Goal: Transaction & Acquisition: Purchase product/service

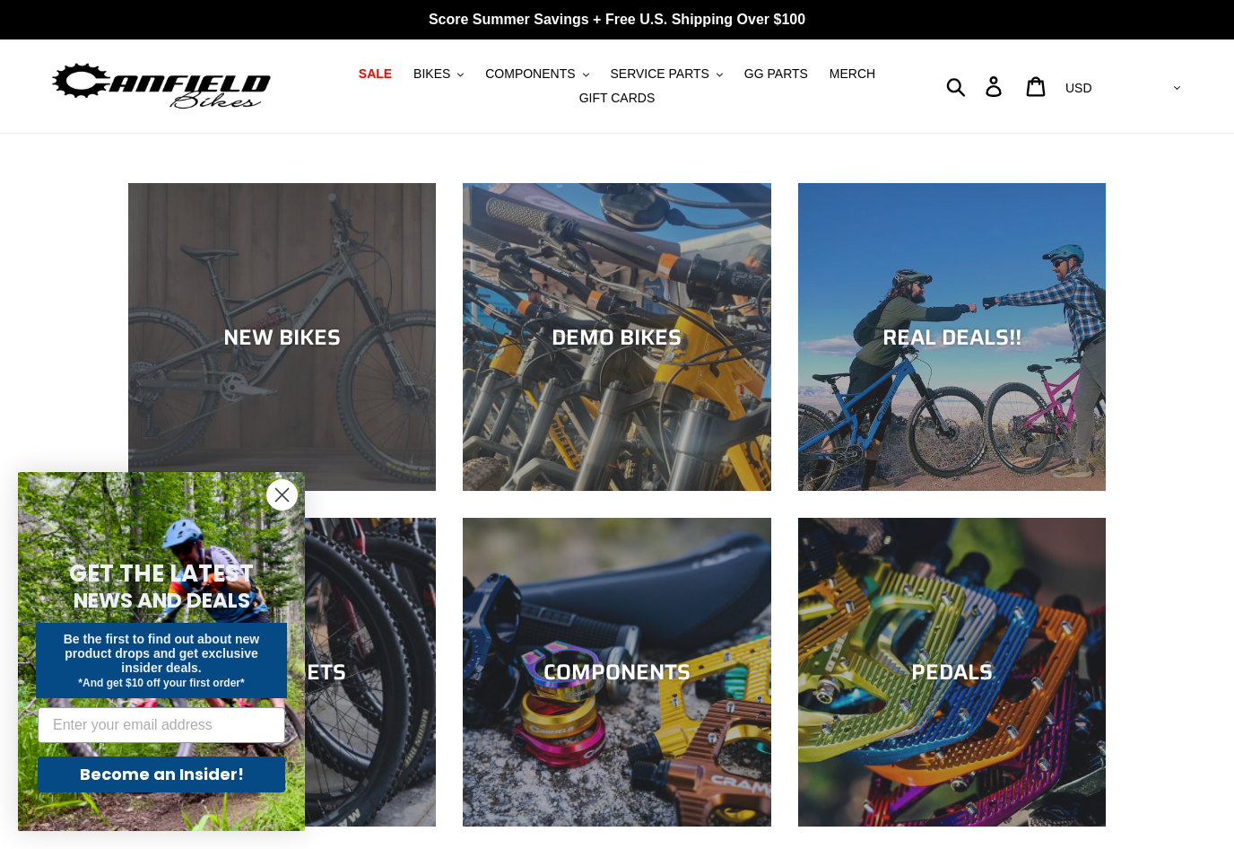
click at [365, 491] on div "NEW BIKES" at bounding box center [282, 491] width 308 height 0
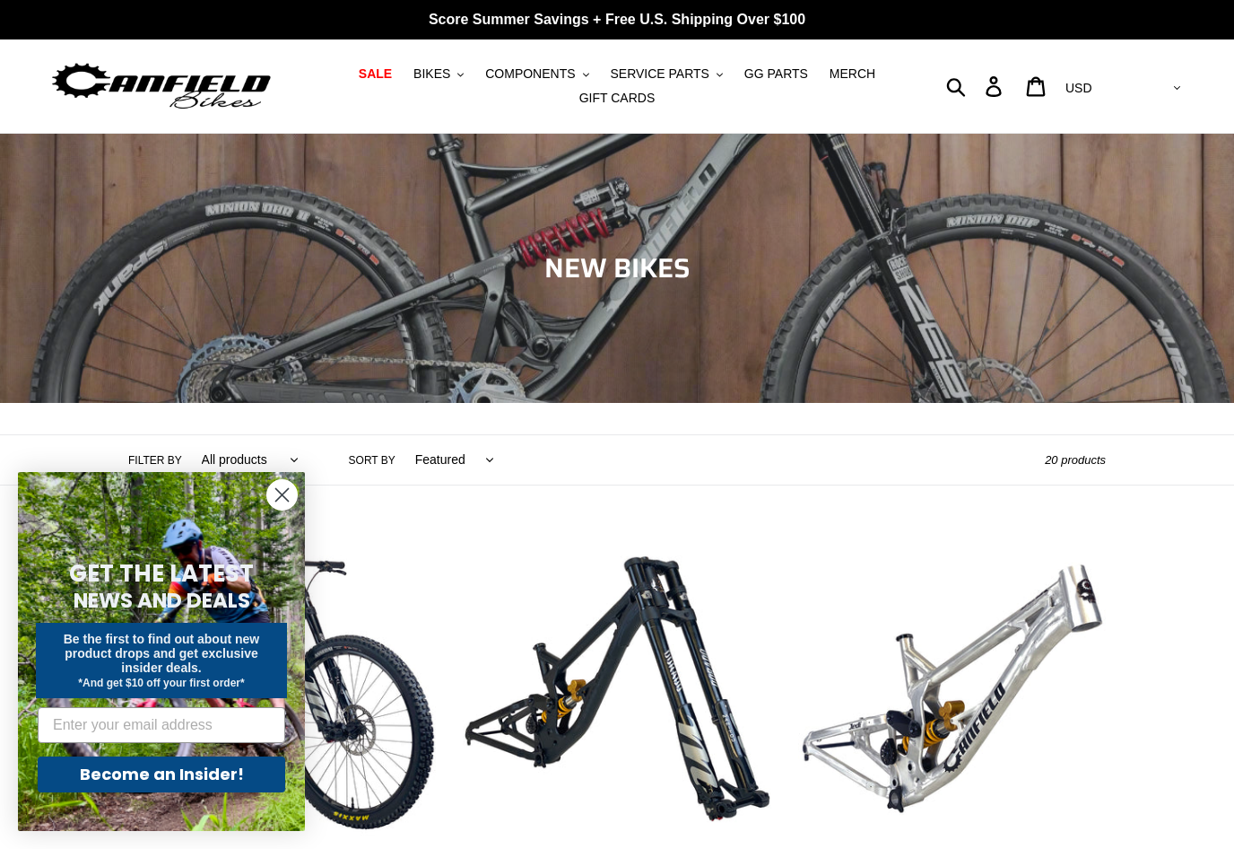
click at [285, 498] on icon "Close dialog" at bounding box center [282, 495] width 13 height 13
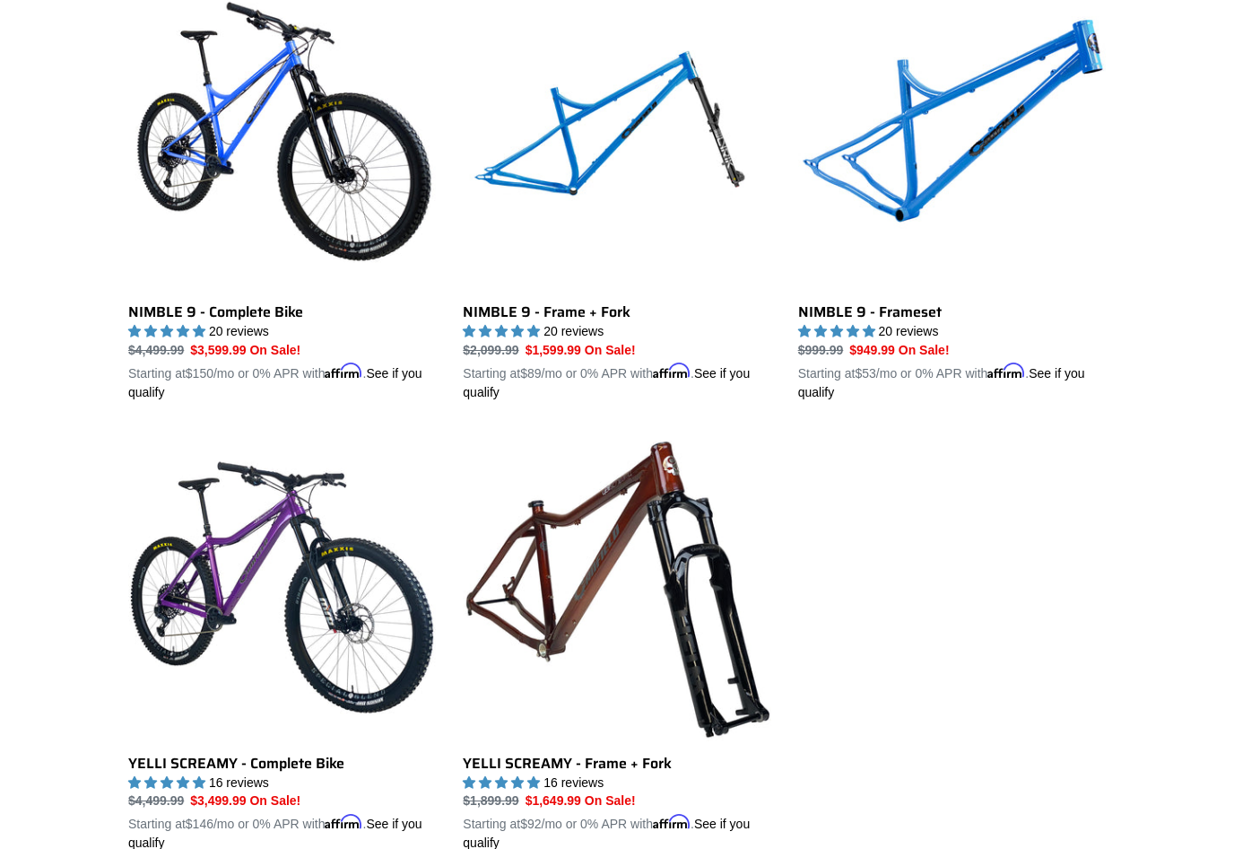
scroll to position [2807, 0]
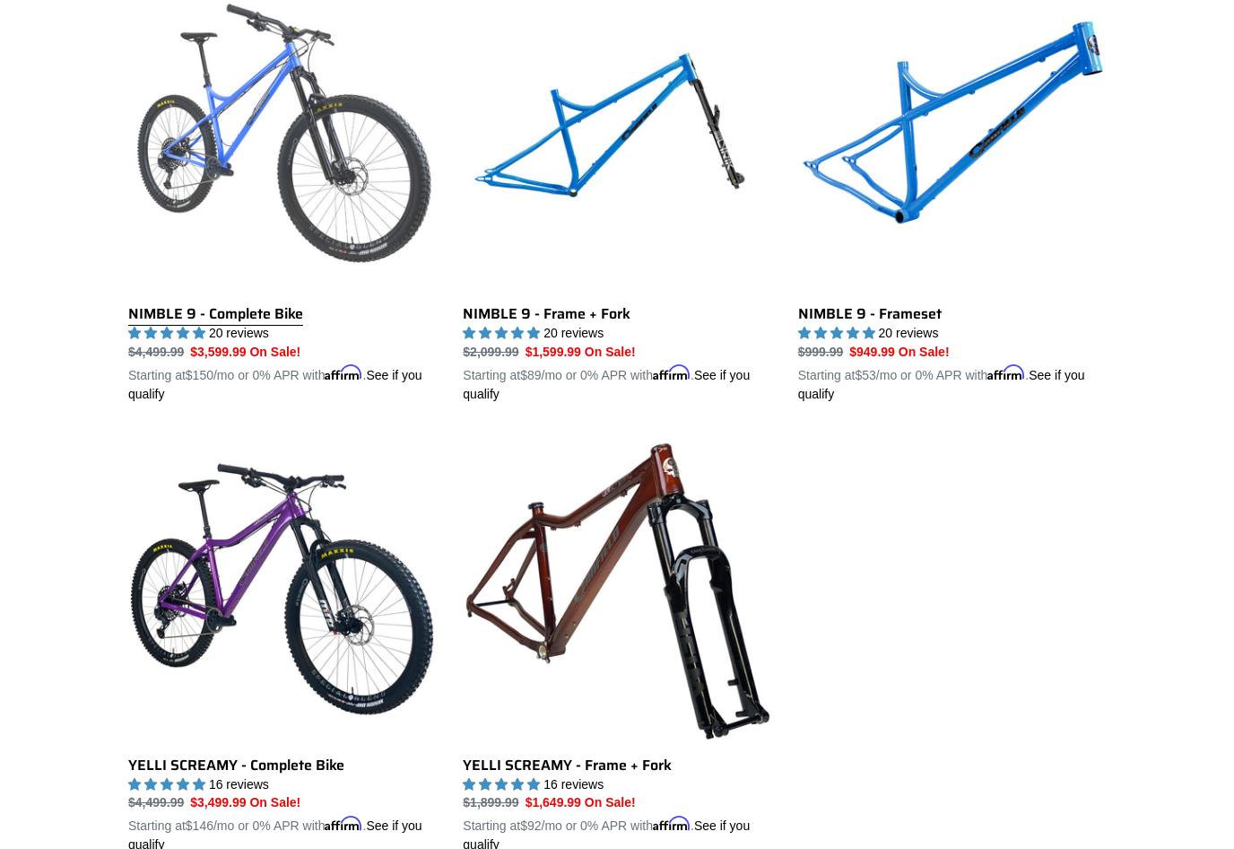
click at [395, 154] on link "NIMBLE 9 - Complete Bike" at bounding box center [282, 194] width 308 height 420
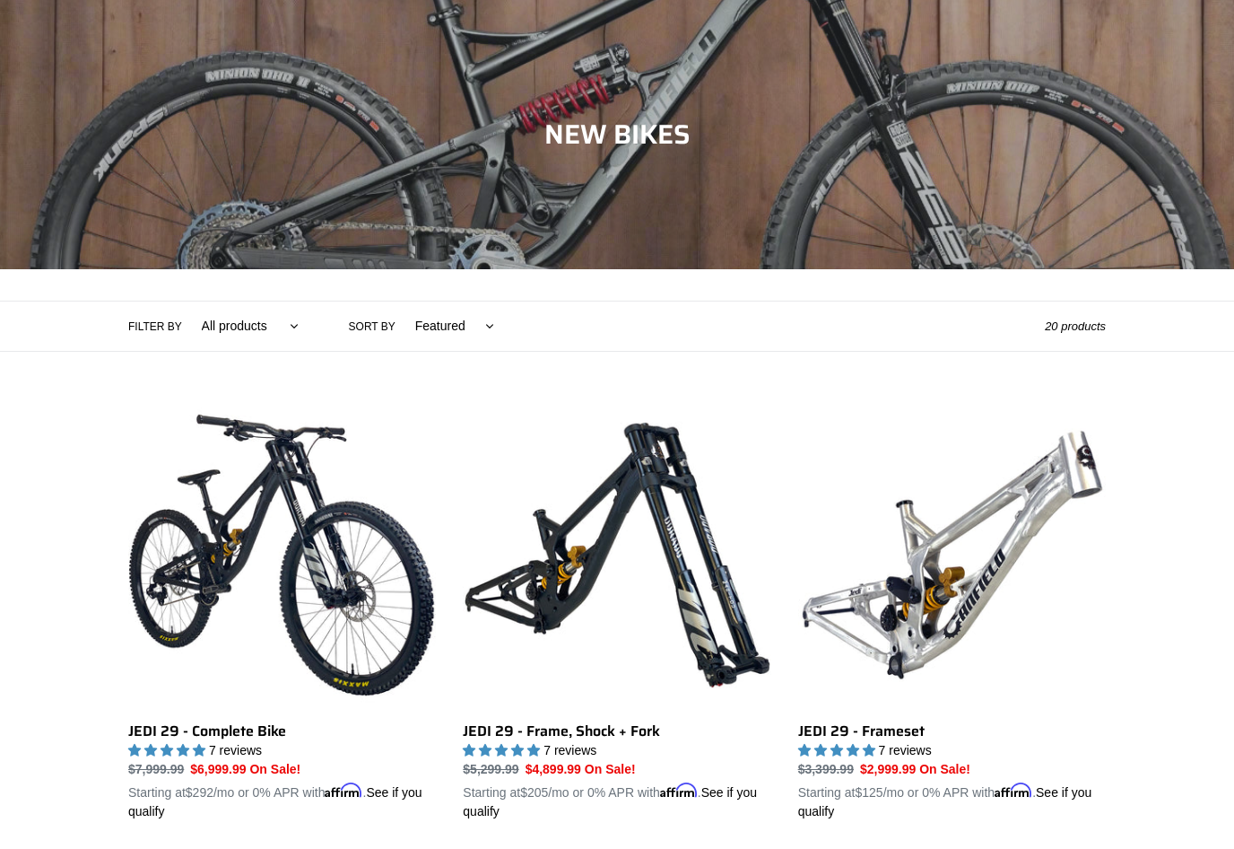
scroll to position [2833, 0]
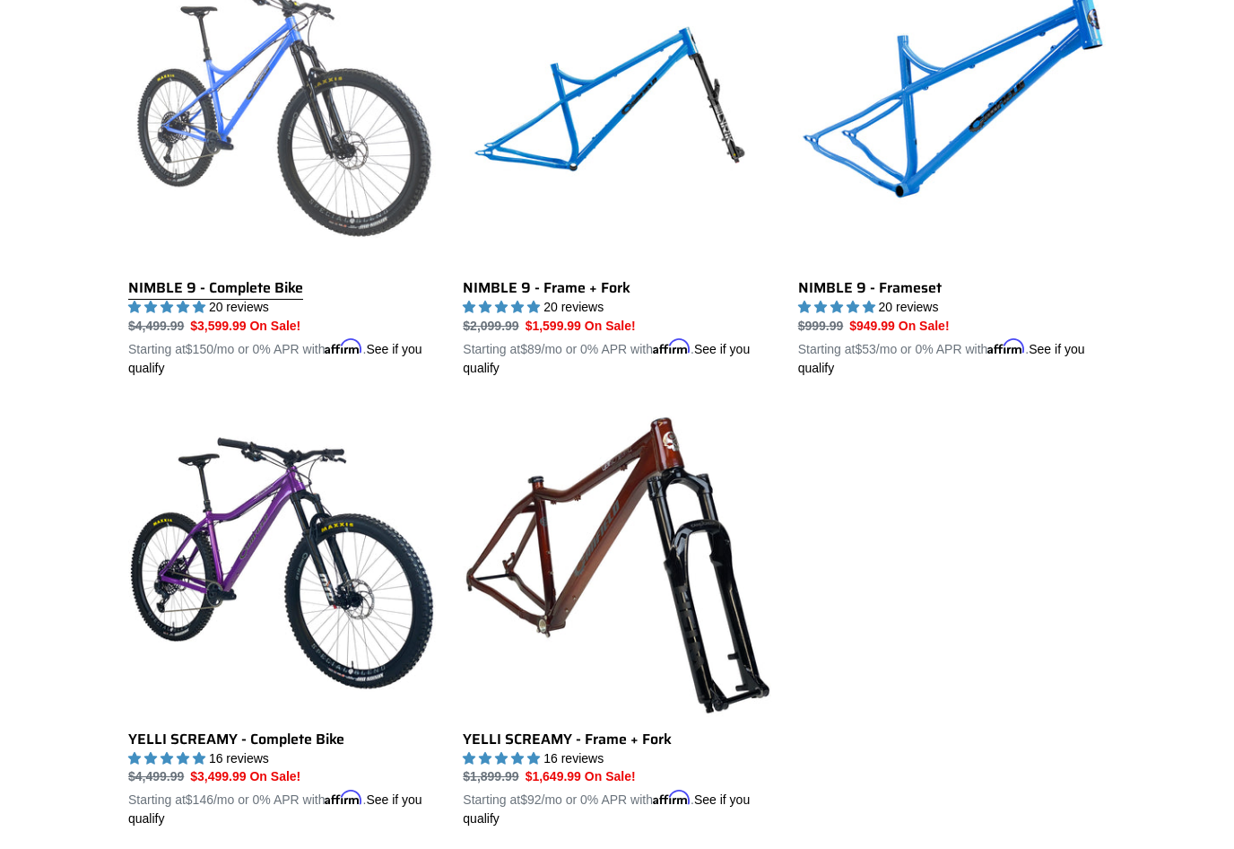
click at [252, 128] on link "NIMBLE 9 - Complete Bike" at bounding box center [282, 168] width 308 height 420
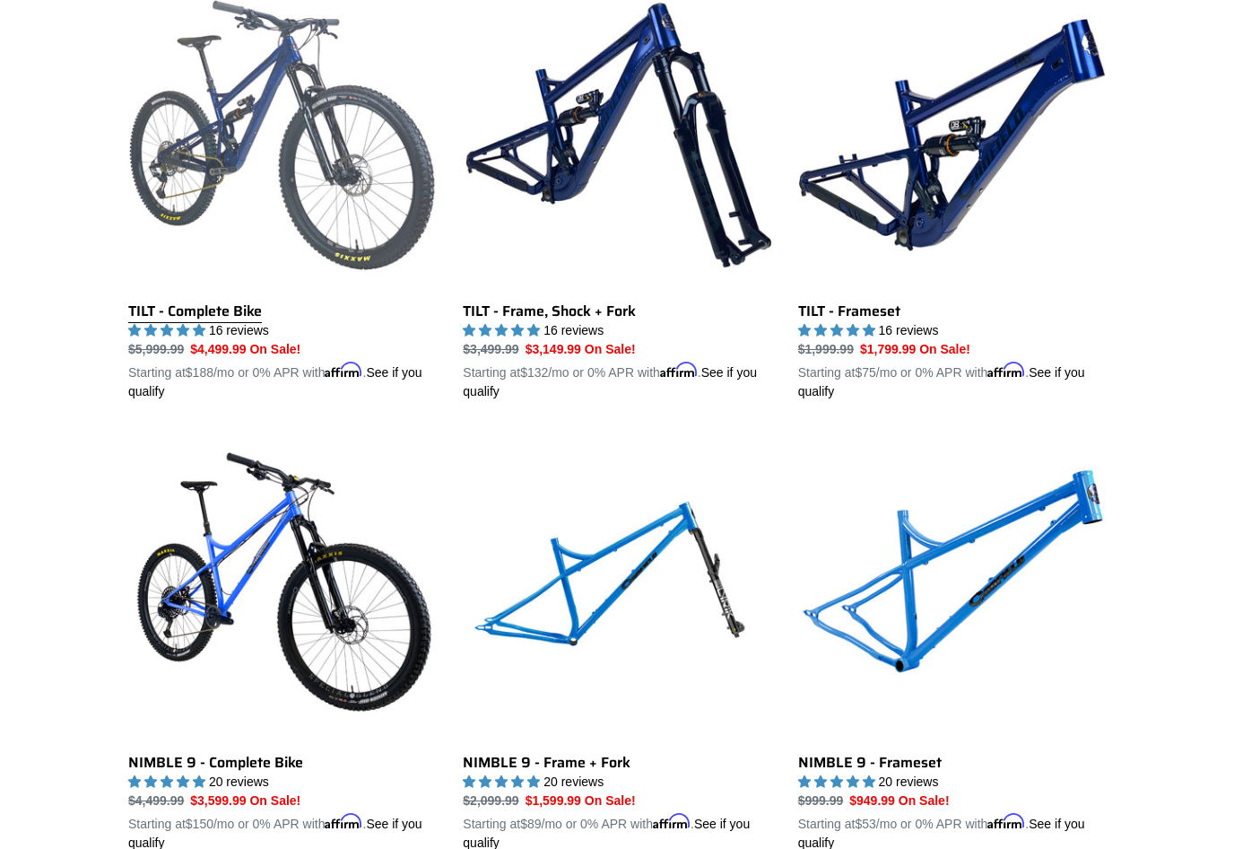
scroll to position [2234, 0]
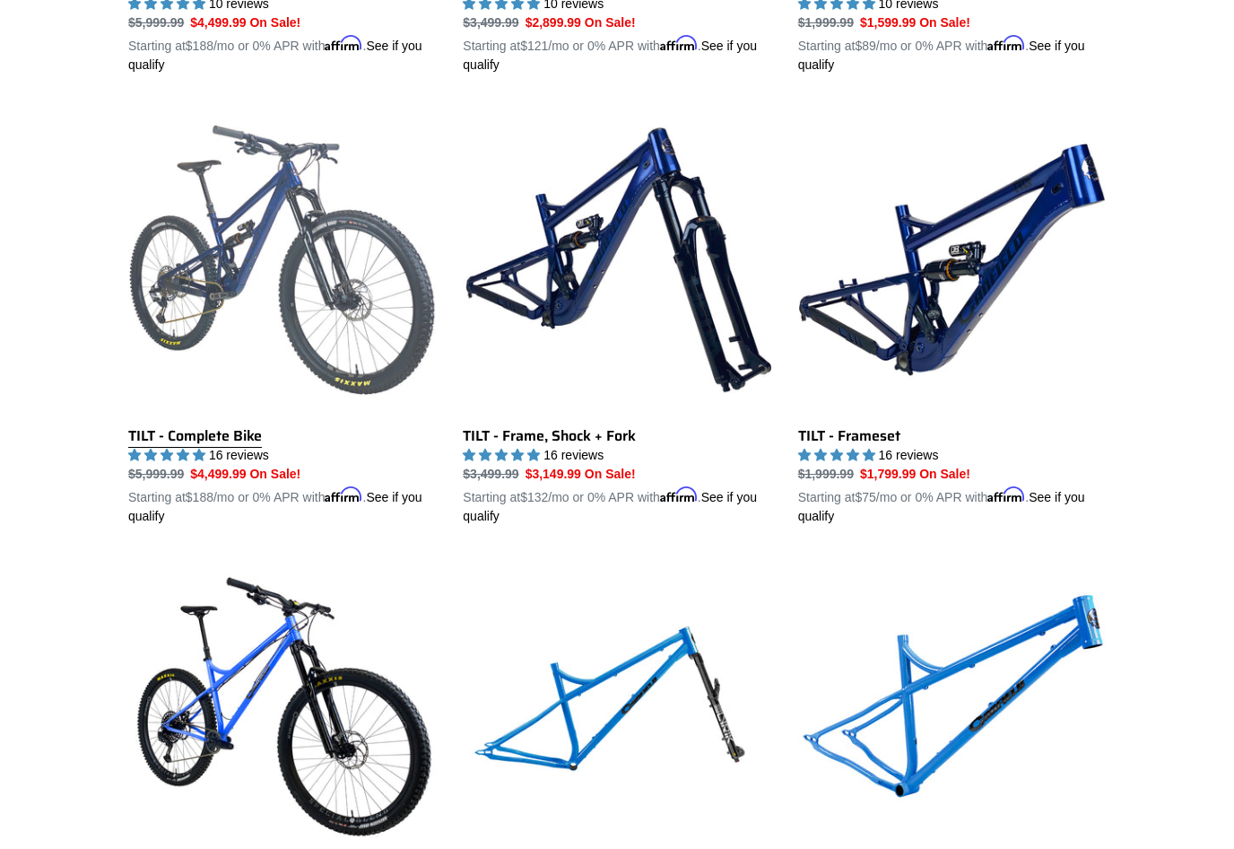
click at [356, 307] on link "TILT - Complete Bike" at bounding box center [282, 316] width 308 height 420
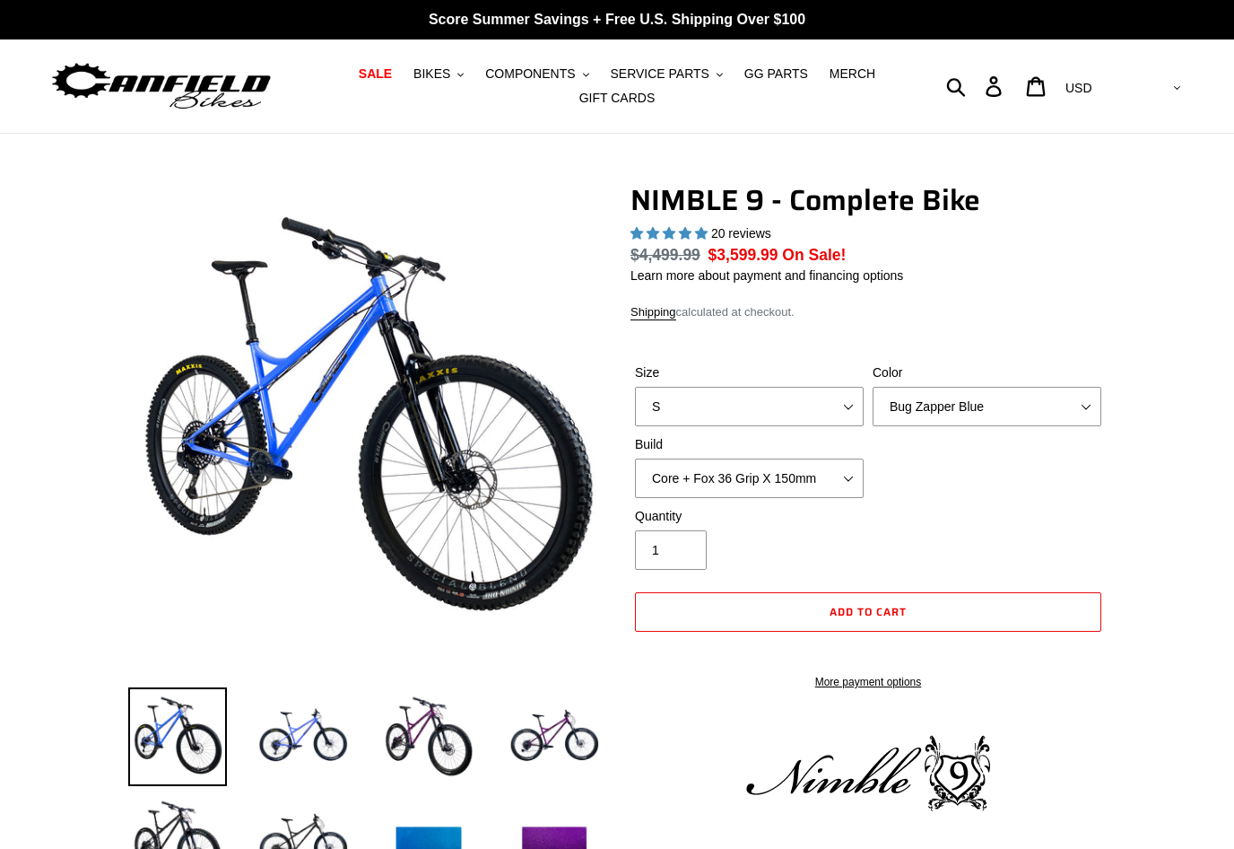
select select "highest-rating"
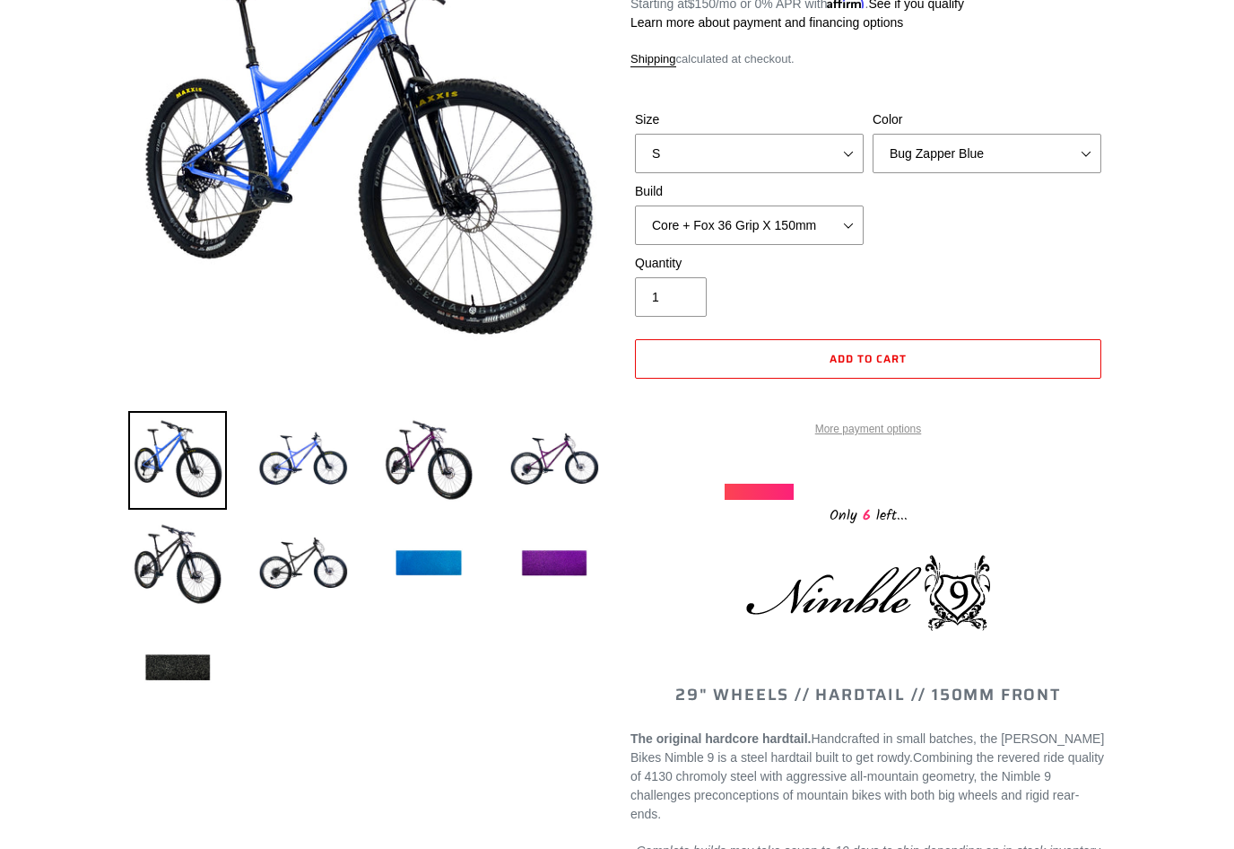
scroll to position [309, 0]
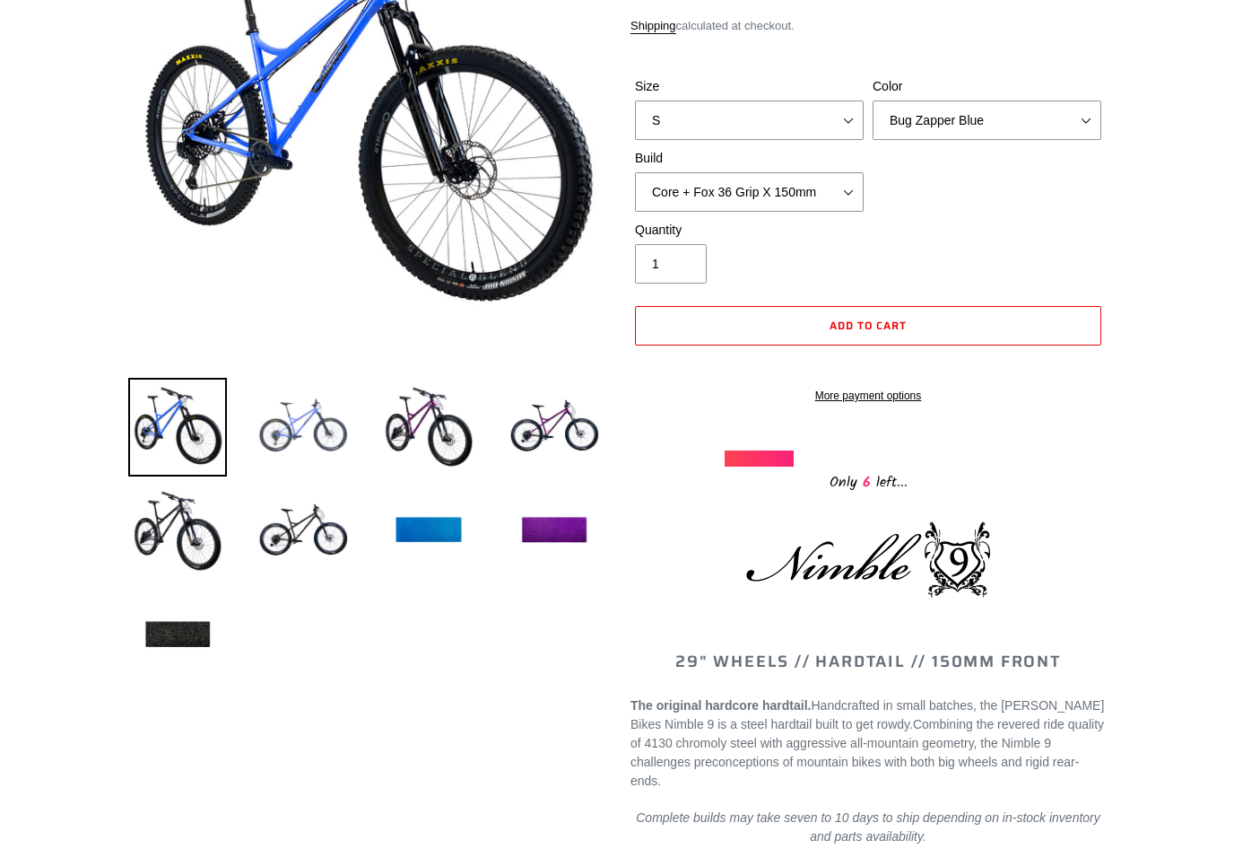
click at [313, 423] on img at bounding box center [303, 427] width 99 height 99
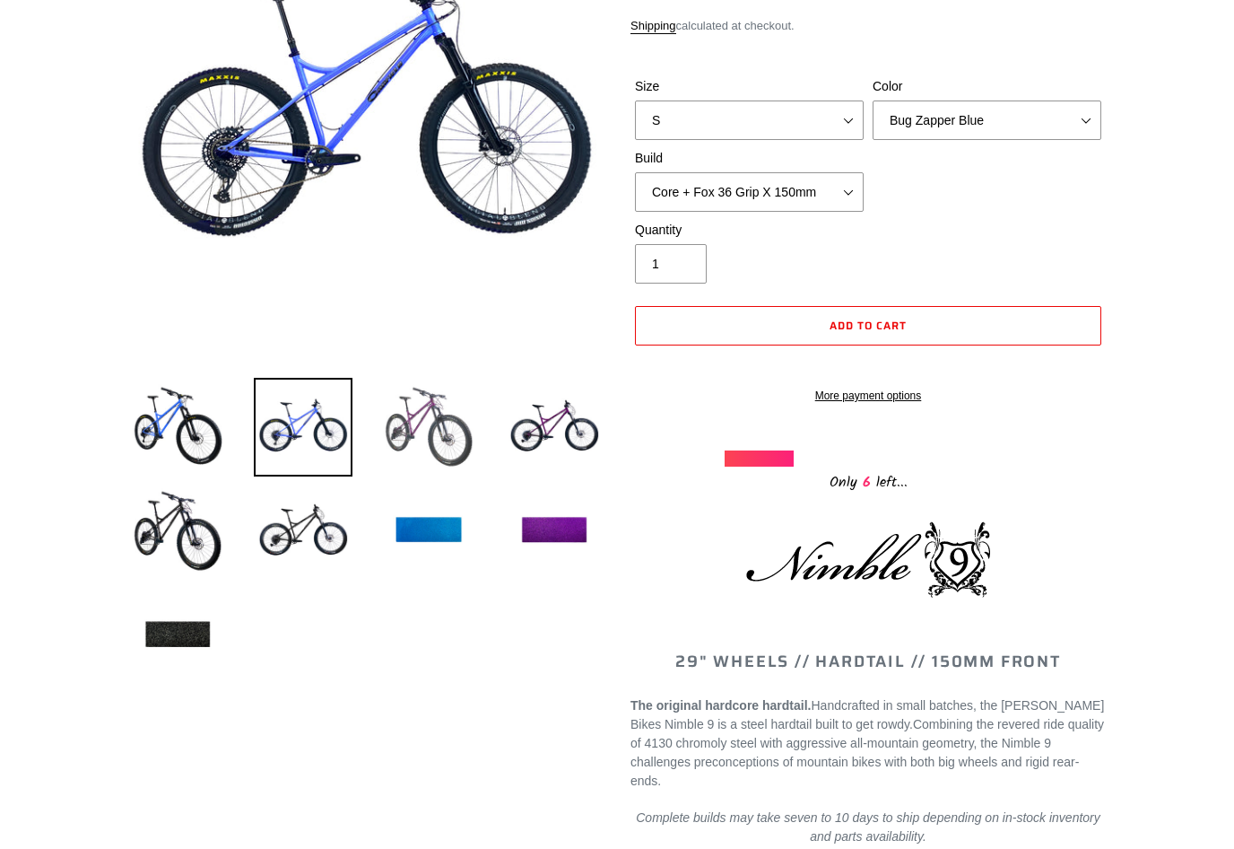
click at [435, 449] on img at bounding box center [428, 427] width 99 height 99
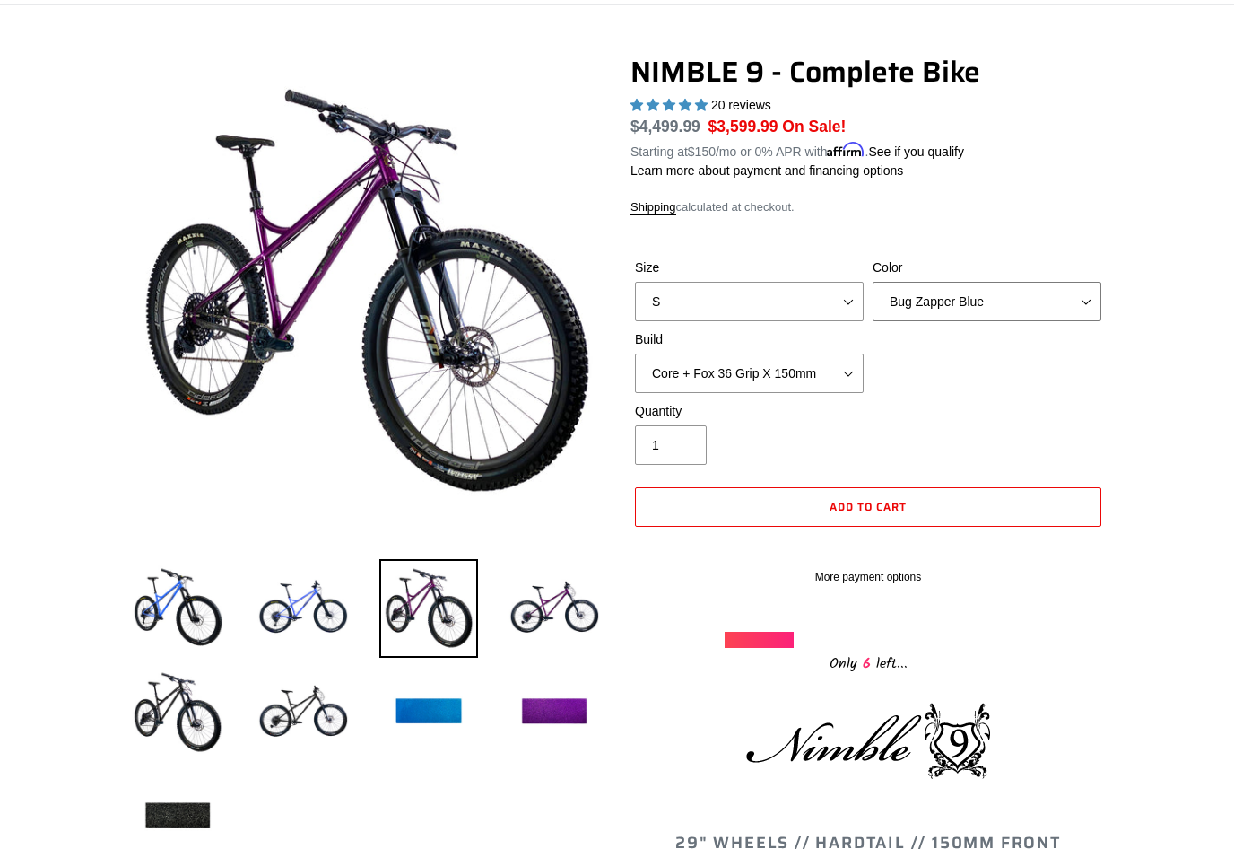
scroll to position [100, 0]
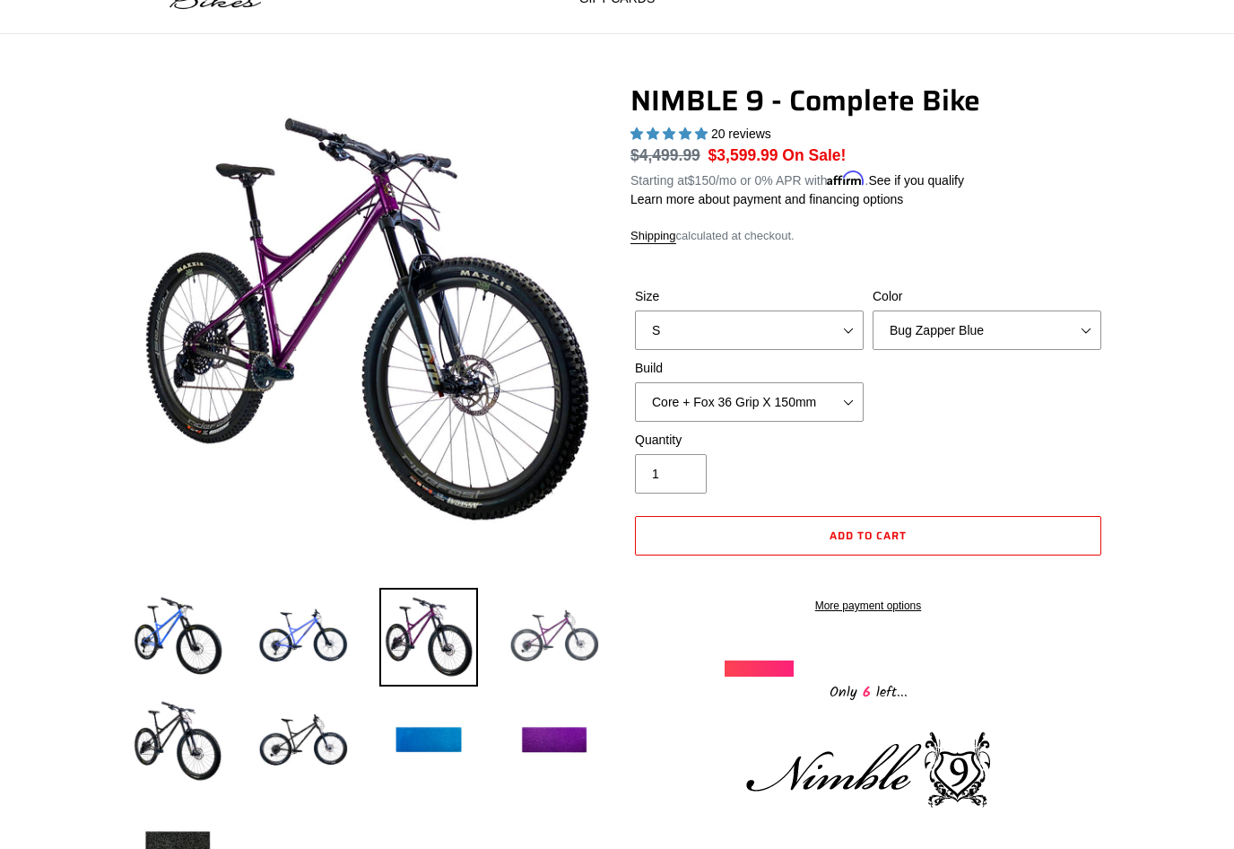
drag, startPoint x: 552, startPoint y: 631, endPoint x: 560, endPoint y: 611, distance: 21.3
click at [552, 631] on img at bounding box center [554, 637] width 99 height 99
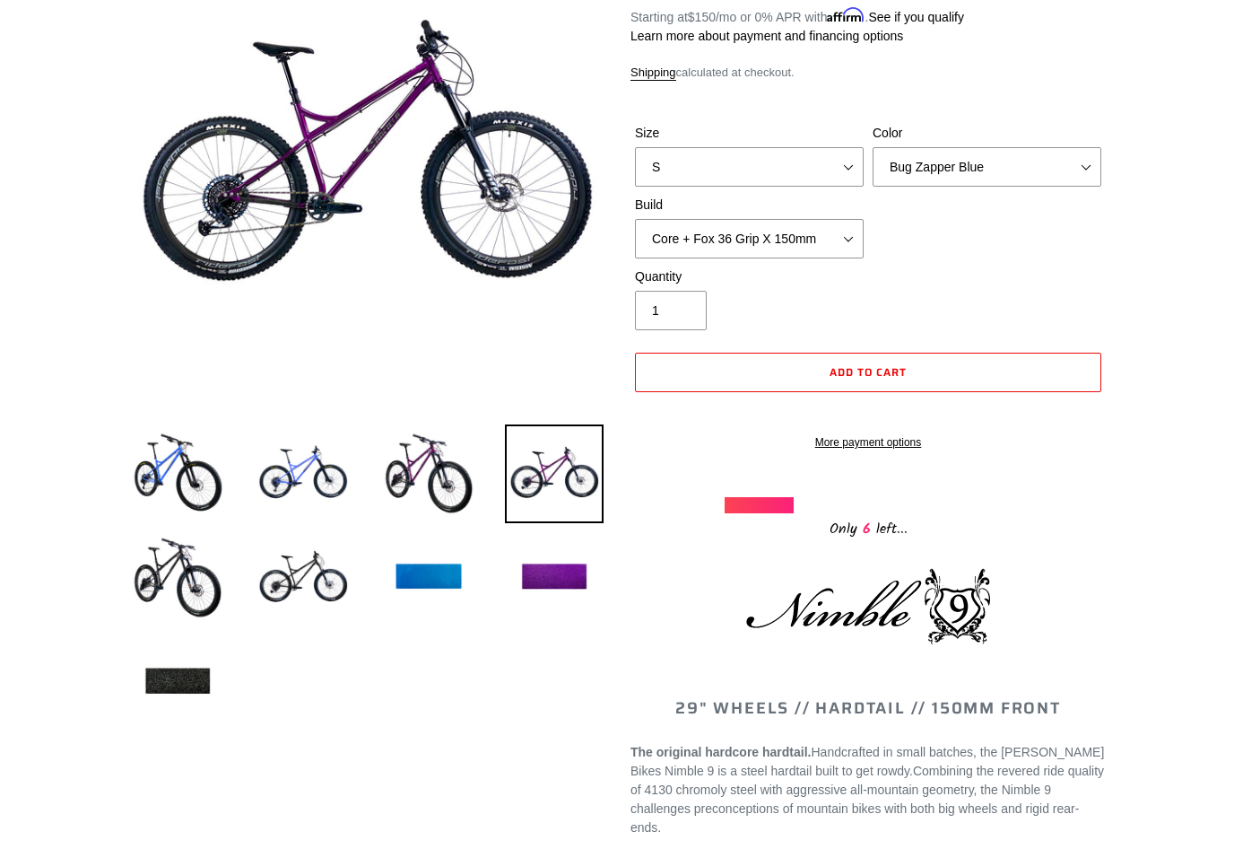
scroll to position [0, 0]
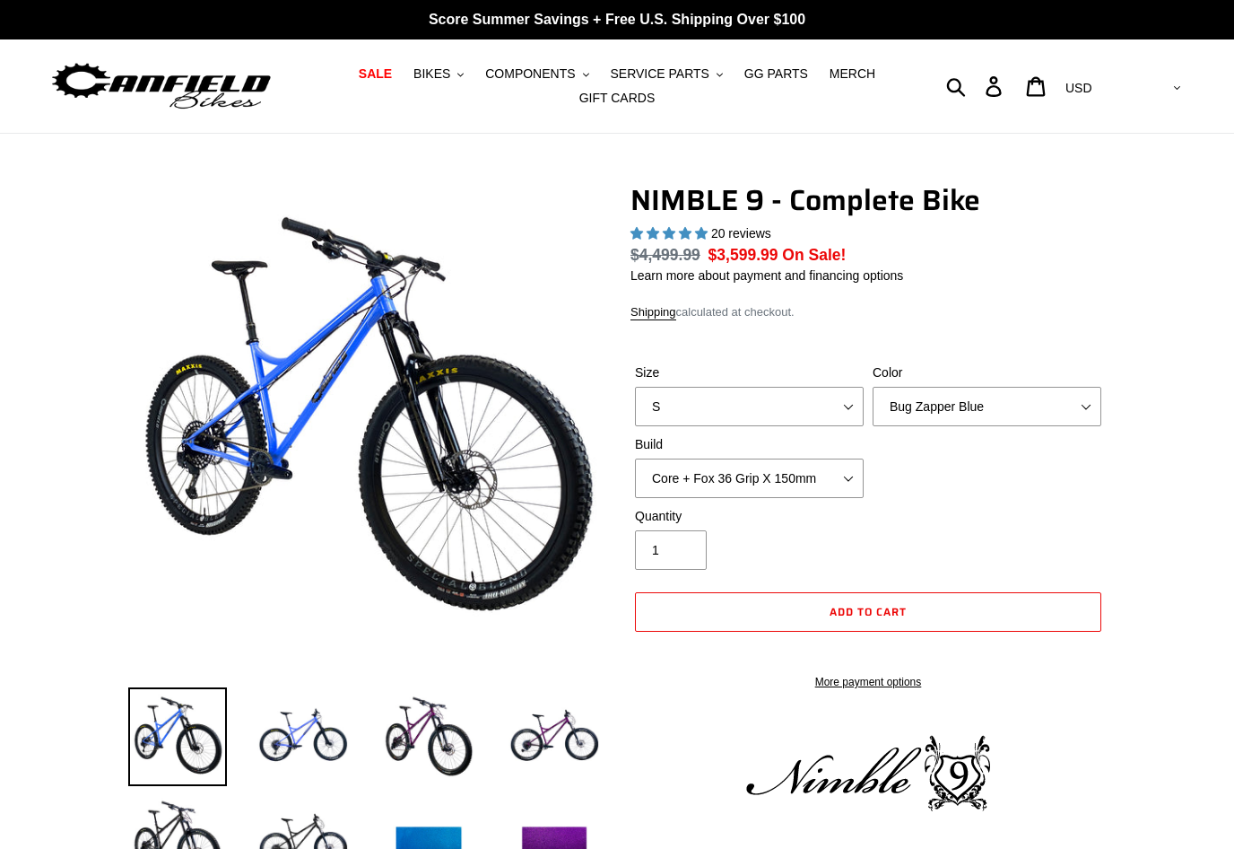
select select "highest-rating"
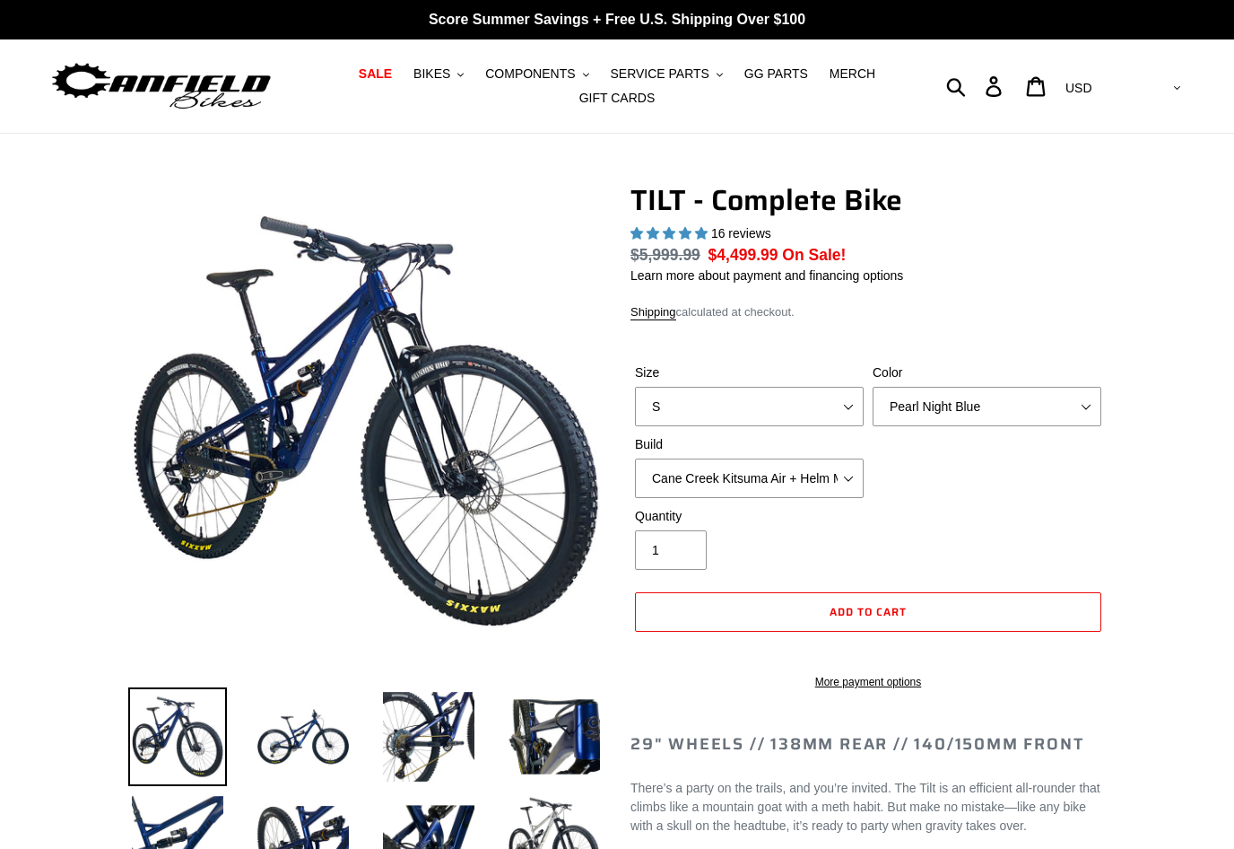
select select "highest-rating"
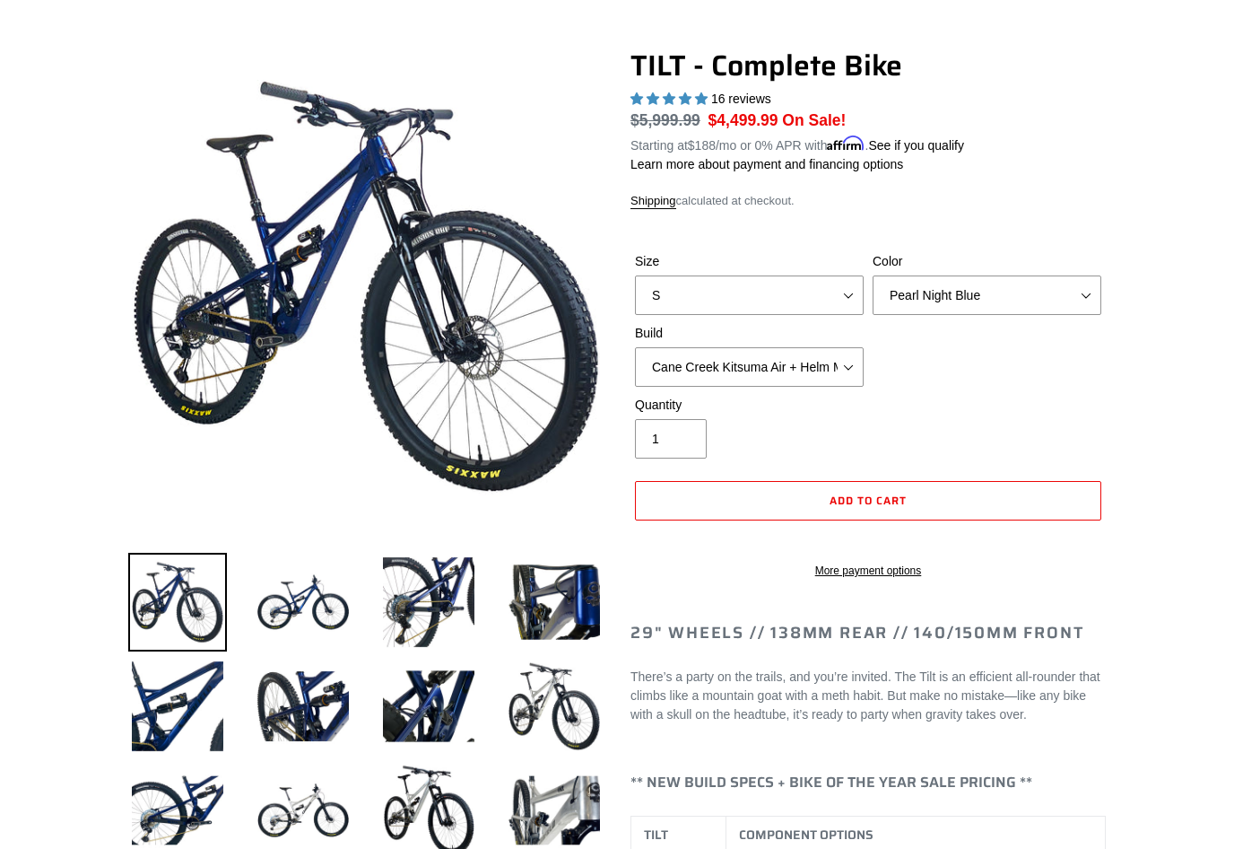
scroll to position [121, 0]
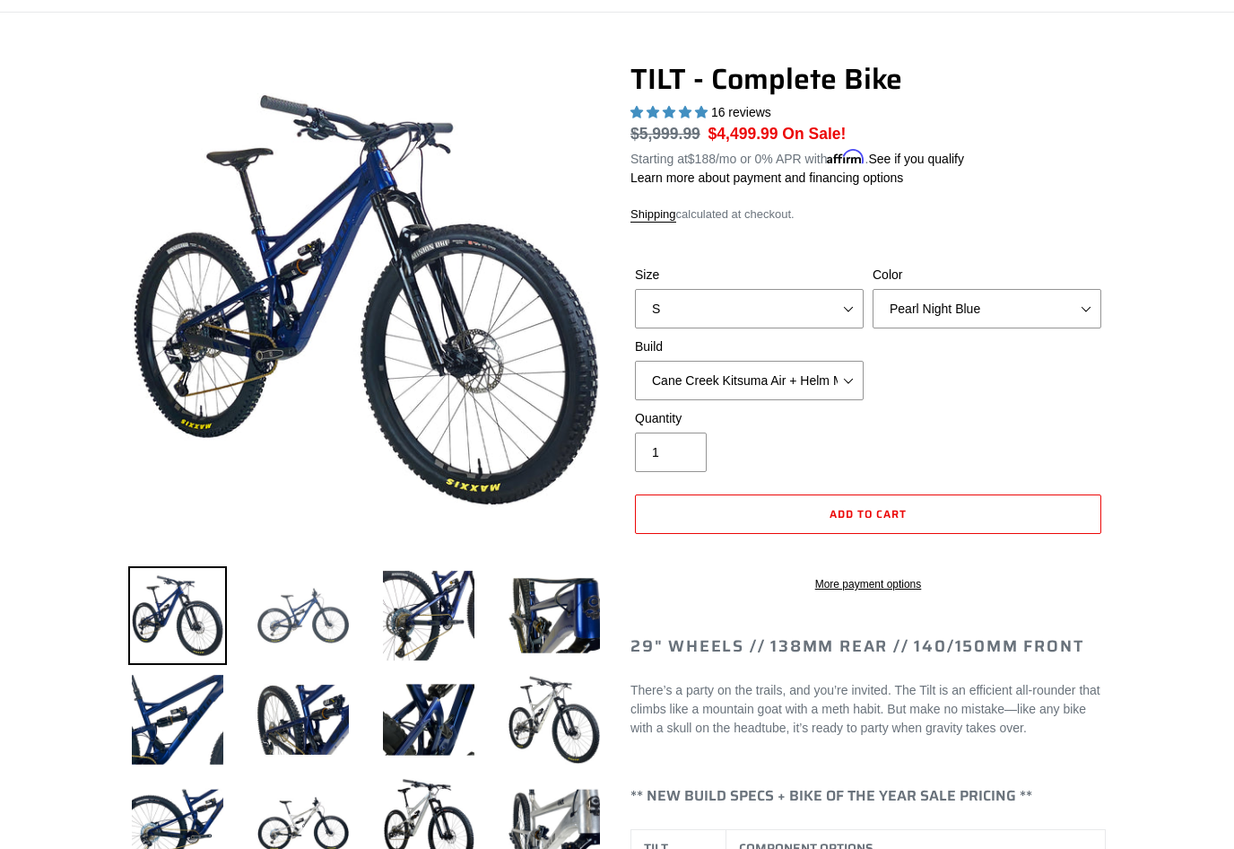
click at [293, 595] on img at bounding box center [303, 615] width 99 height 99
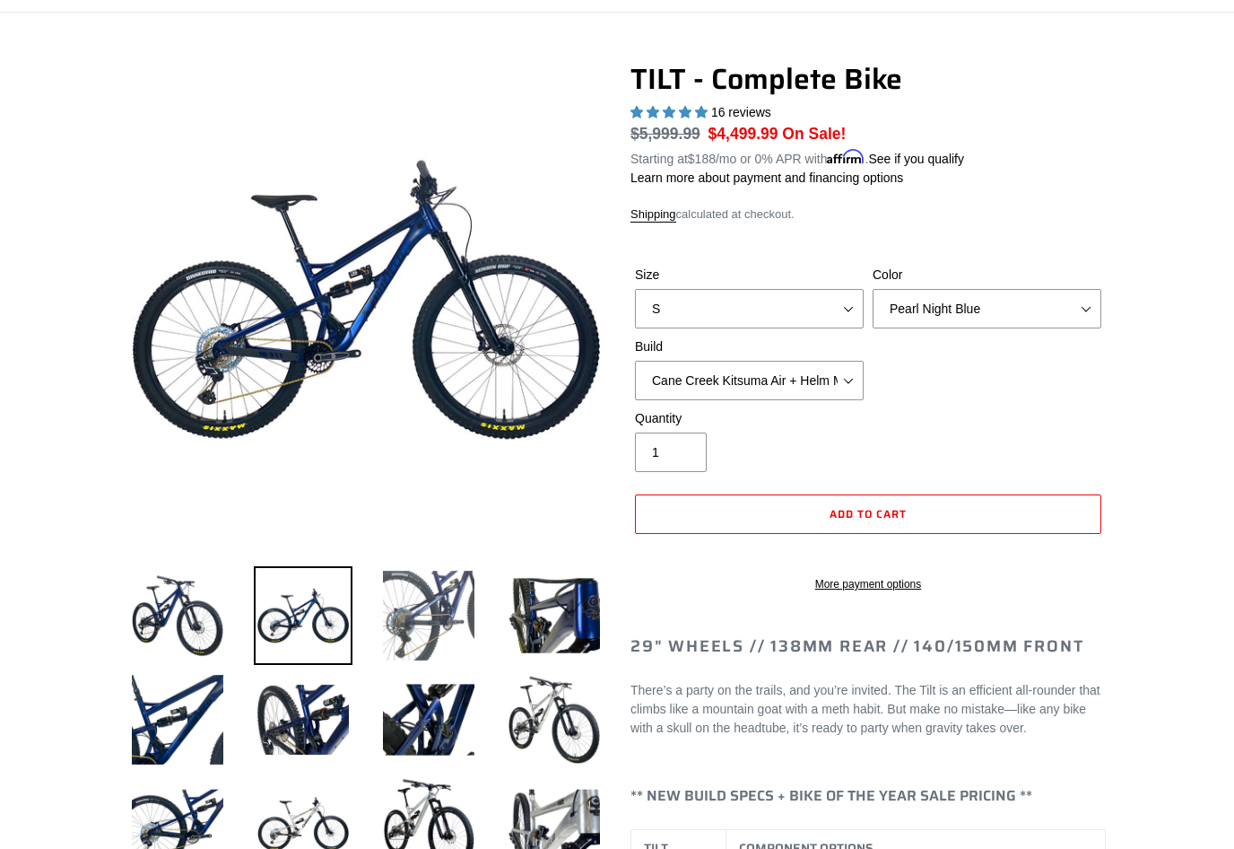
click at [384, 602] on img at bounding box center [428, 615] width 99 height 99
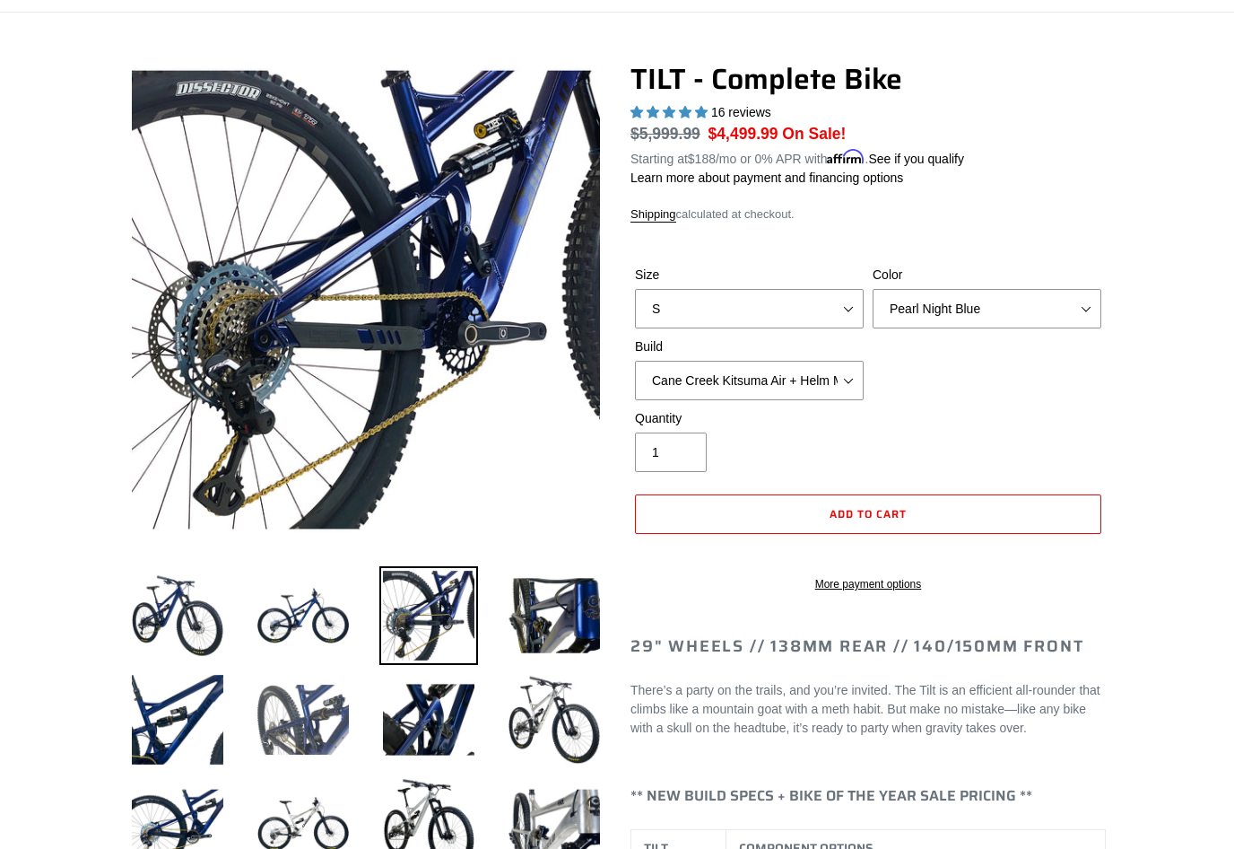
click at [317, 690] on img at bounding box center [303, 719] width 99 height 99
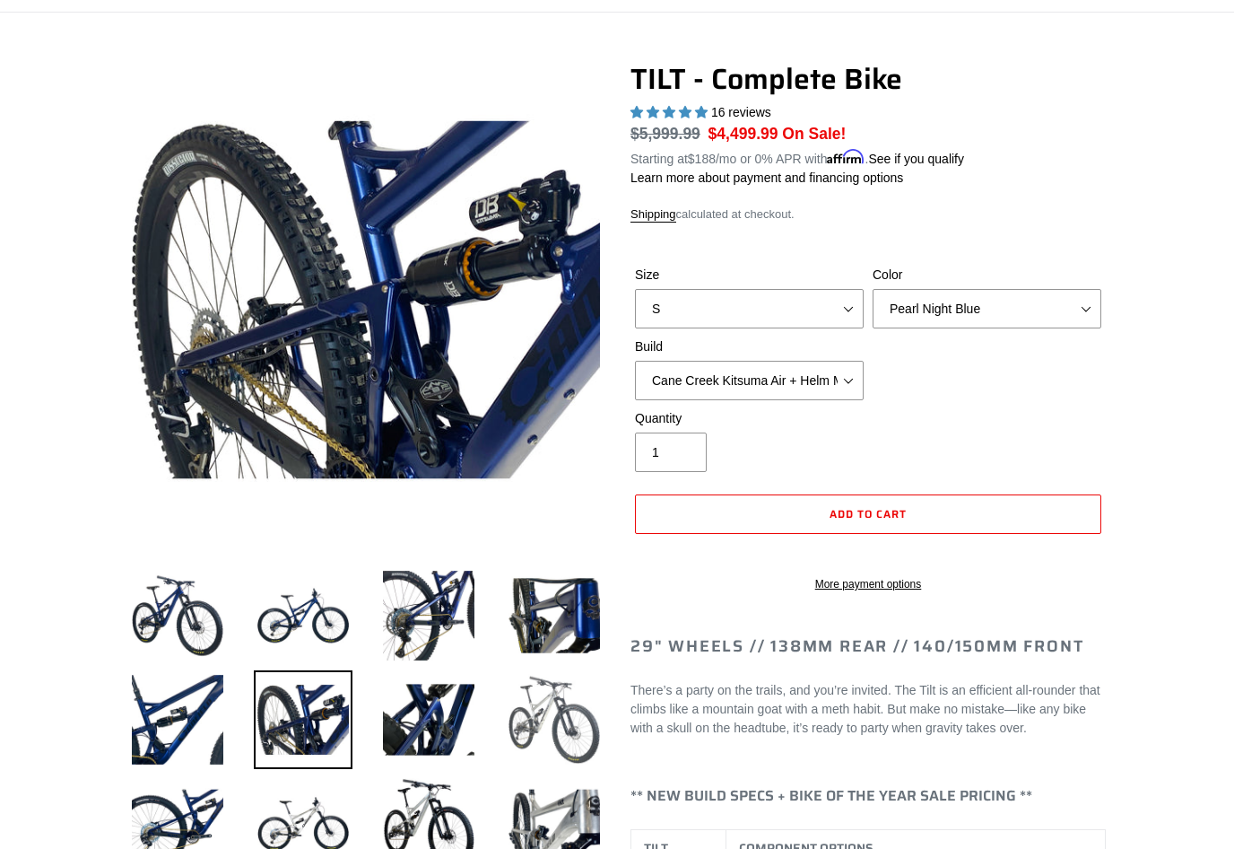
click at [556, 698] on img at bounding box center [554, 719] width 99 height 99
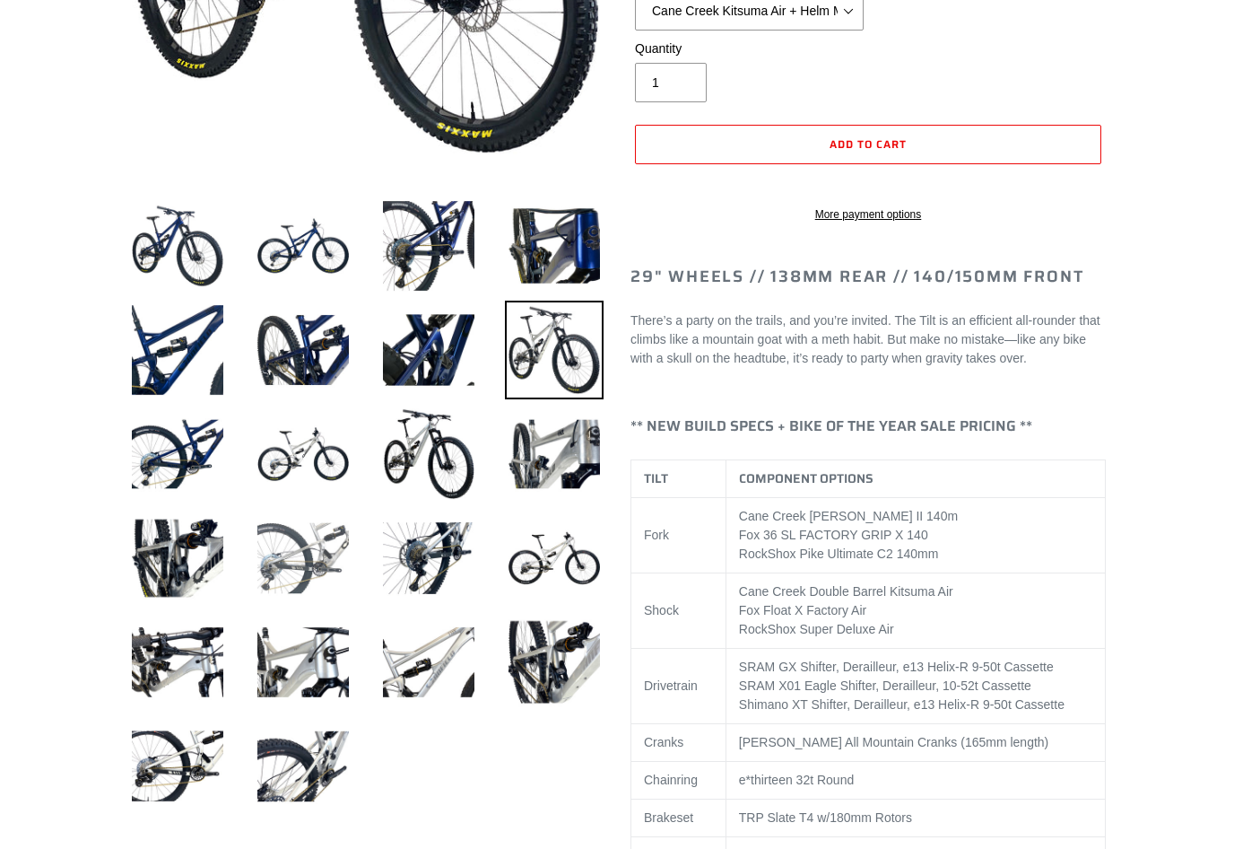
scroll to position [490, 0]
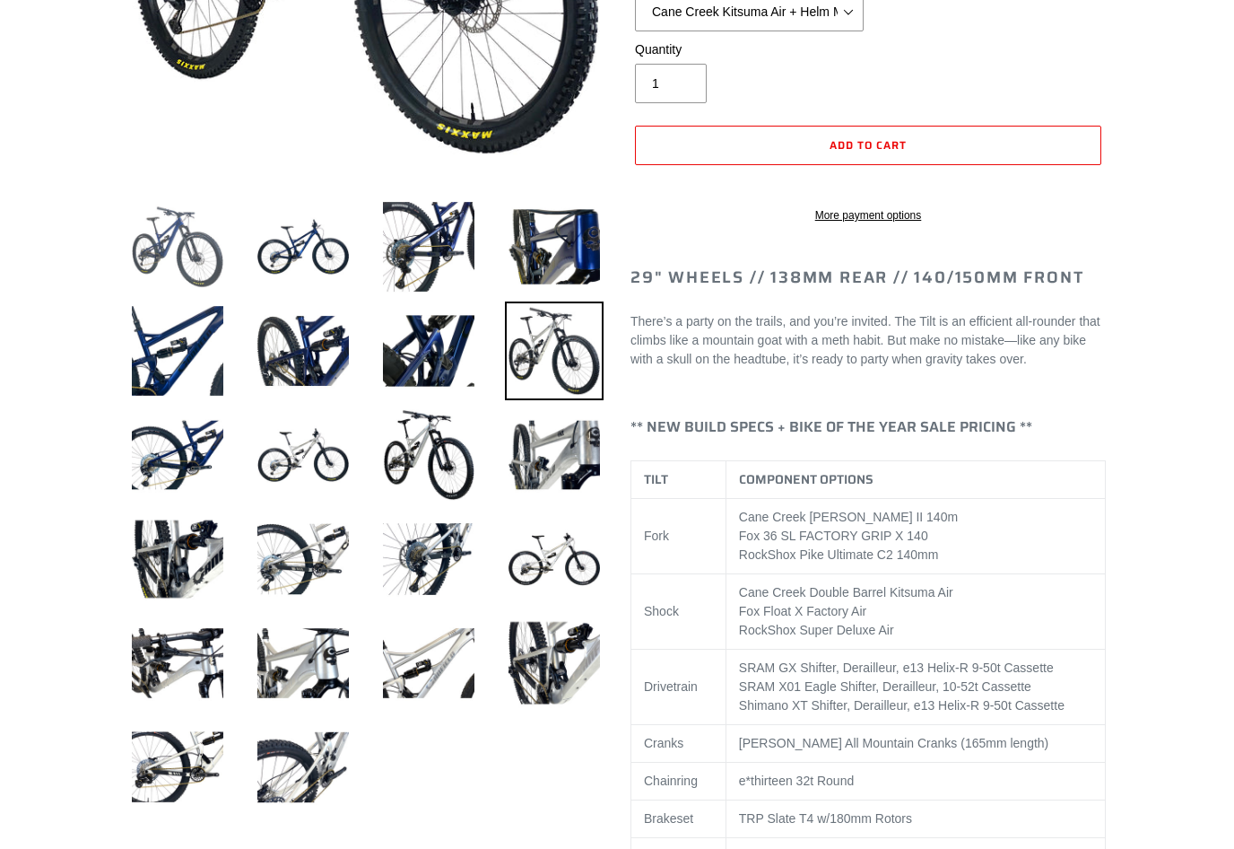
click at [185, 245] on img at bounding box center [177, 246] width 99 height 99
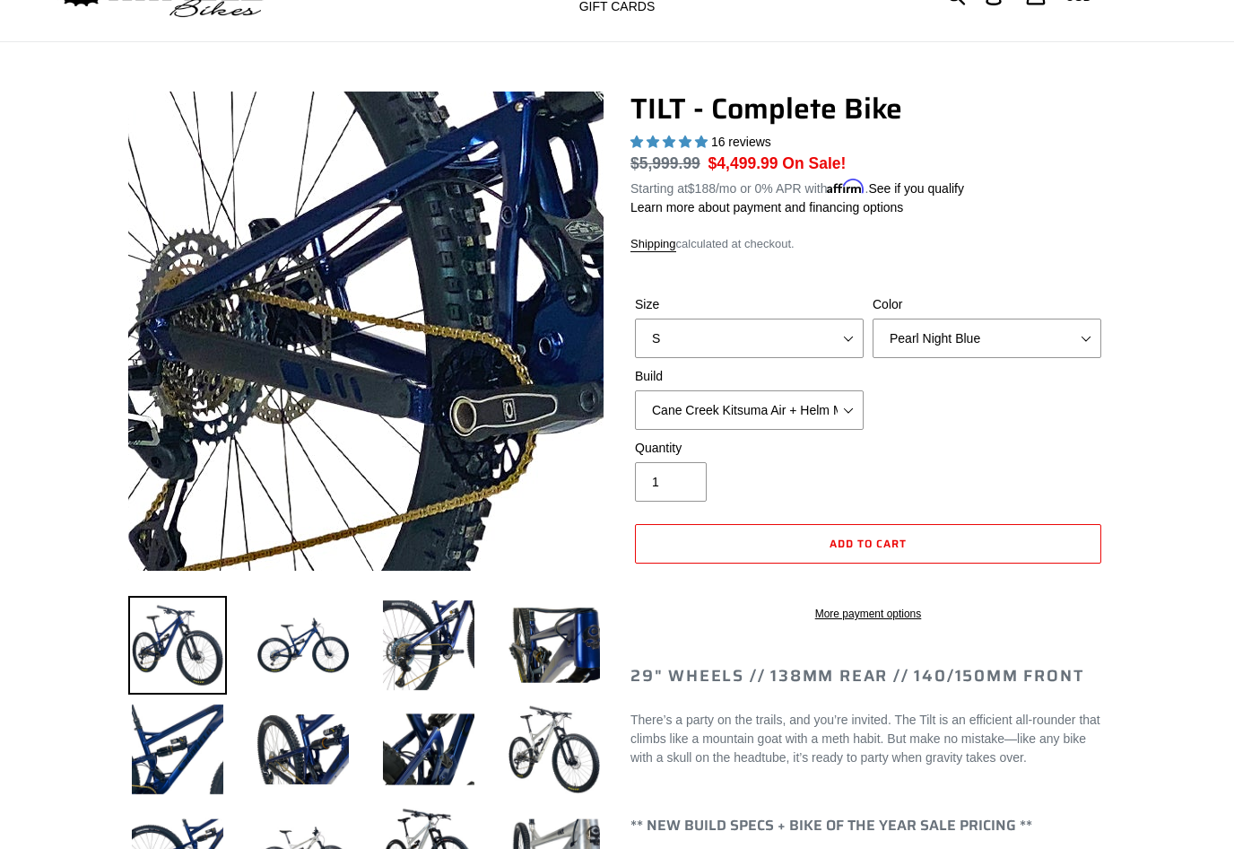
scroll to position [0, 0]
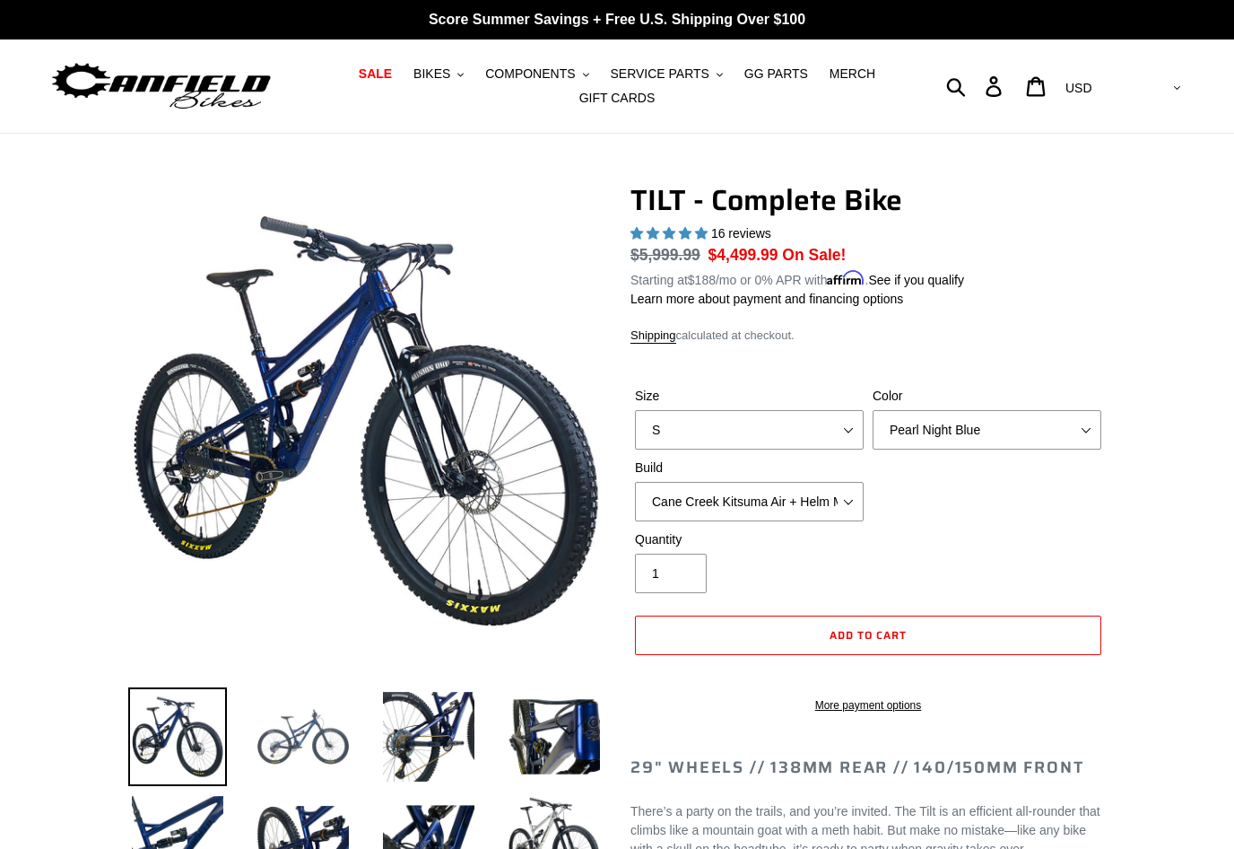
click at [266, 740] on img at bounding box center [303, 736] width 99 height 99
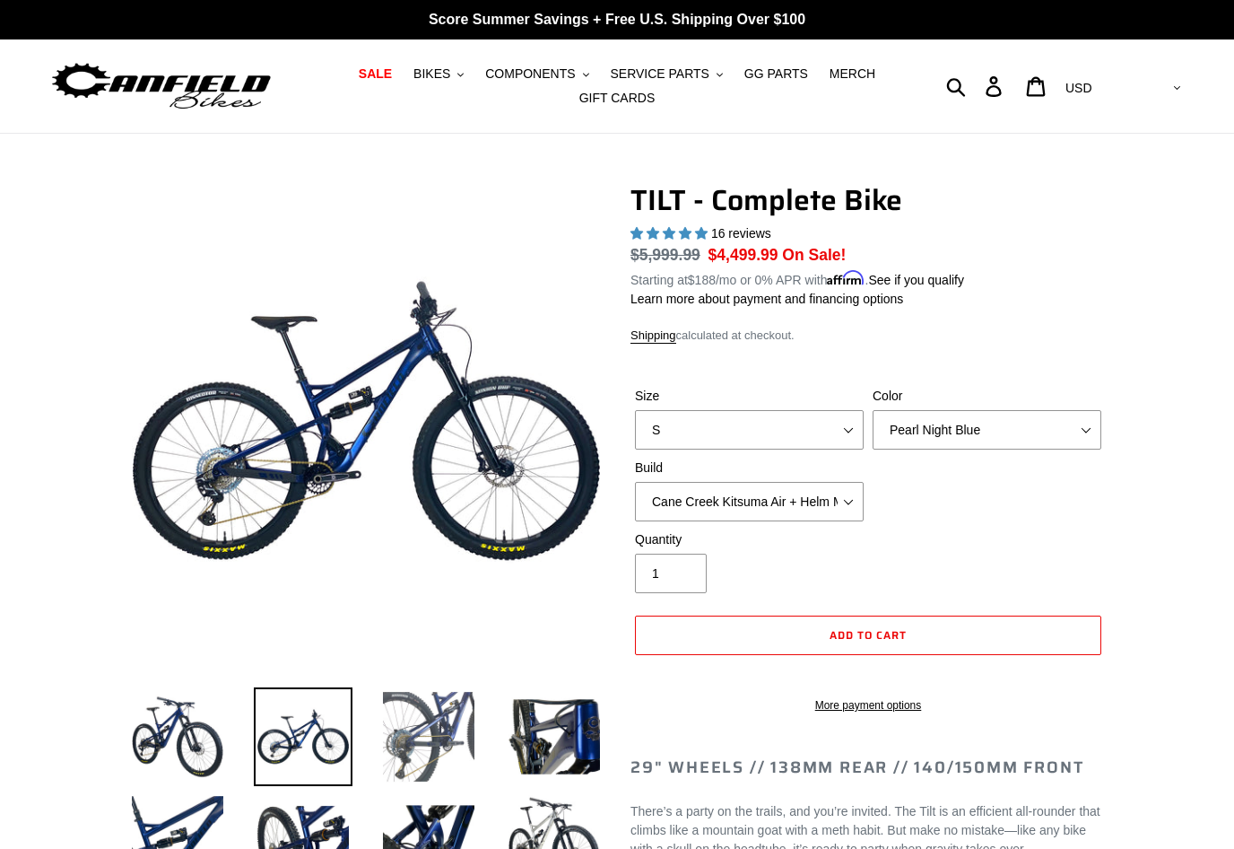
click at [439, 756] on img at bounding box center [428, 736] width 99 height 99
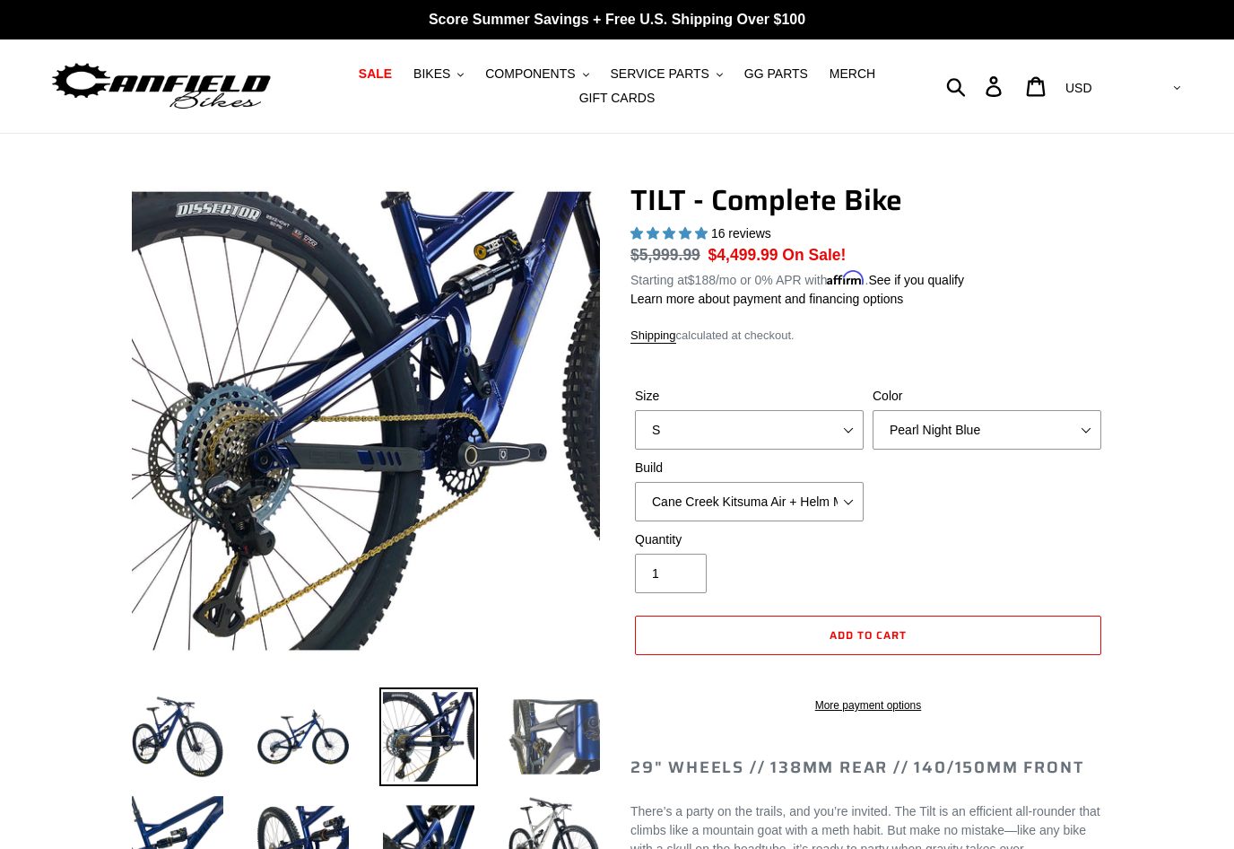
click at [566, 718] on img at bounding box center [554, 736] width 99 height 99
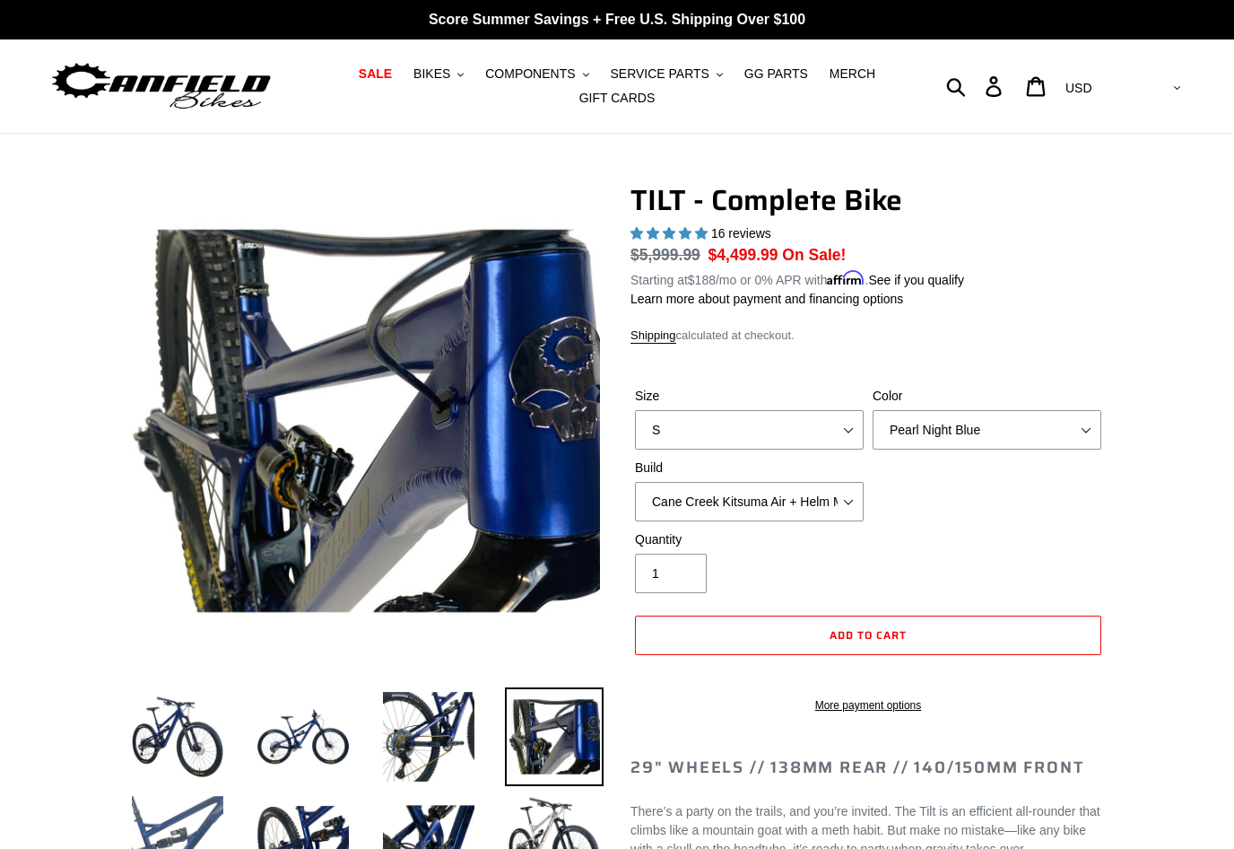
click at [169, 826] on img at bounding box center [177, 840] width 99 height 99
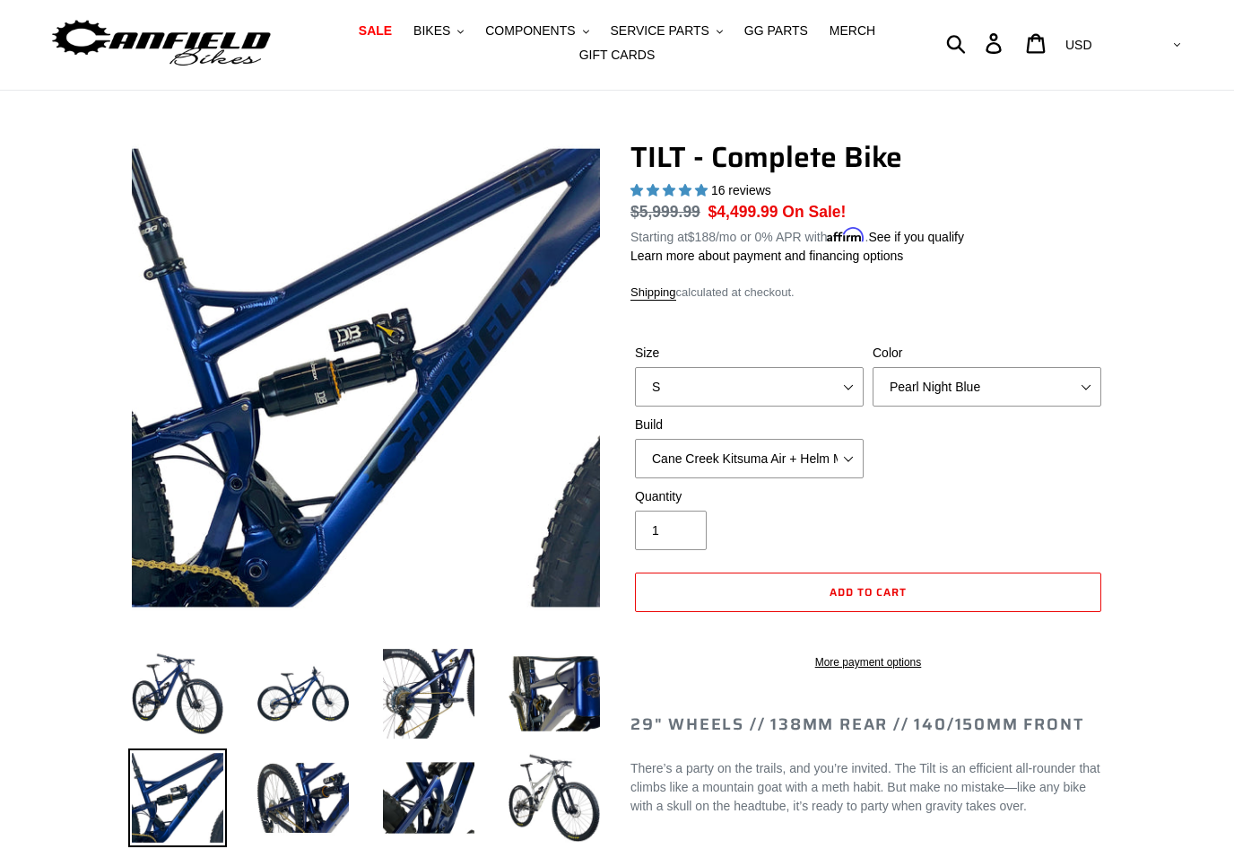
scroll to position [84, 0]
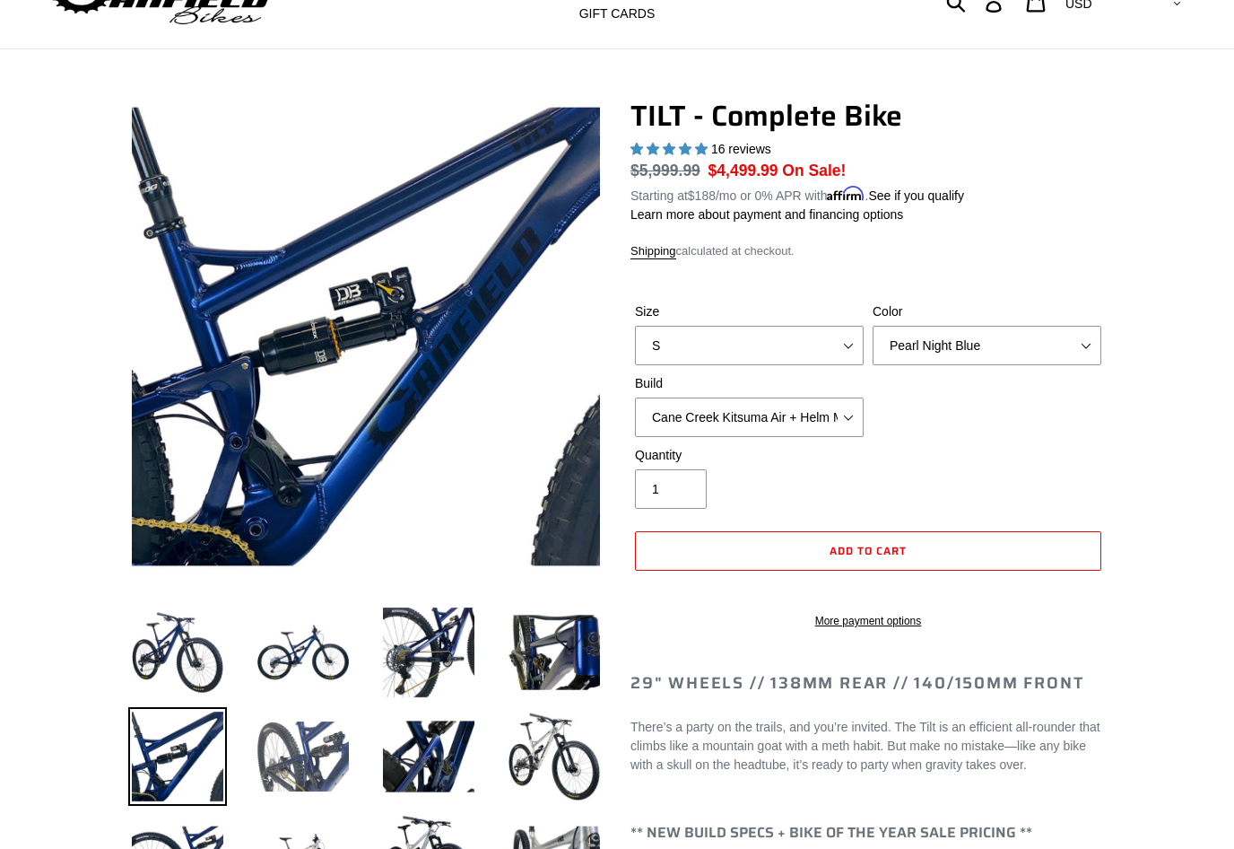
click at [266, 743] on img at bounding box center [303, 756] width 99 height 99
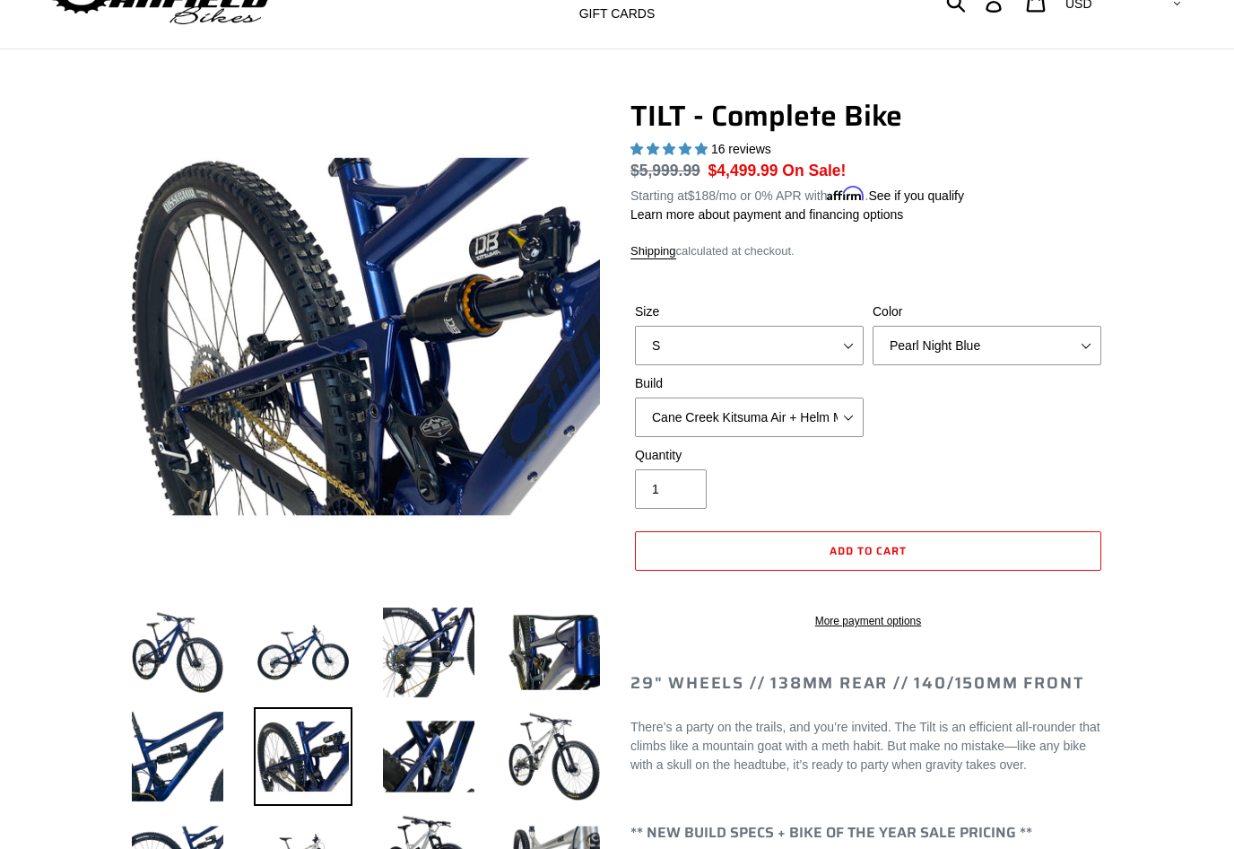
click at [356, 728] on li at bounding box center [416, 761] width 126 height 104
click at [405, 739] on img at bounding box center [428, 756] width 99 height 99
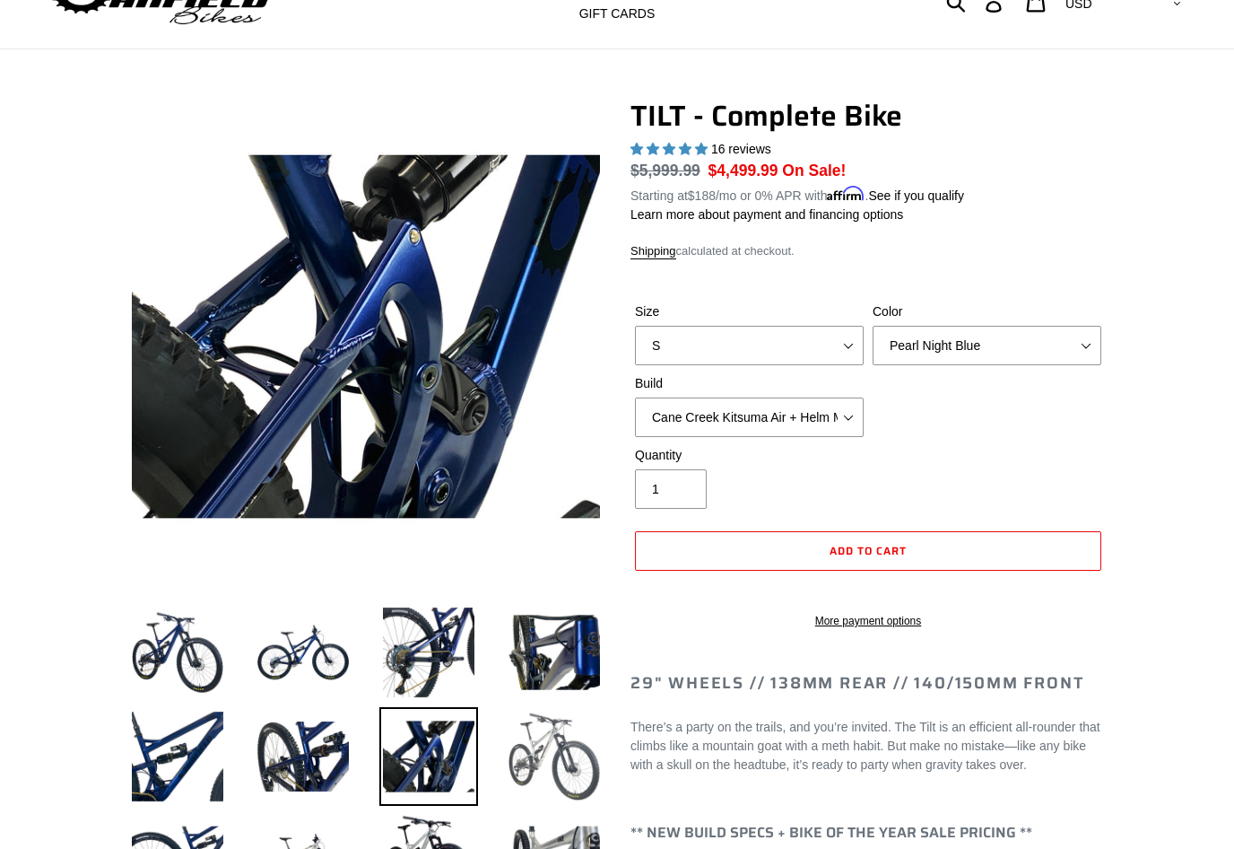
click at [573, 731] on img at bounding box center [554, 756] width 99 height 99
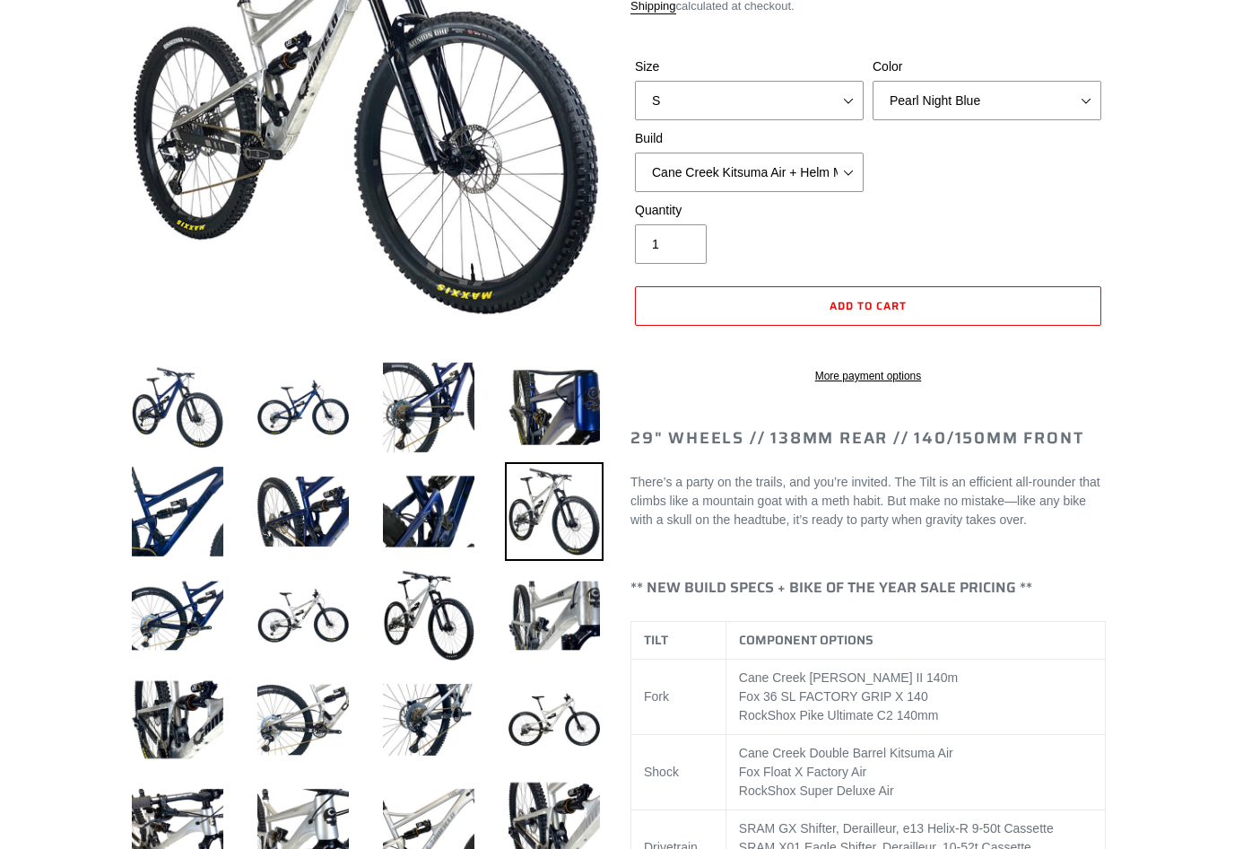
scroll to position [346, 0]
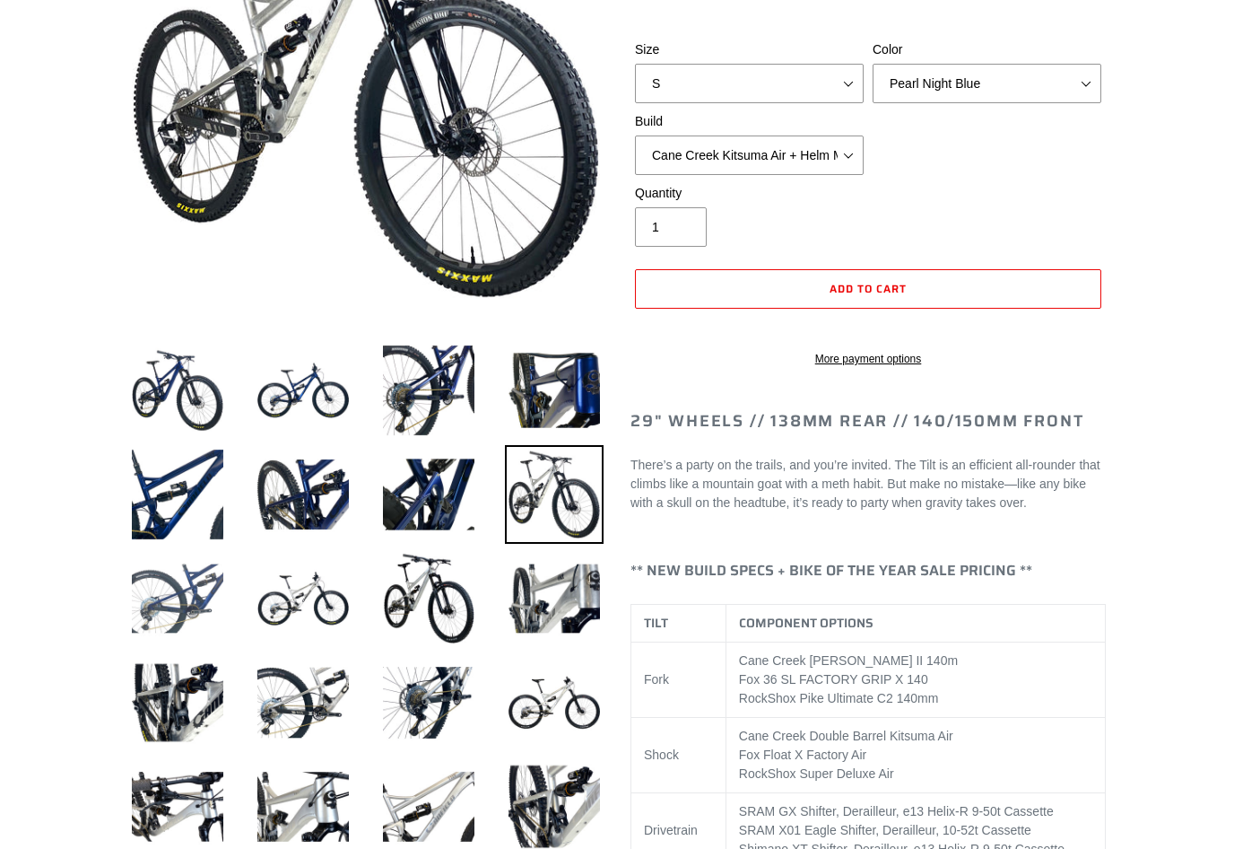
click at [172, 584] on img at bounding box center [177, 598] width 99 height 99
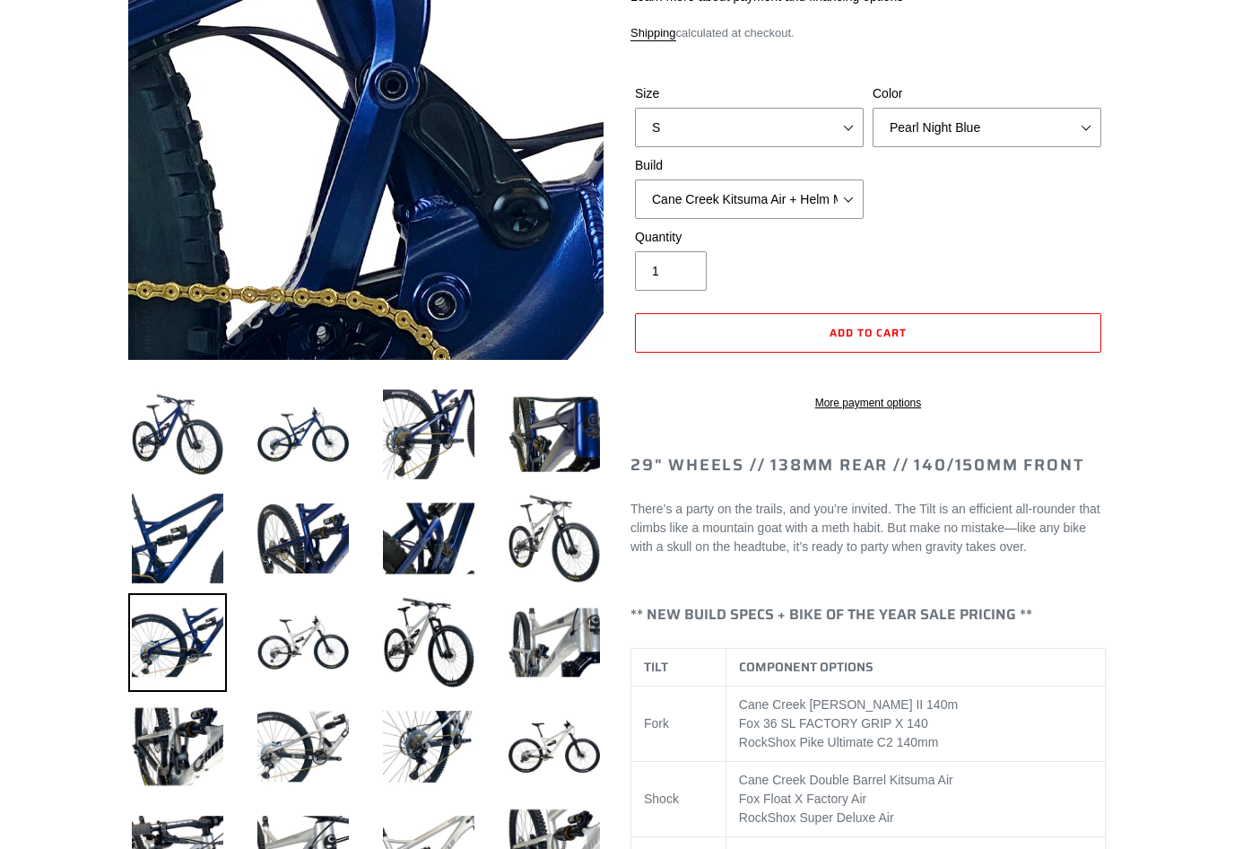
scroll to position [309, 0]
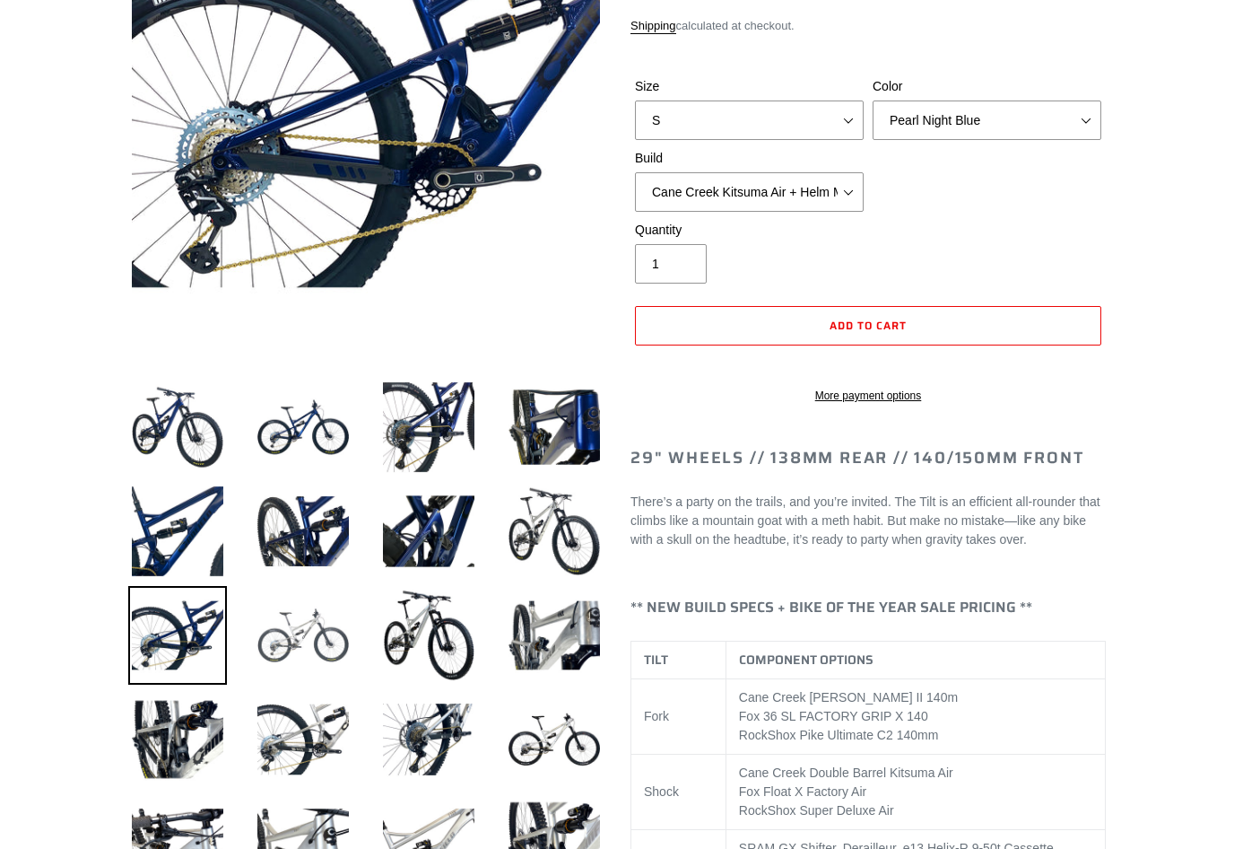
click at [286, 657] on img at bounding box center [303, 635] width 99 height 99
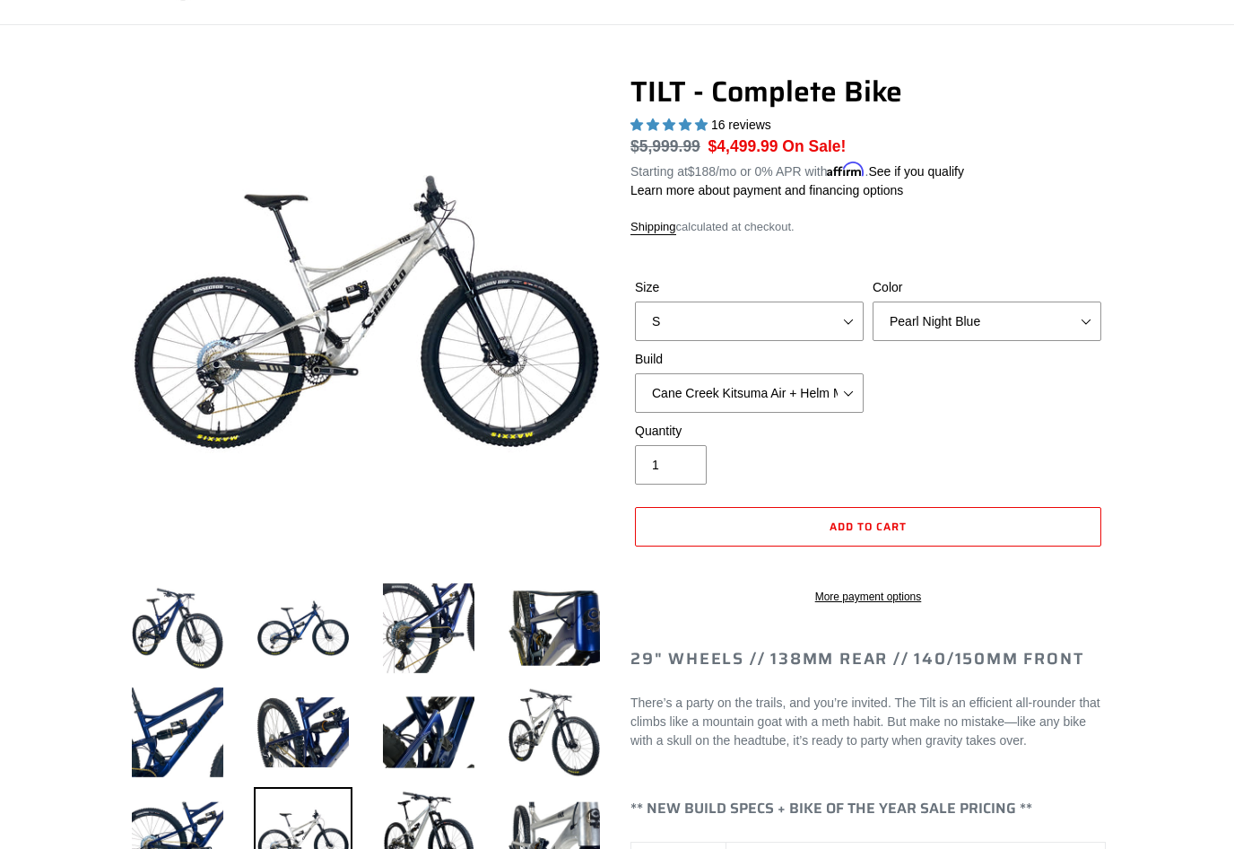
scroll to position [108, 0]
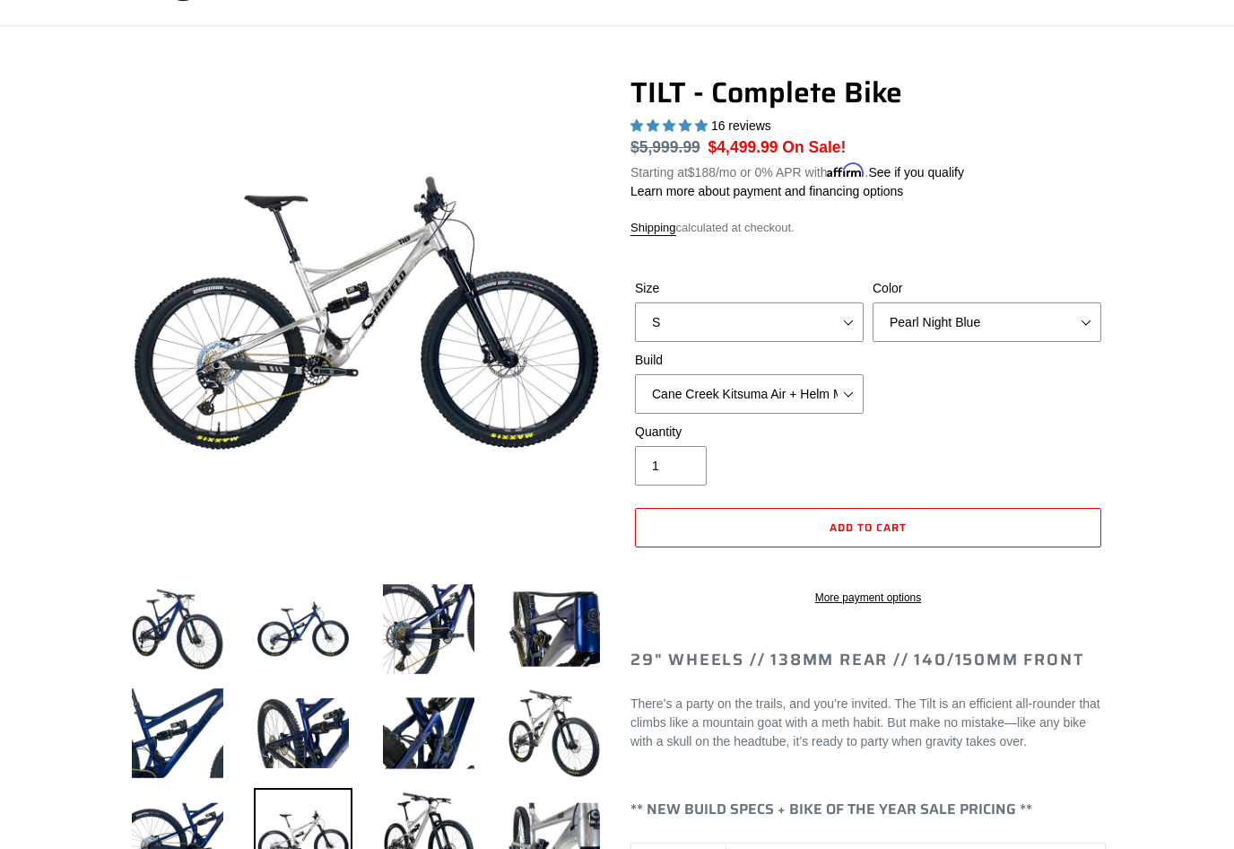
click at [771, 257] on form "Size S M L Color Pearl Night Blue Stealth Silver Raw Build Cane Creek Kitsuma A…" at bounding box center [868, 436] width 475 height 373
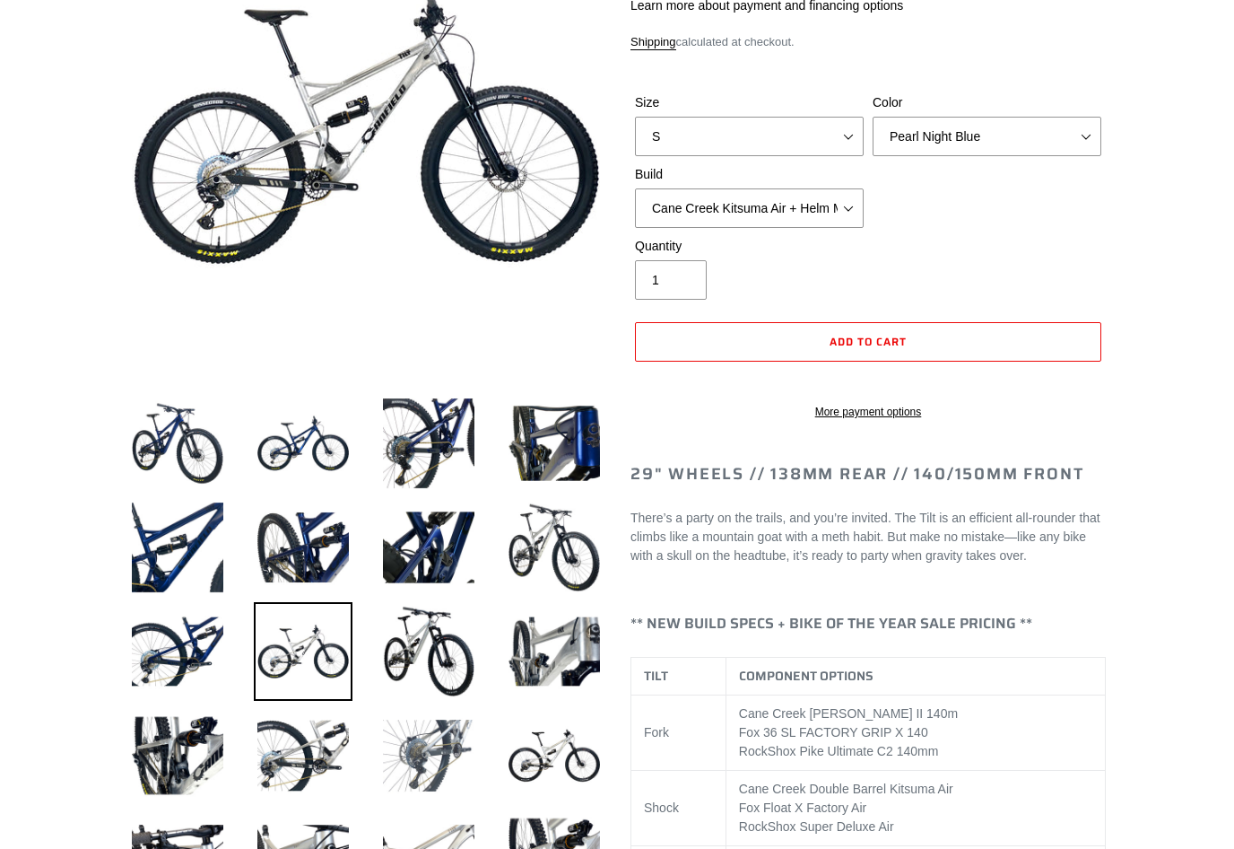
scroll to position [296, 0]
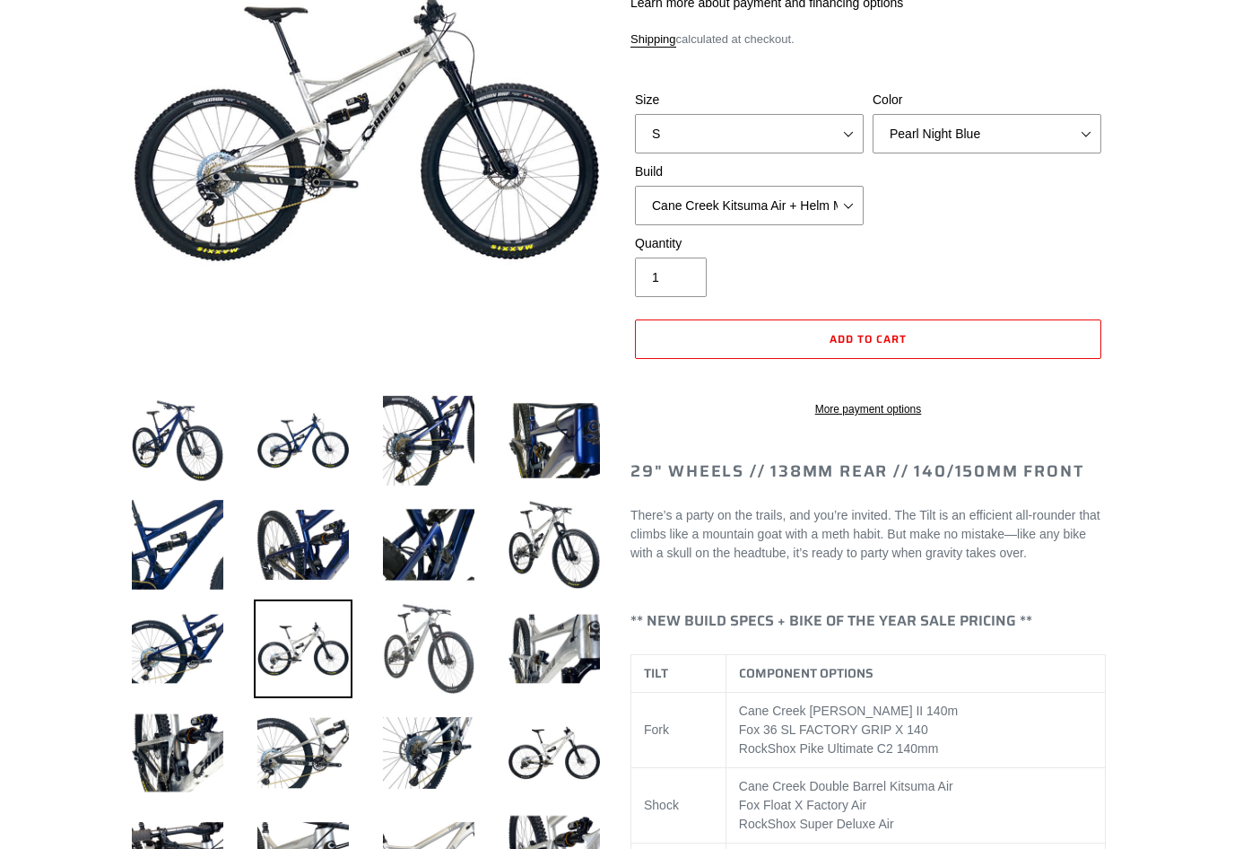
click at [456, 638] on img at bounding box center [428, 648] width 99 height 99
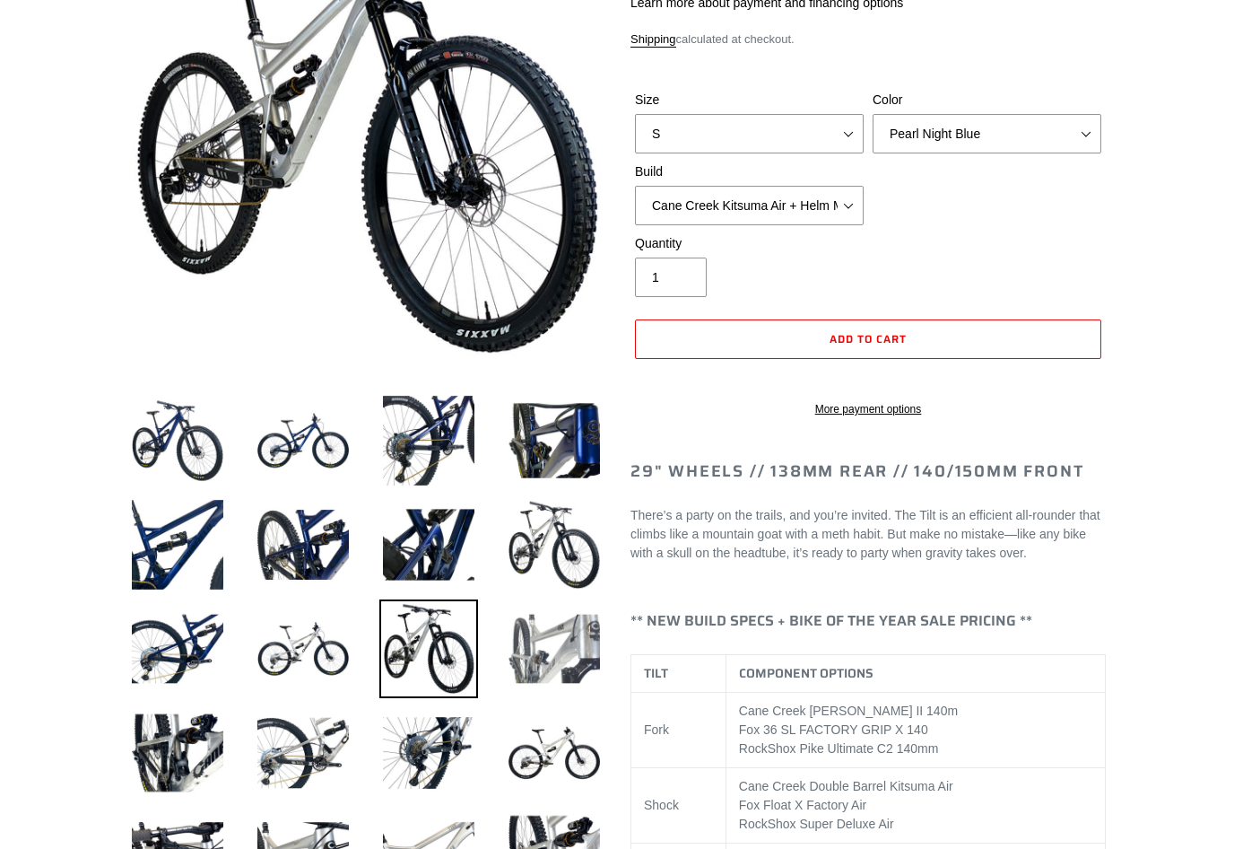
click at [553, 644] on img at bounding box center [554, 648] width 99 height 99
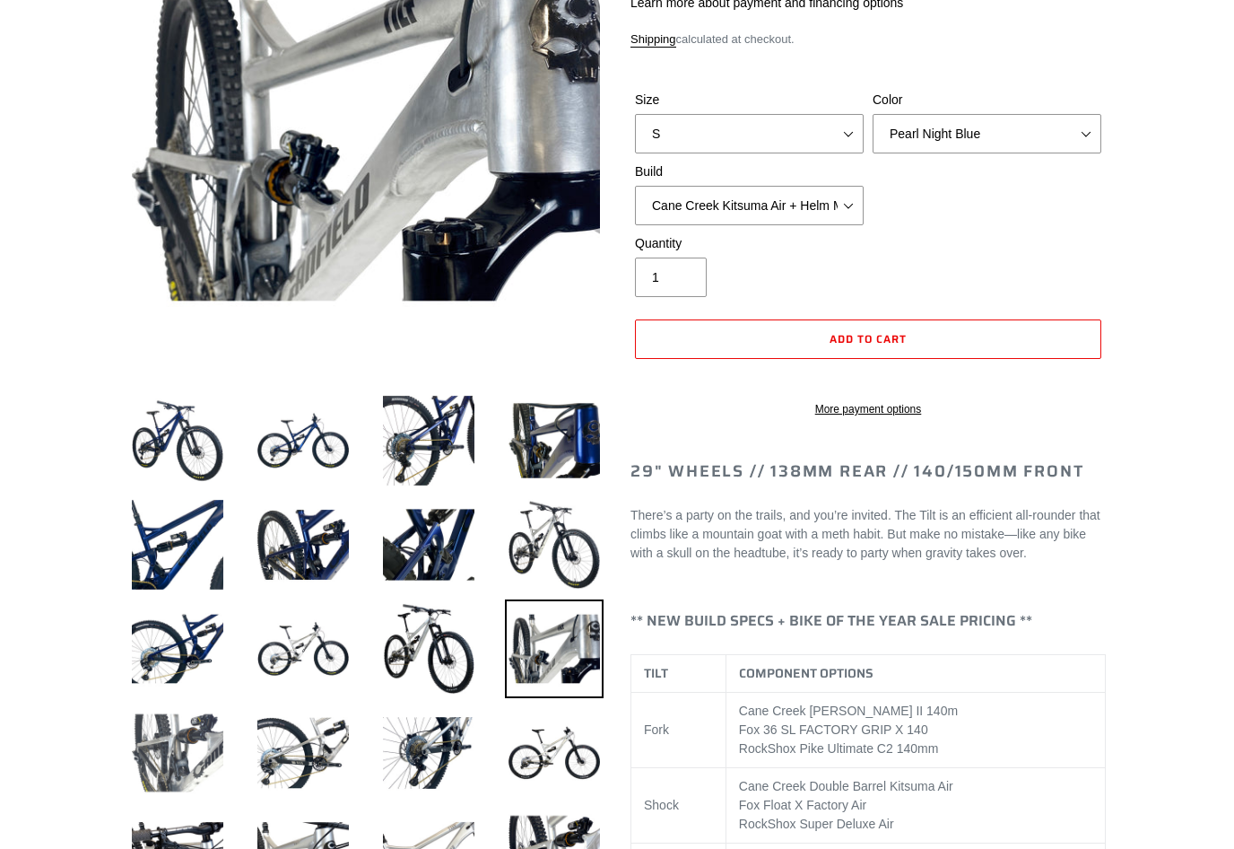
click at [196, 736] on img at bounding box center [177, 752] width 99 height 99
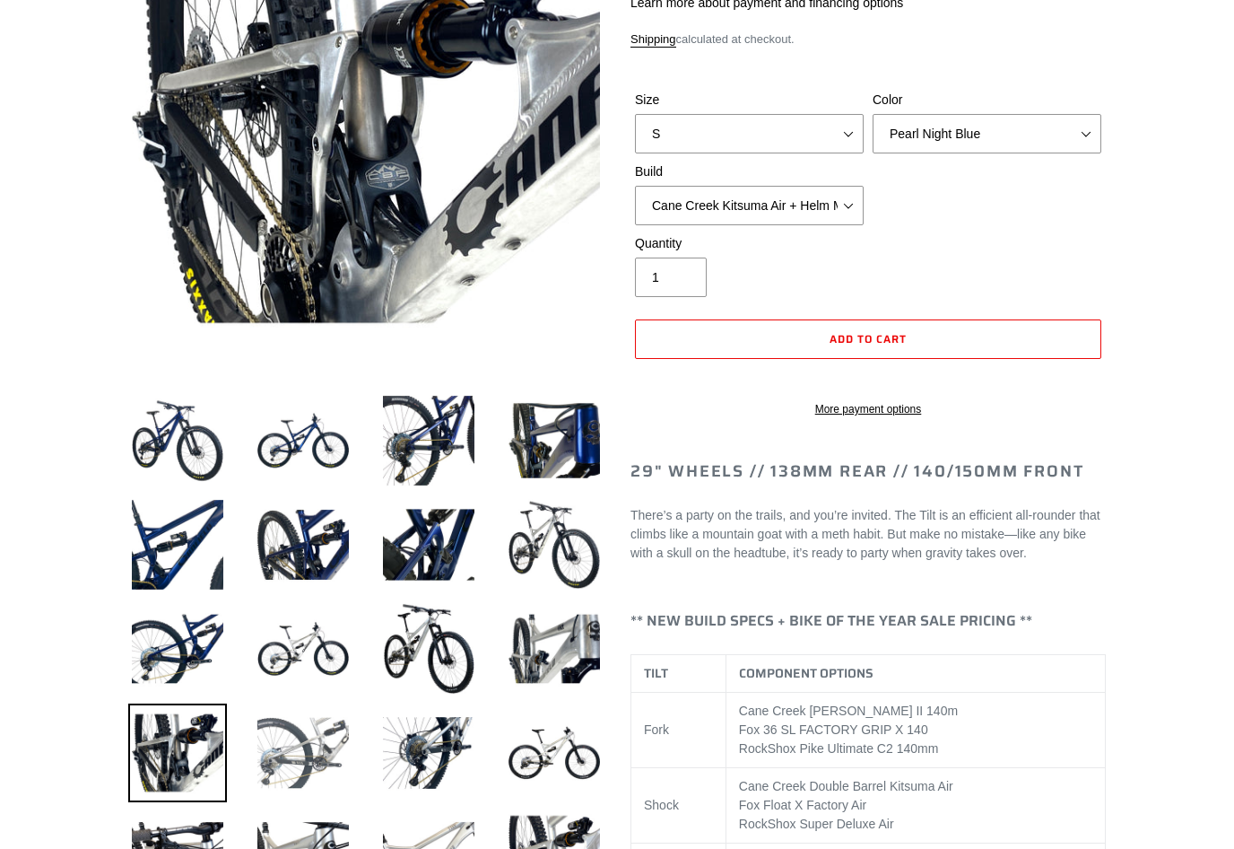
click at [305, 767] on img at bounding box center [303, 752] width 99 height 99
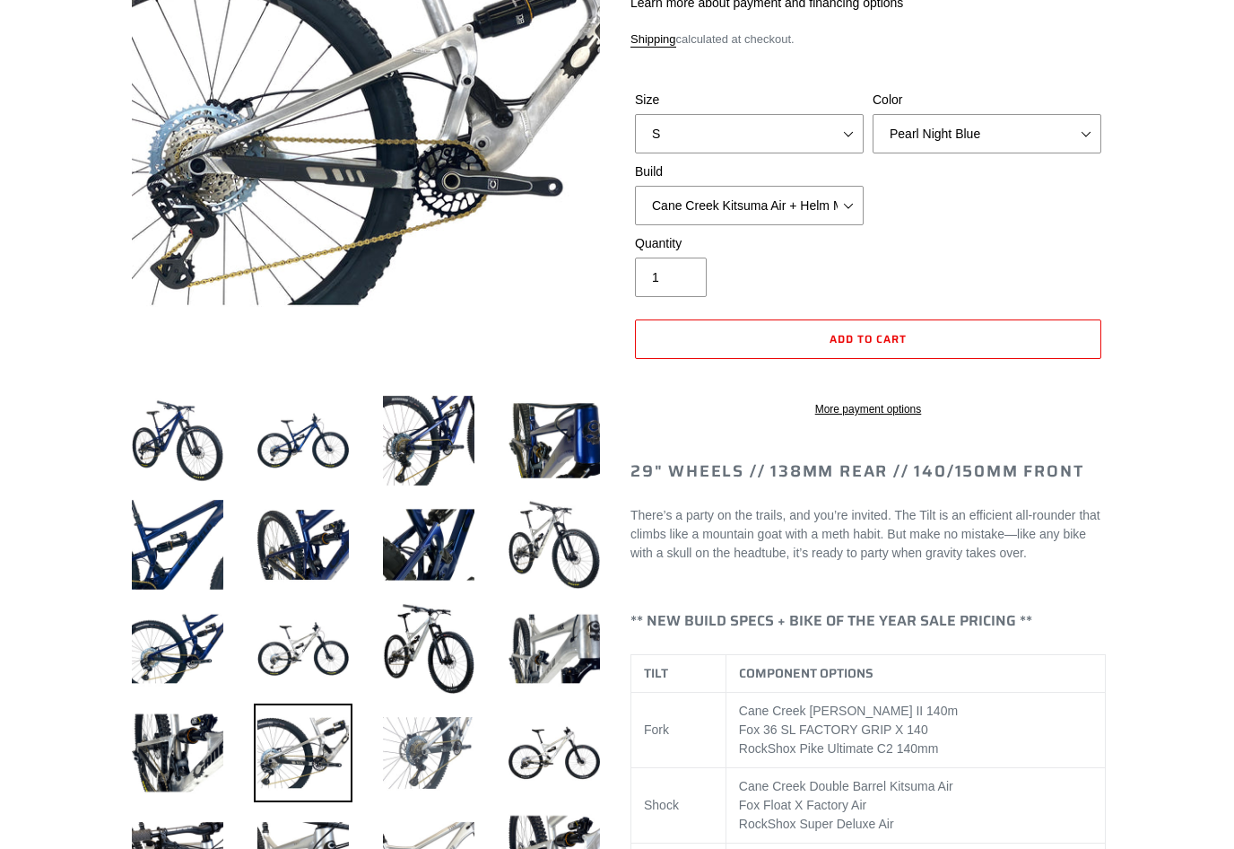
click at [409, 746] on img at bounding box center [428, 752] width 99 height 99
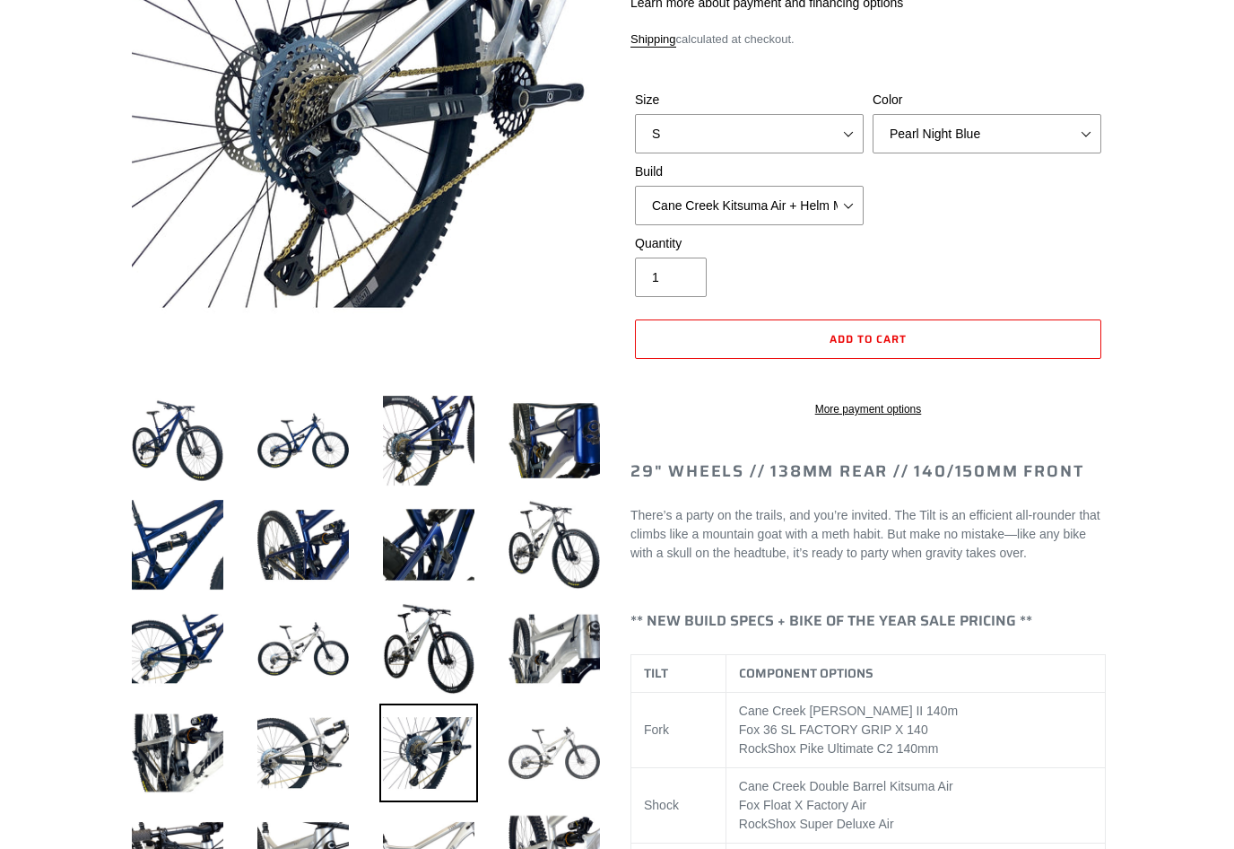
click at [567, 733] on img at bounding box center [554, 752] width 99 height 99
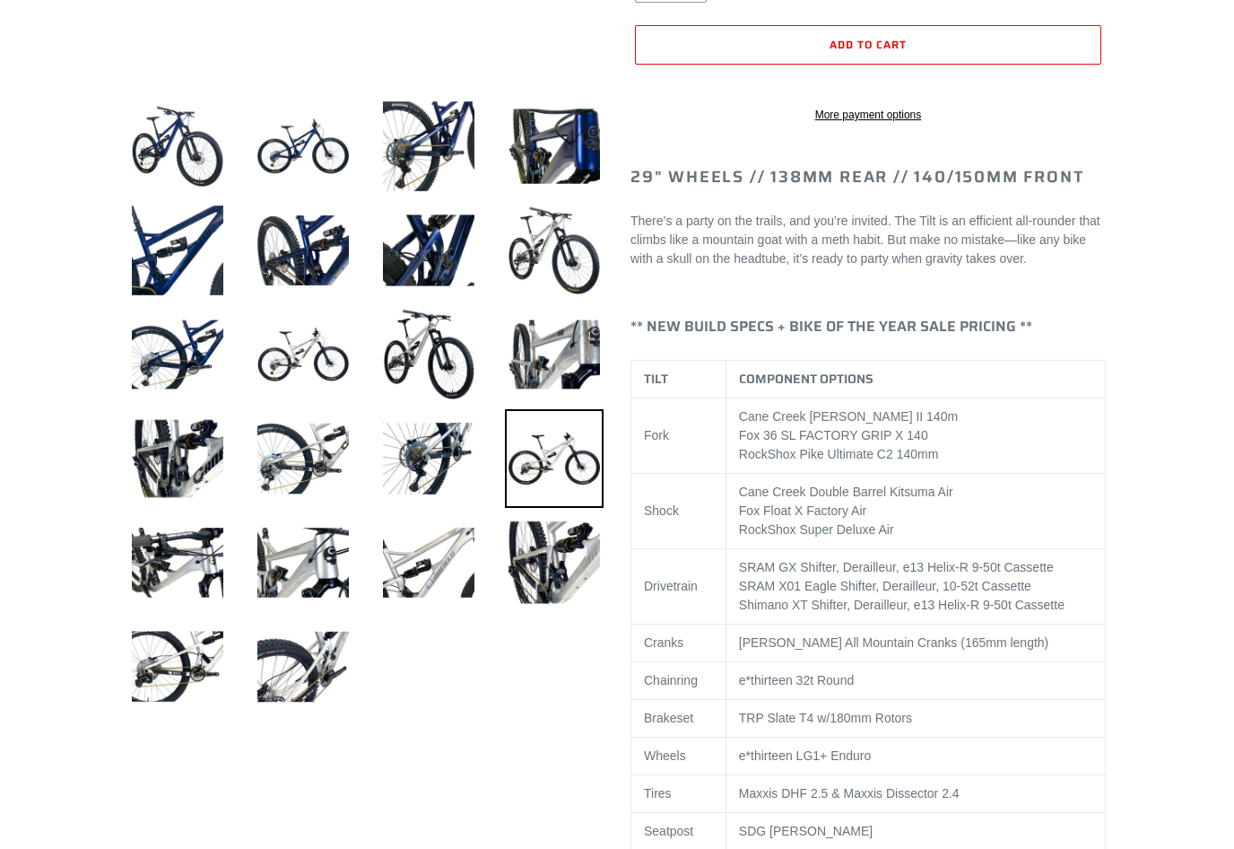
scroll to position [657, 0]
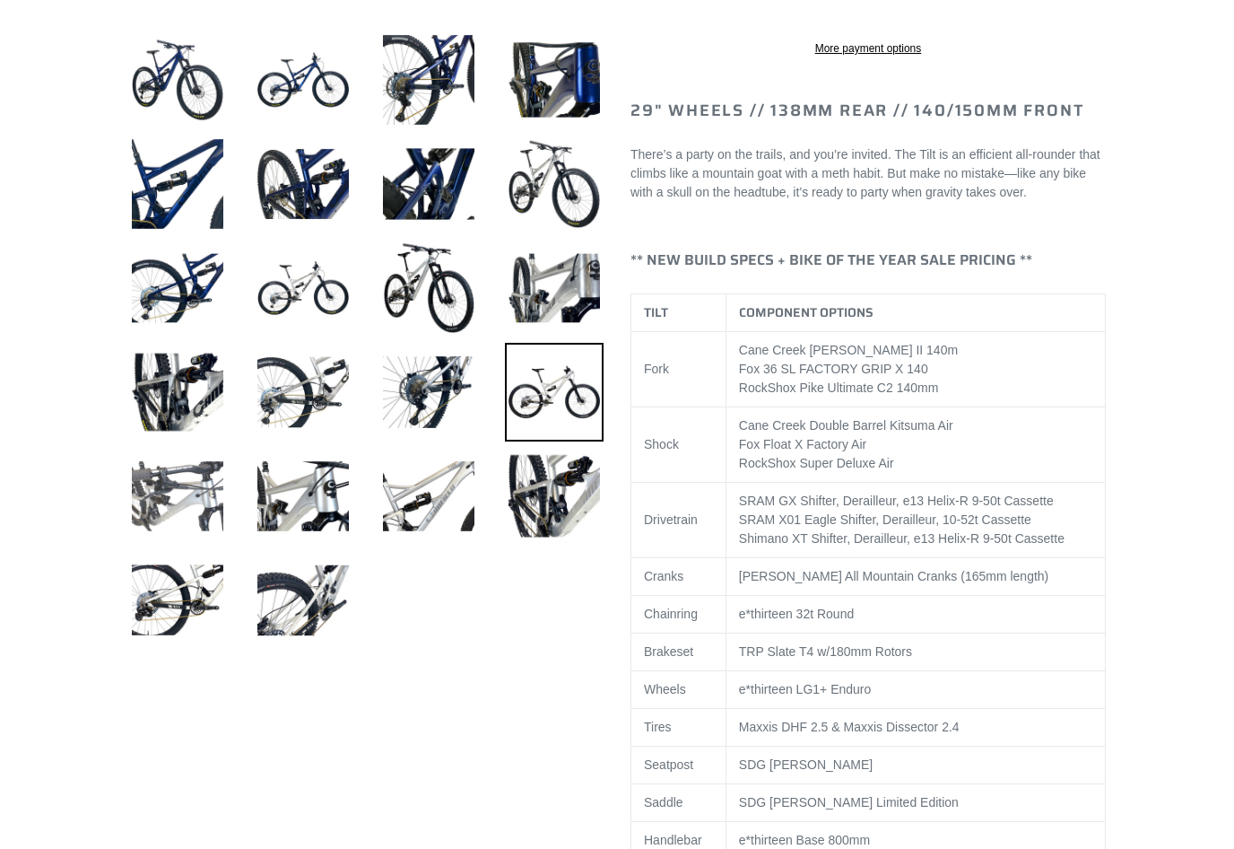
click at [200, 476] on img at bounding box center [177, 496] width 99 height 99
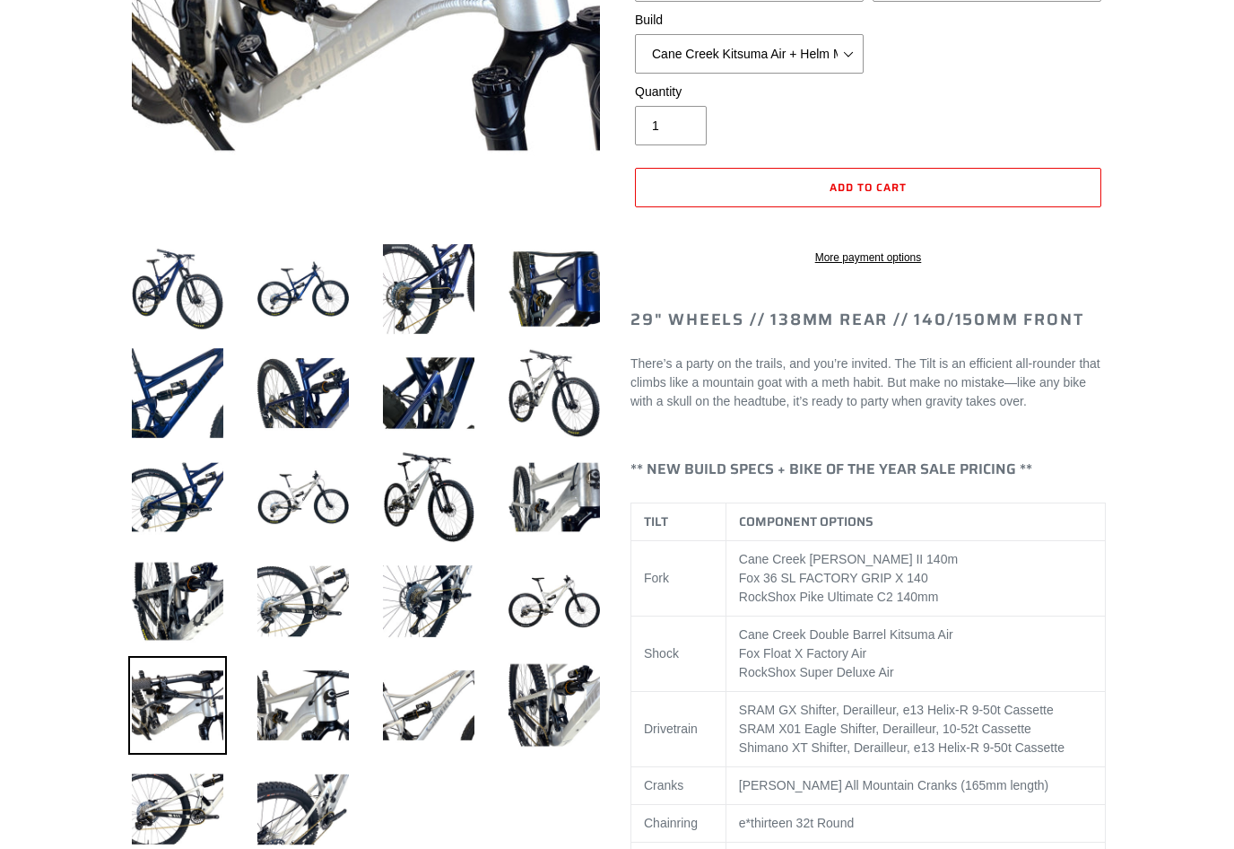
scroll to position [459, 0]
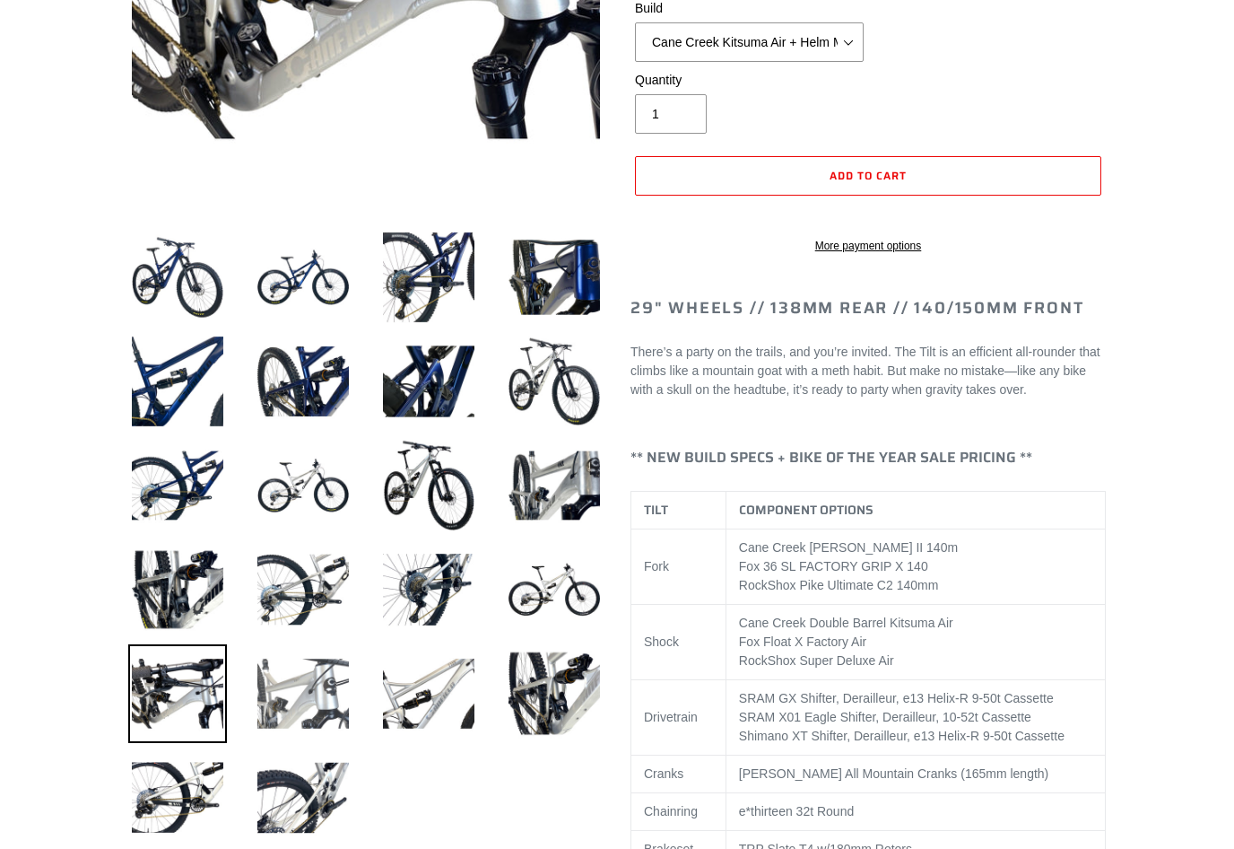
click at [315, 682] on img at bounding box center [303, 693] width 99 height 99
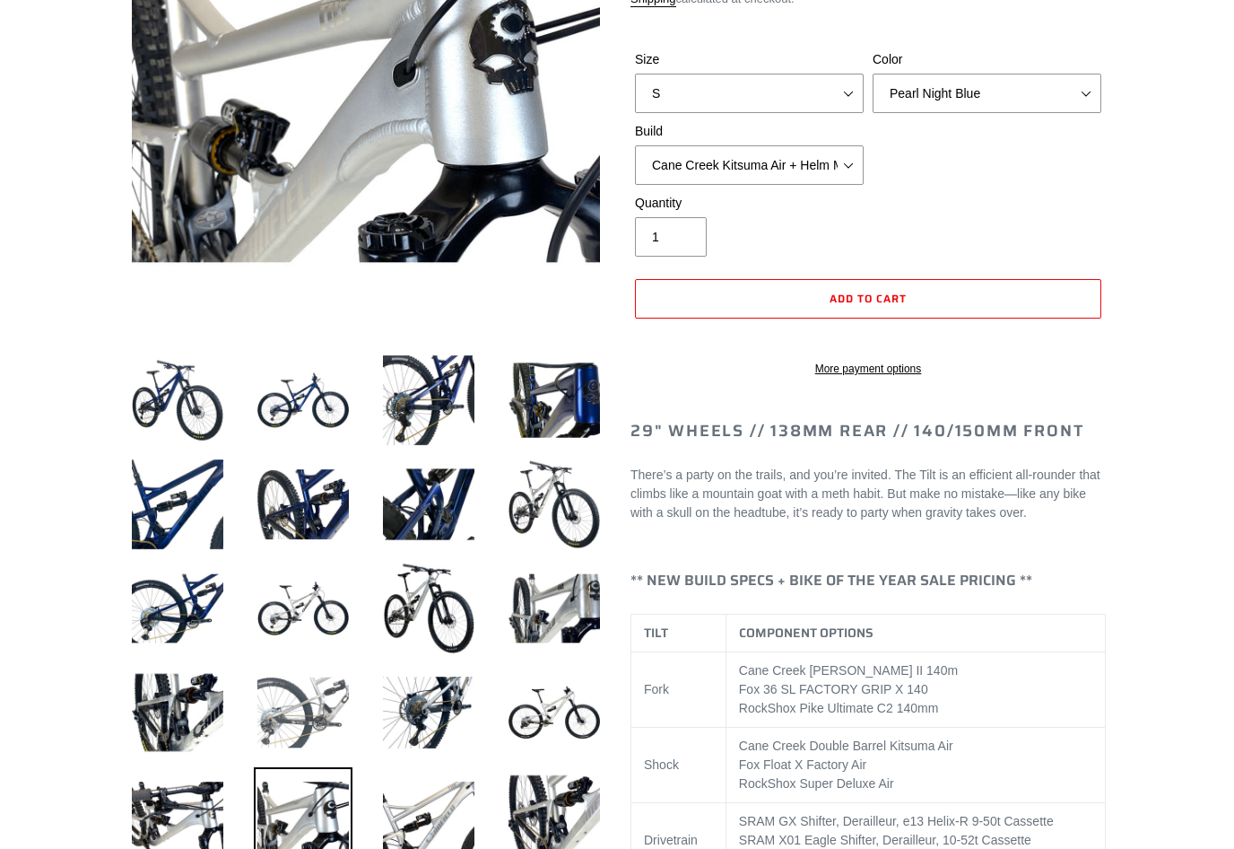
scroll to position [337, 0]
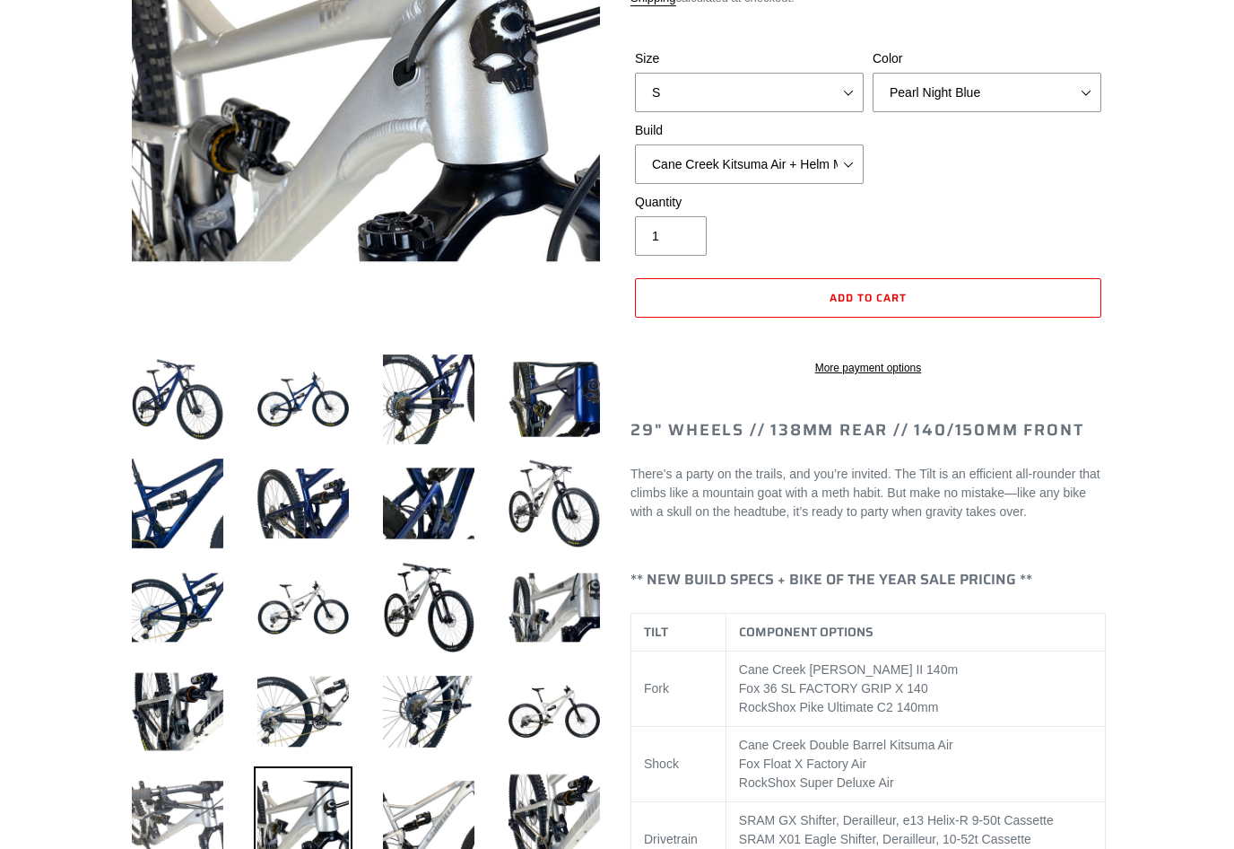
click at [202, 807] on img at bounding box center [177, 815] width 99 height 99
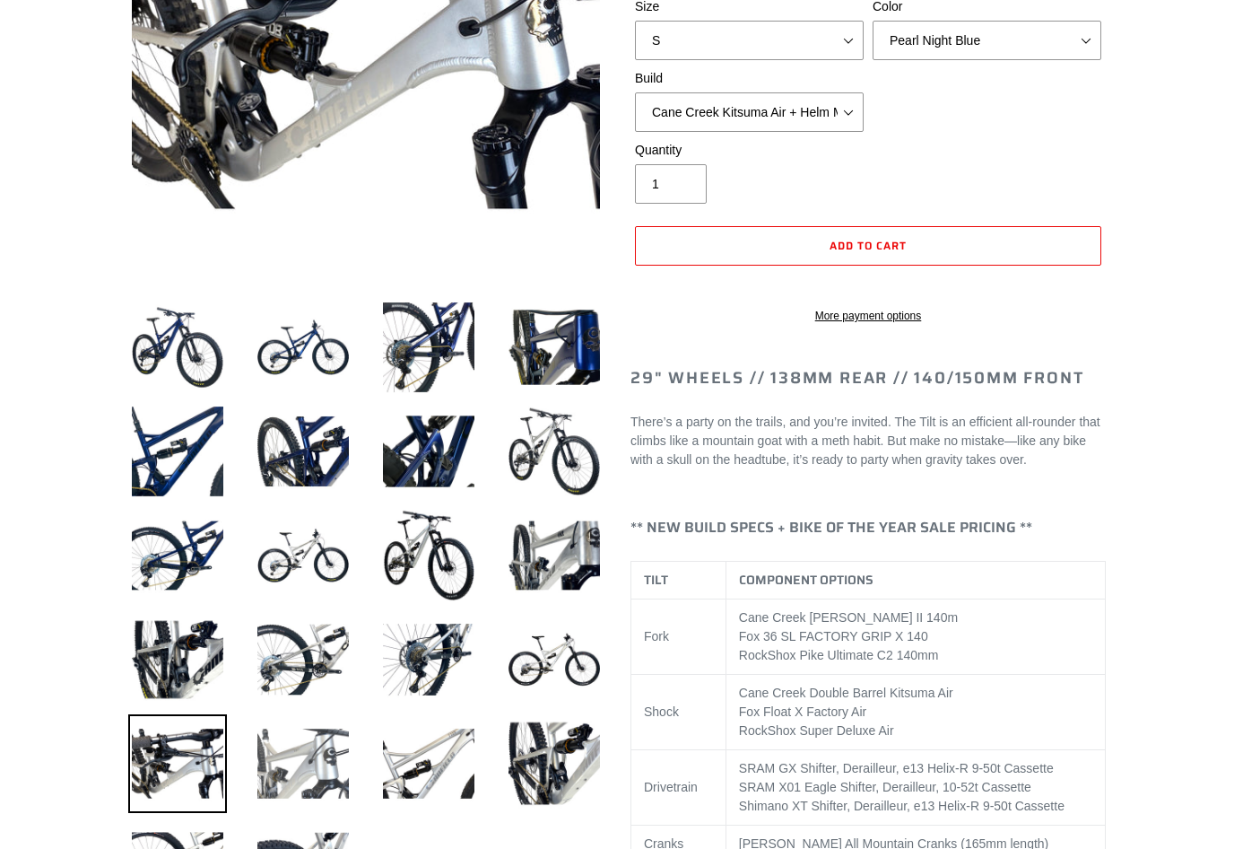
scroll to position [393, 0]
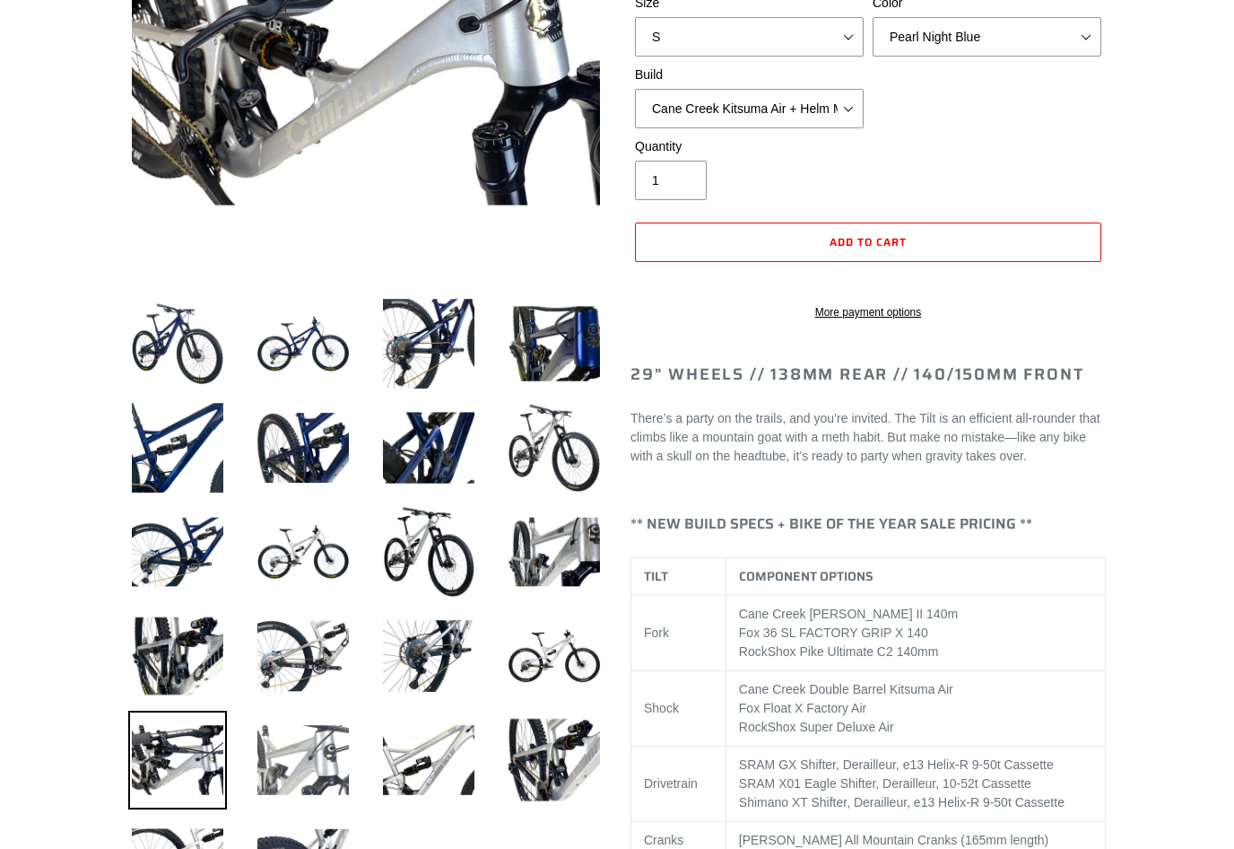
click at [311, 745] on img at bounding box center [303, 759] width 99 height 99
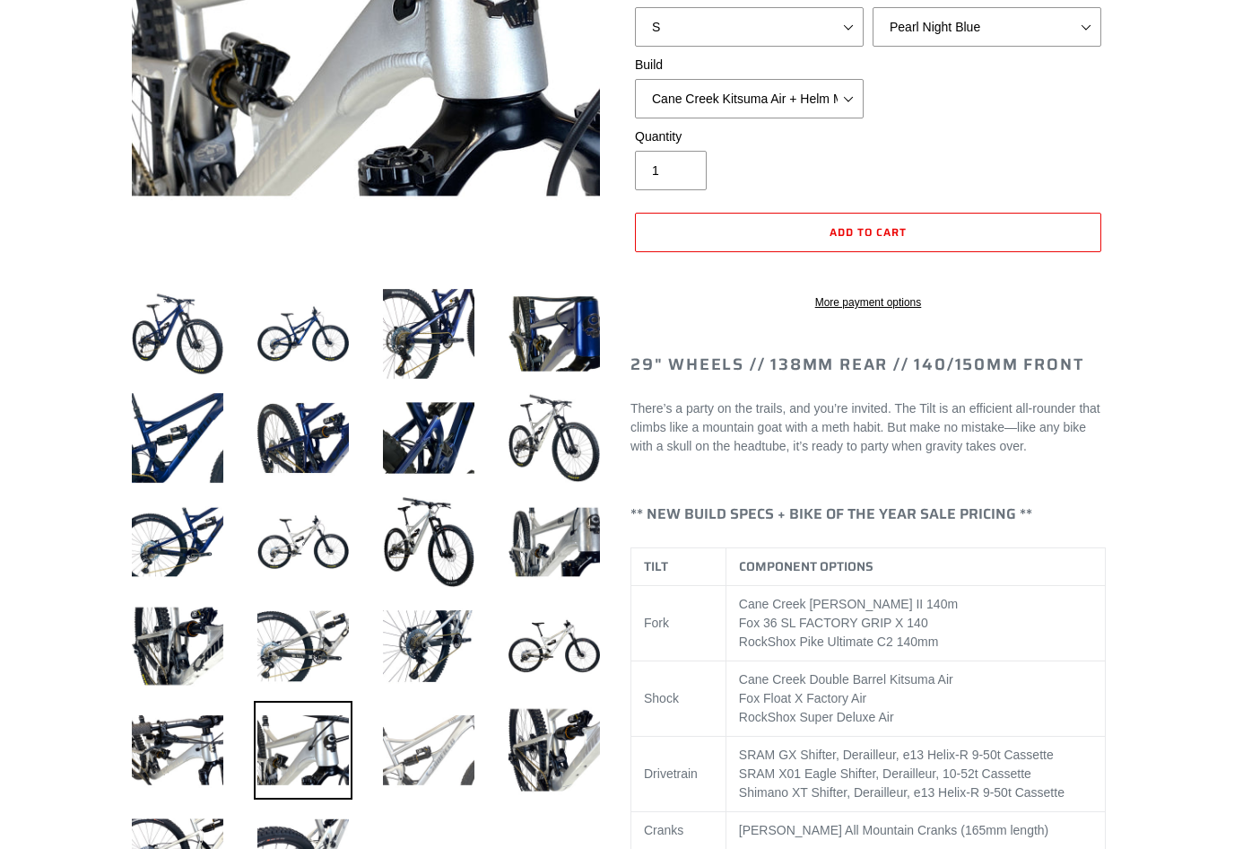
scroll to position [406, 0]
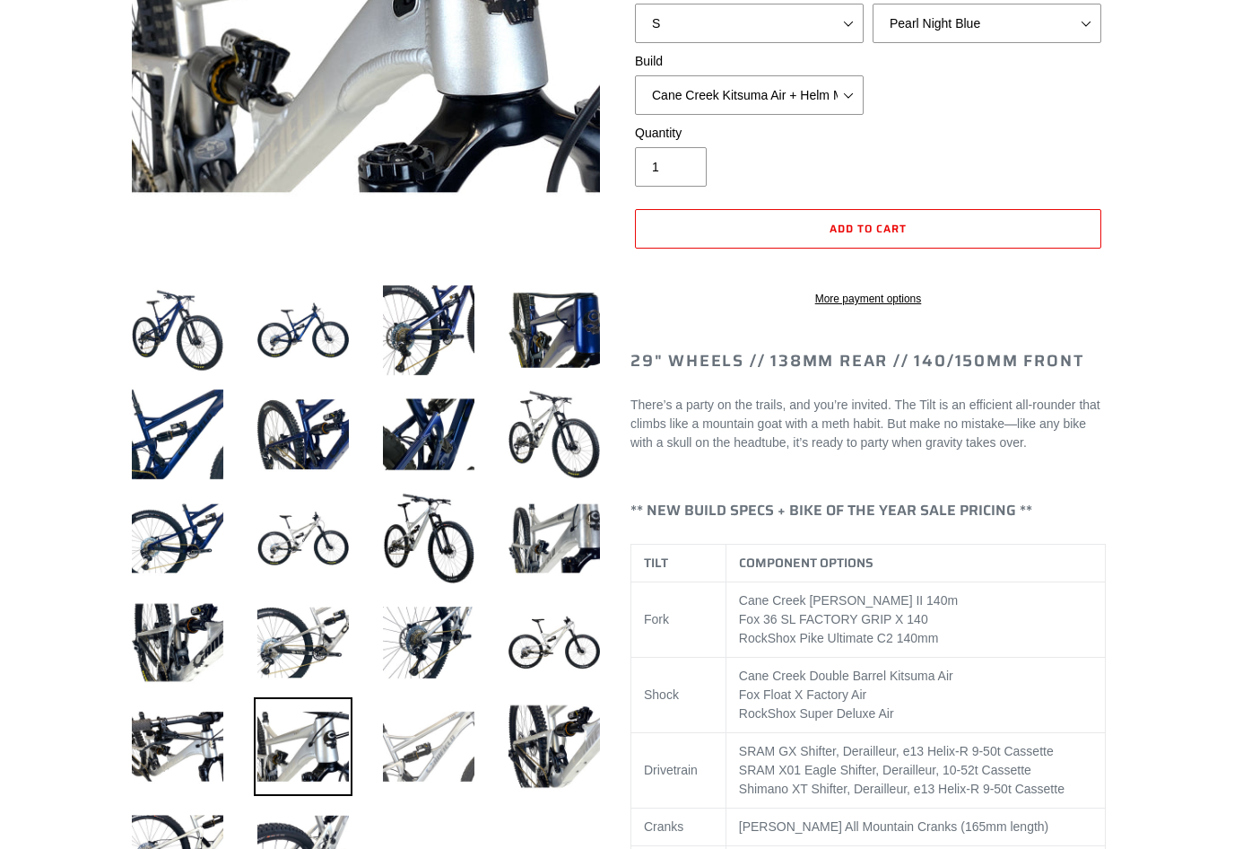
click at [431, 753] on img at bounding box center [428, 746] width 99 height 99
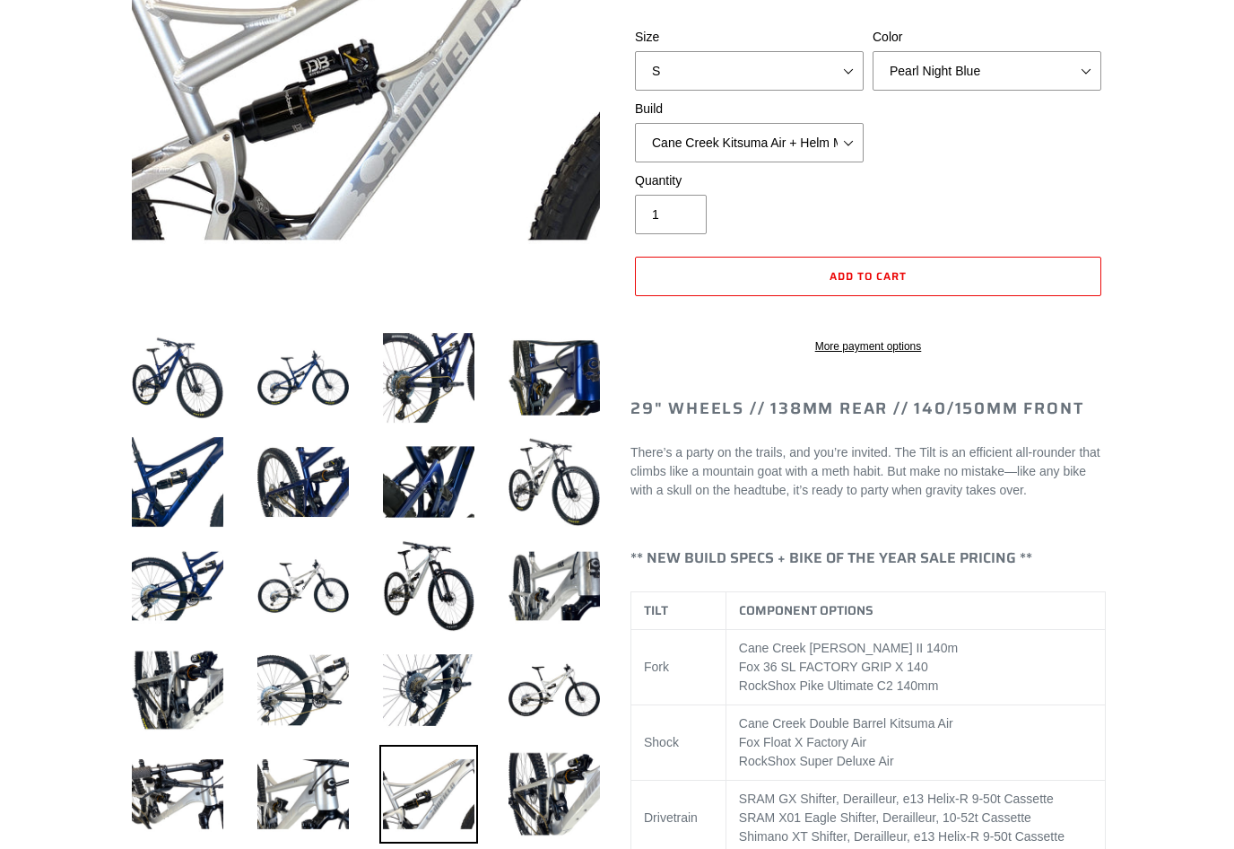
scroll to position [362, 0]
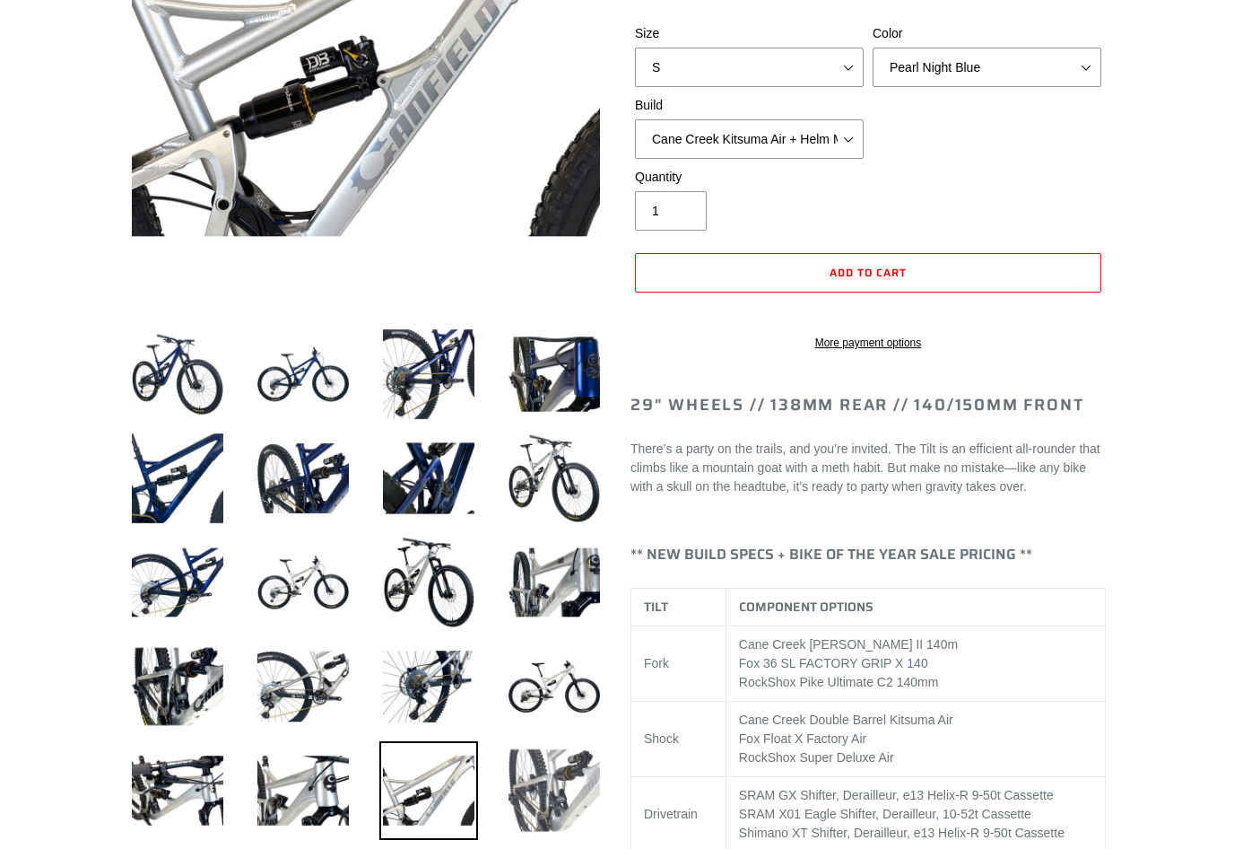
click at [573, 772] on img at bounding box center [554, 790] width 99 height 99
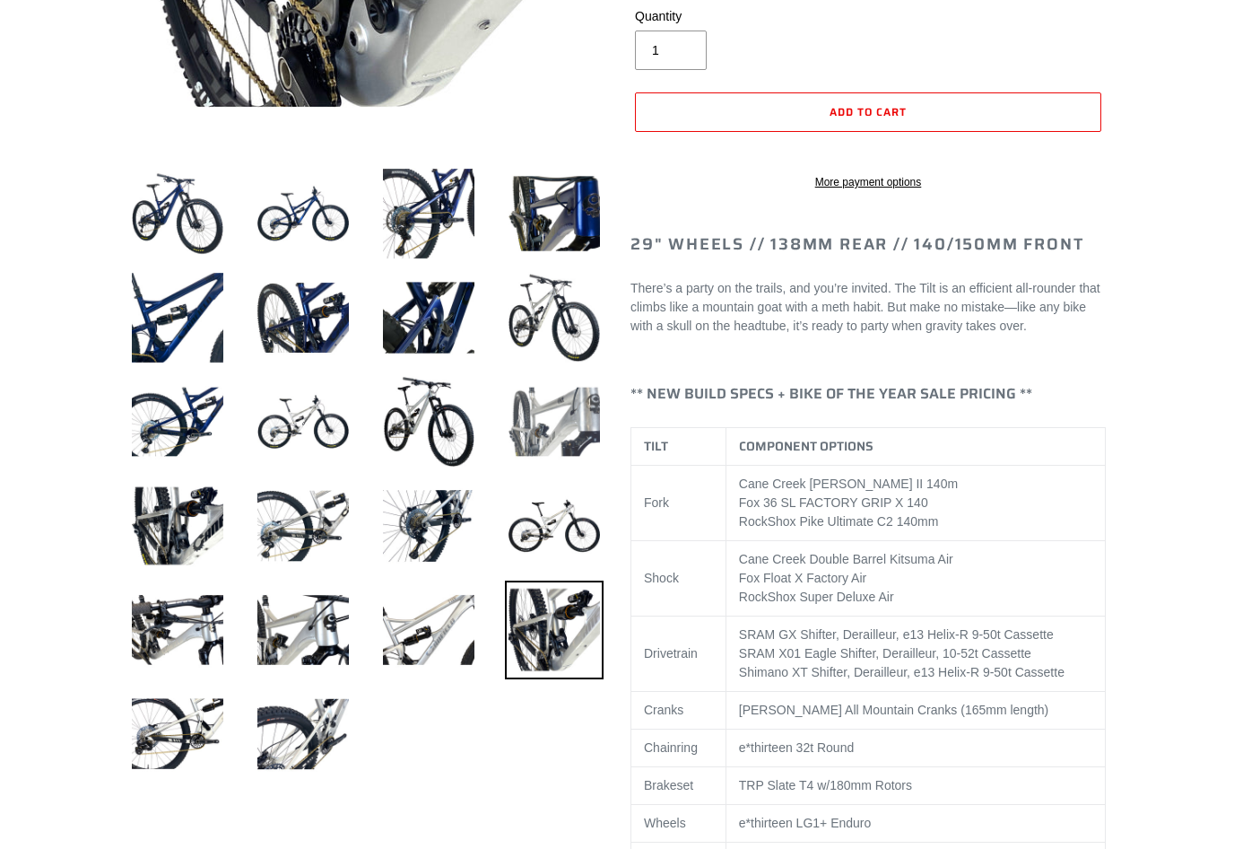
scroll to position [547, 0]
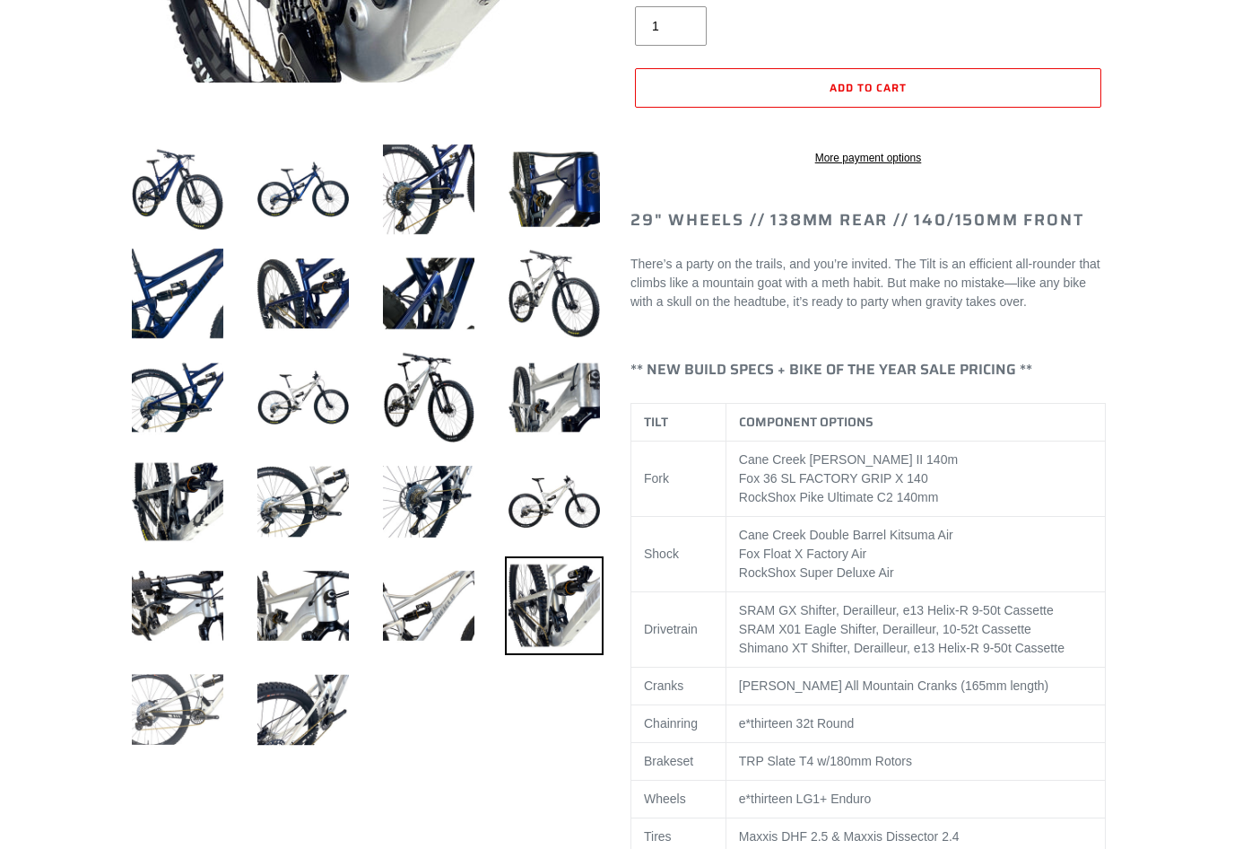
click at [190, 693] on img at bounding box center [177, 709] width 99 height 99
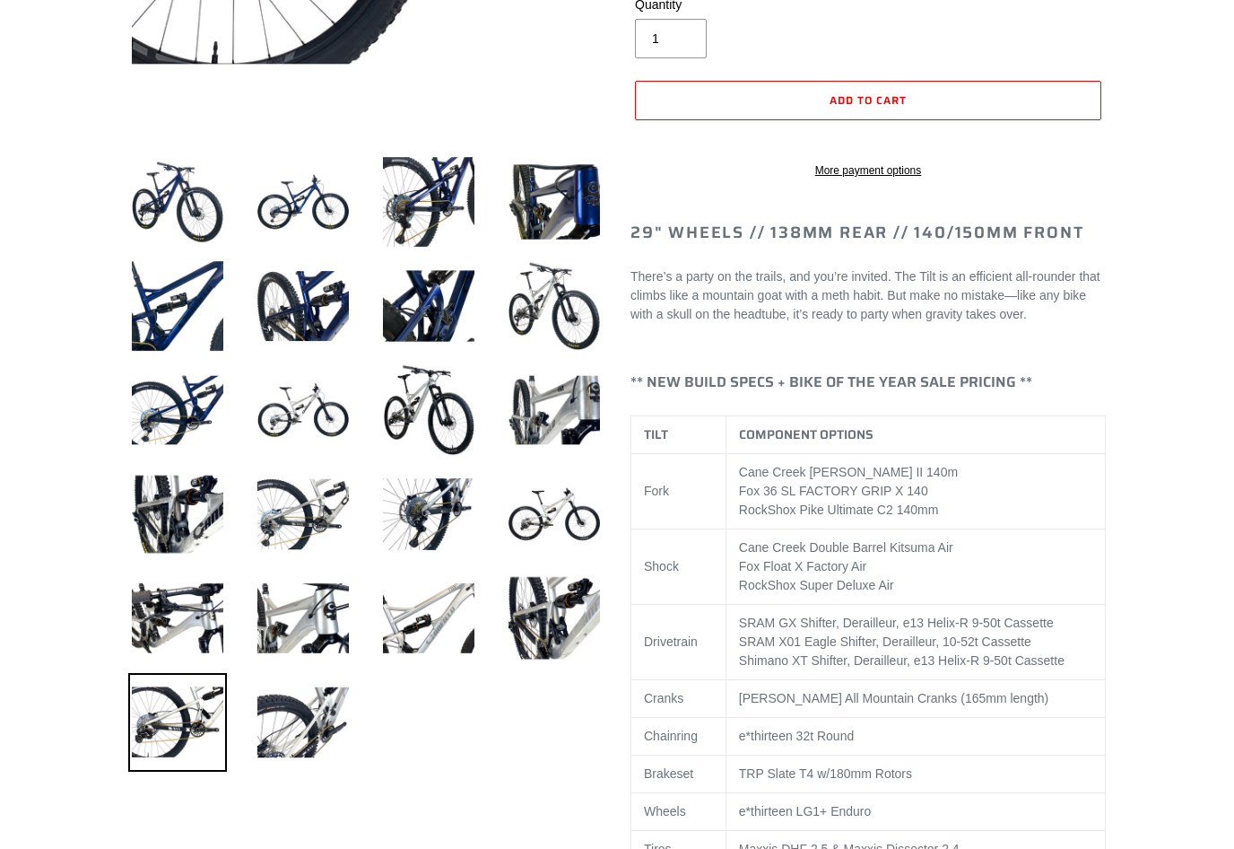
scroll to position [545, 0]
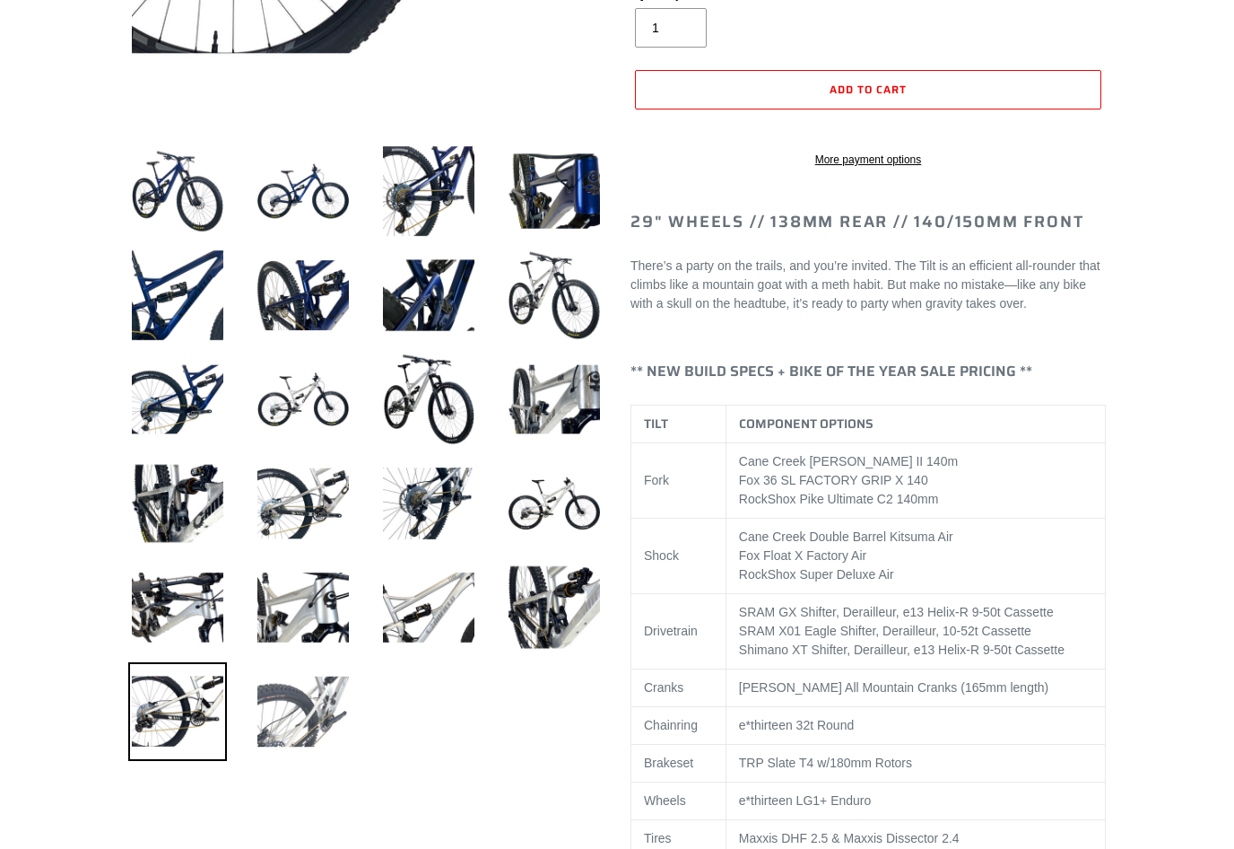
click at [286, 706] on img at bounding box center [303, 711] width 99 height 99
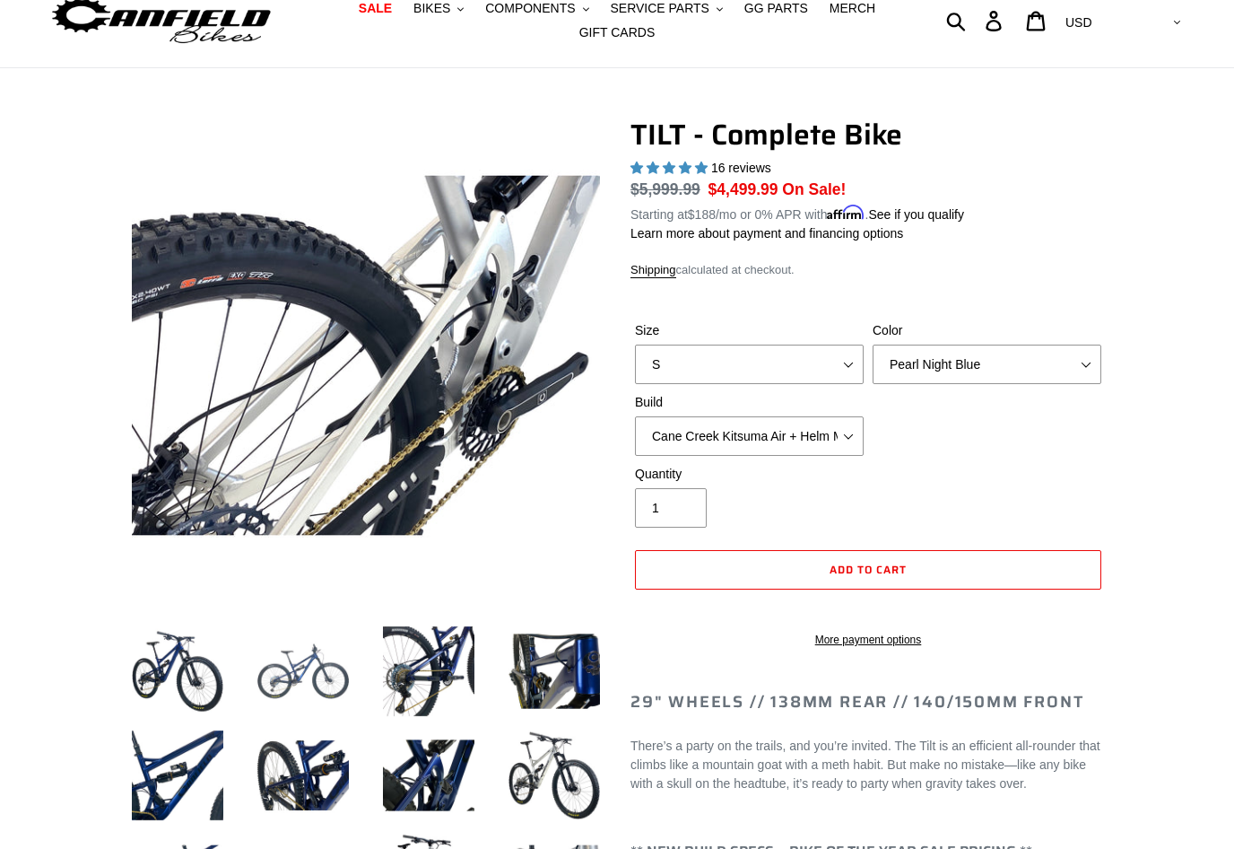
scroll to position [39, 0]
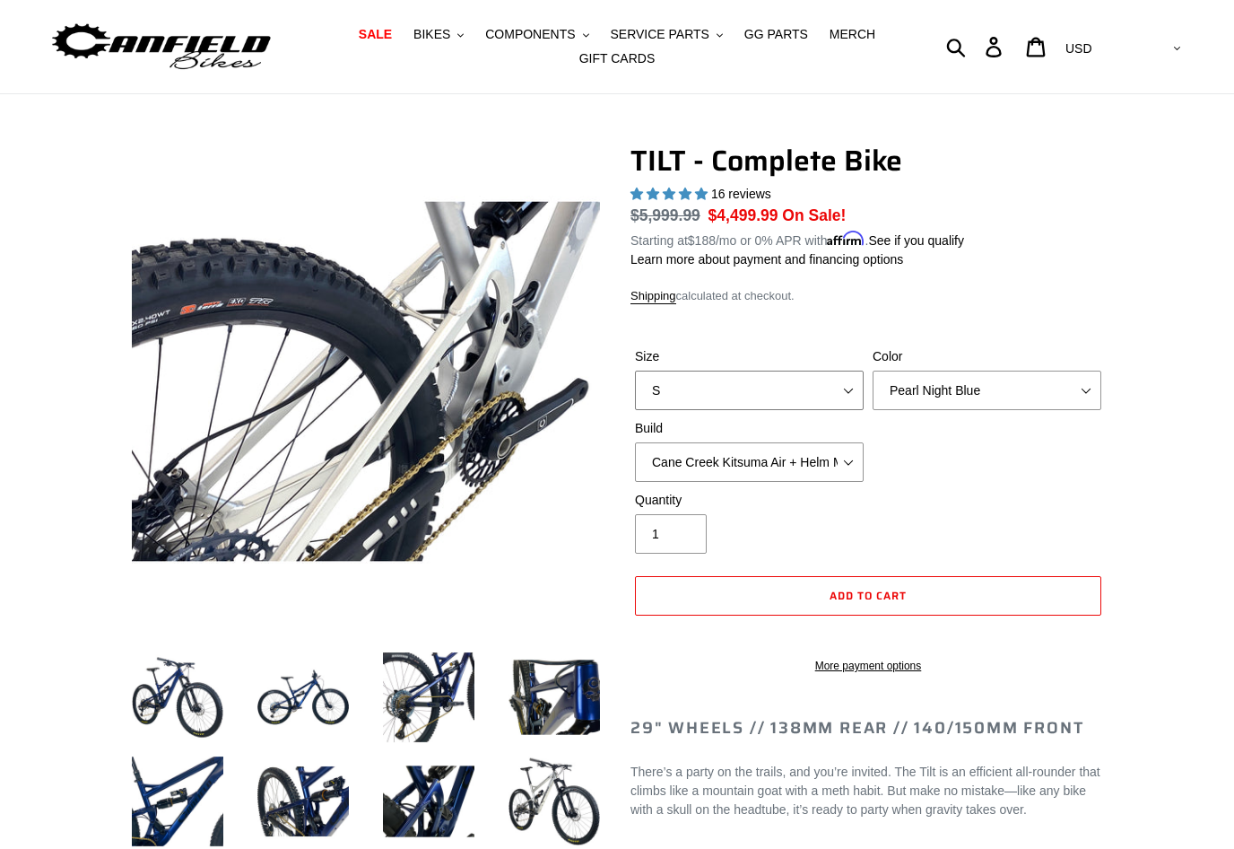
select select "L"
select select "Raw"
select select "Fox Float X + 36 SL Factory Grip X 140 + Shimano XT"
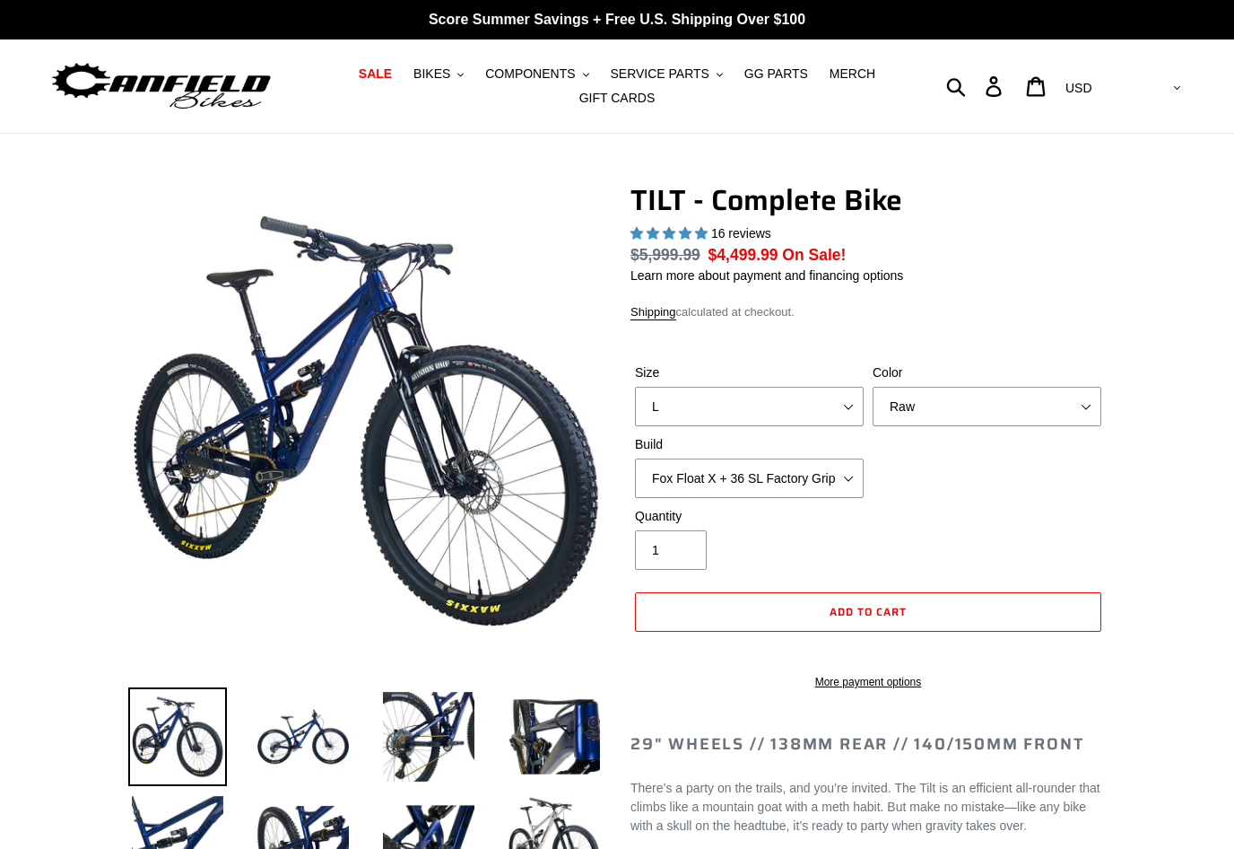
select select "highest-rating"
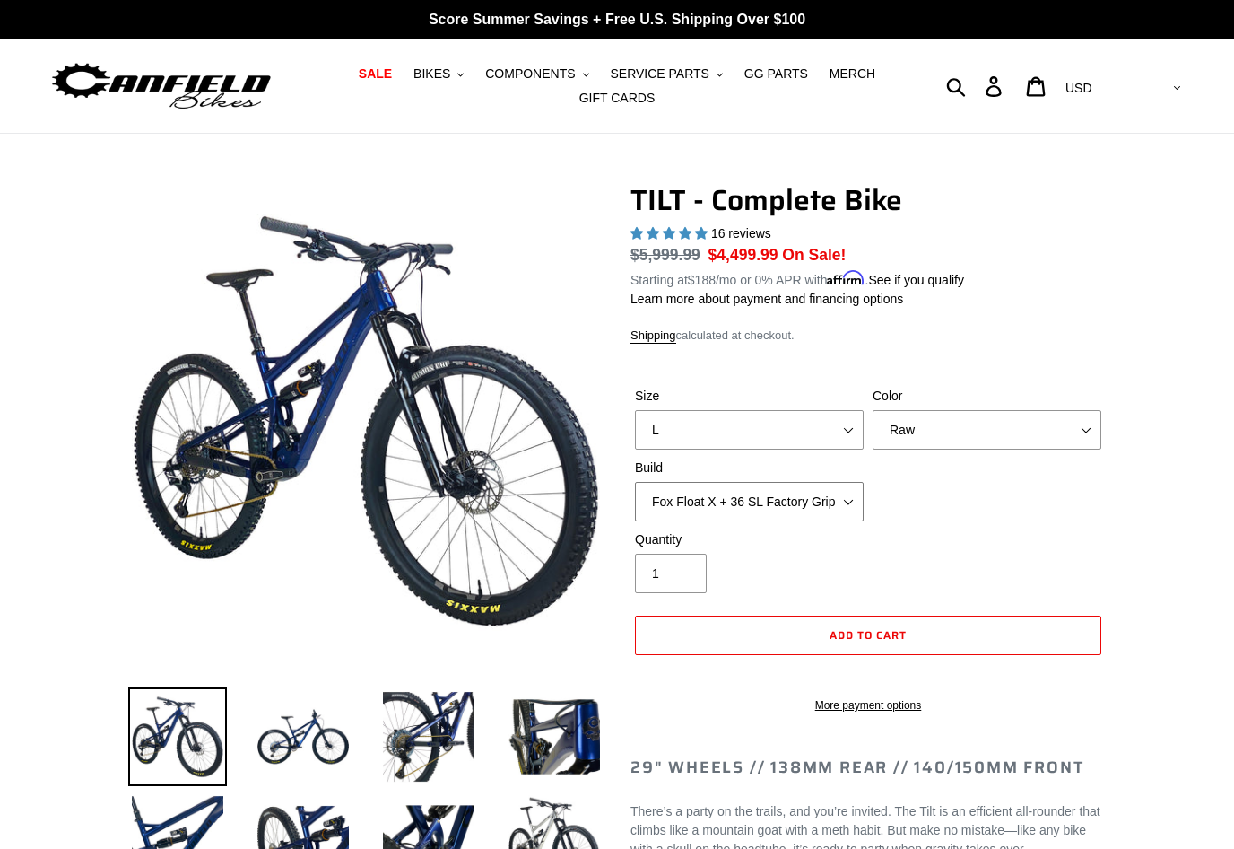
select select "RockShox SD ULT + Pike ULT 140 + Shimano XT"
click at [675, 834] on p "There’s a party on the trails, and you’re invited. The Tilt is an efficient all…" at bounding box center [868, 830] width 475 height 57
